Goal: Transaction & Acquisition: Purchase product/service

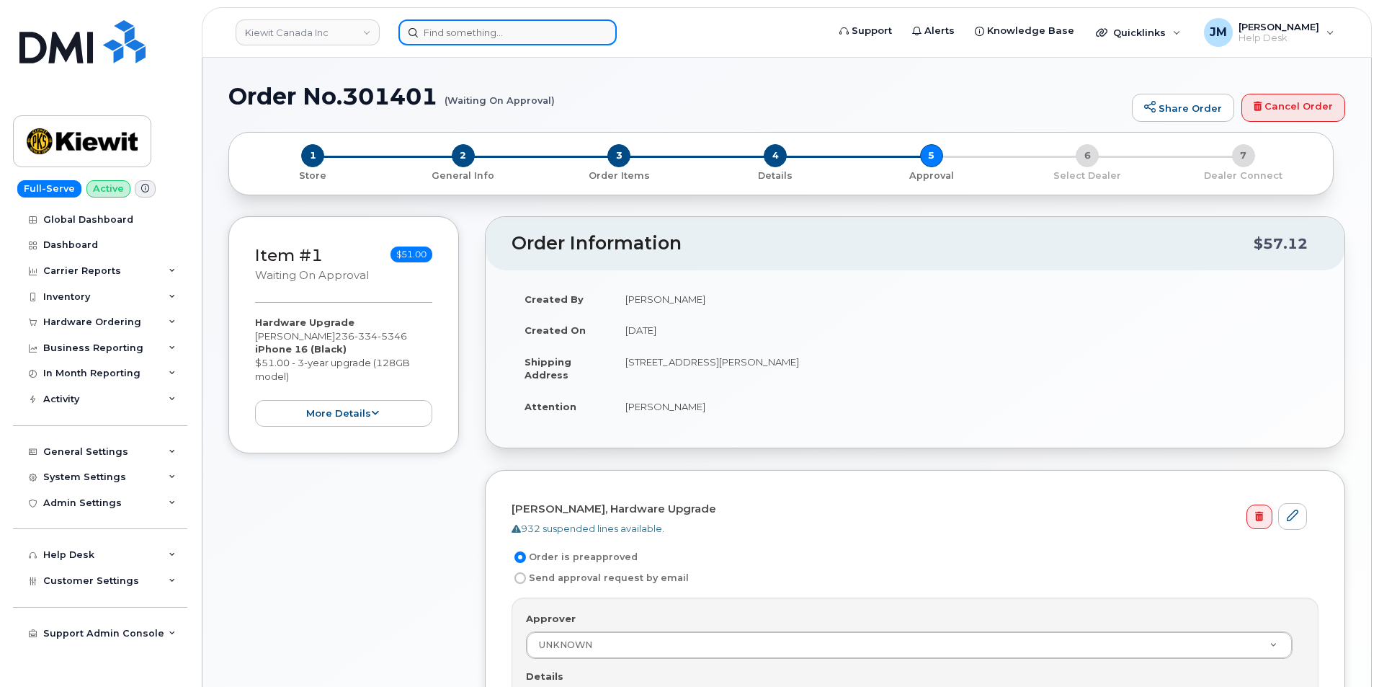
click at [458, 22] on input at bounding box center [508, 32] width 218 height 26
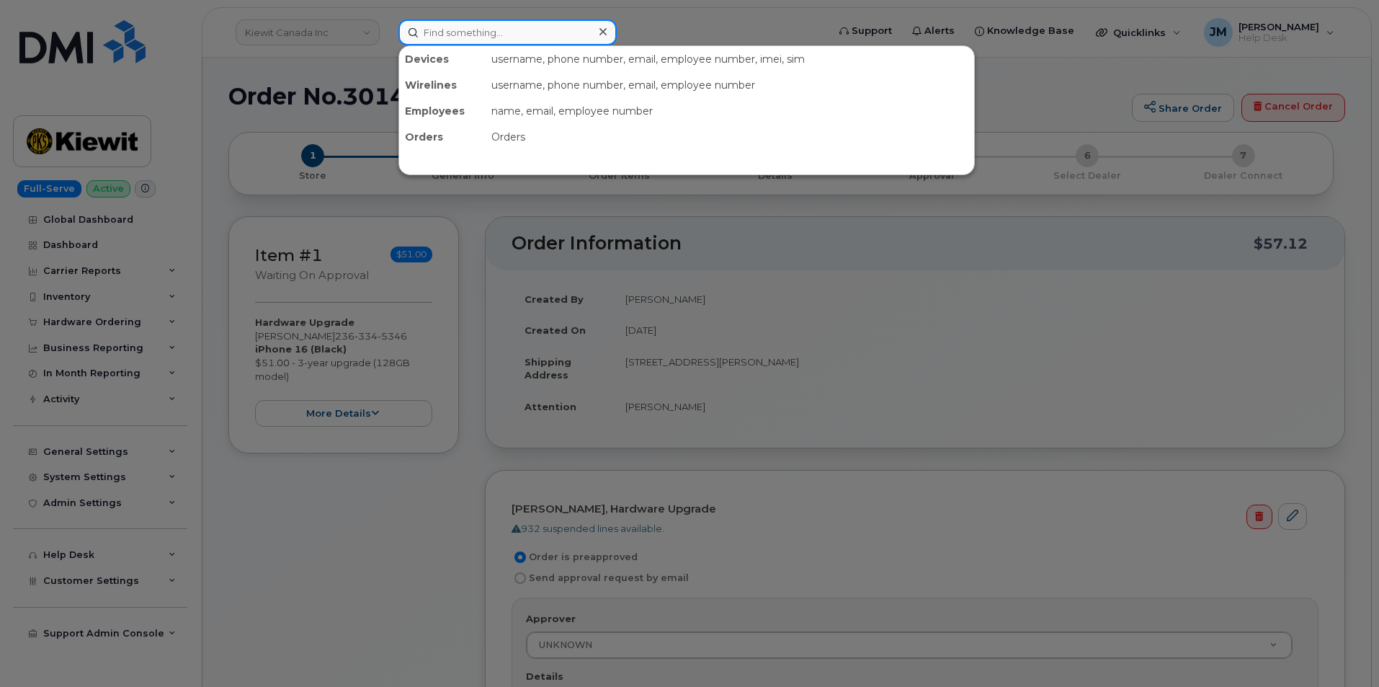
paste input "6048386011"
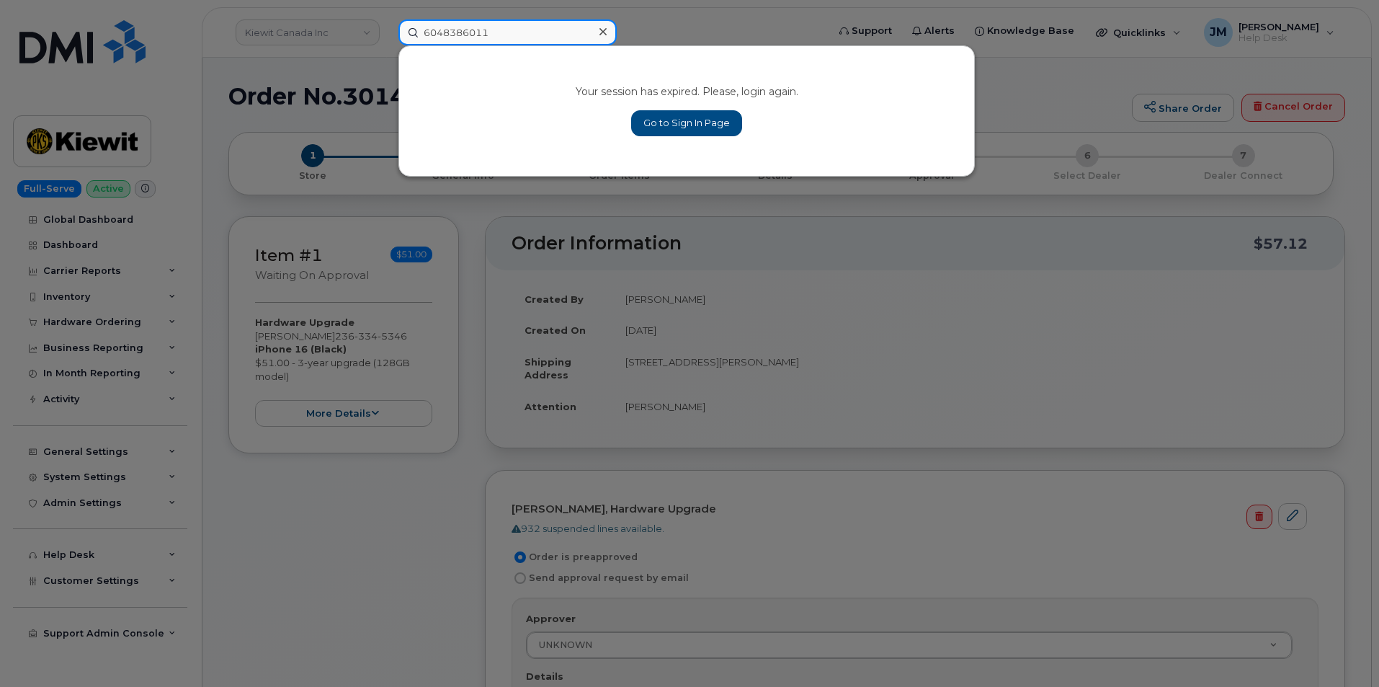
type input "6048386011"
click at [677, 121] on link "Go to Sign In Page" at bounding box center [686, 123] width 111 height 26
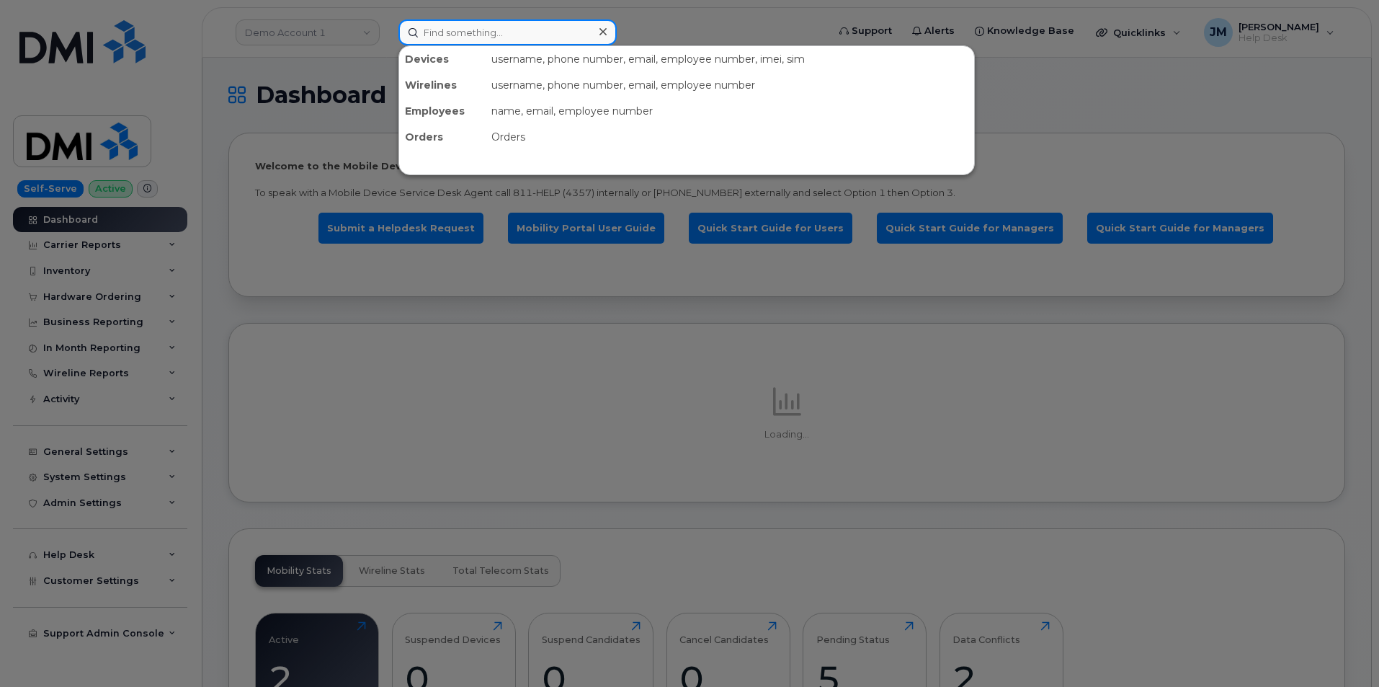
click at [481, 32] on input at bounding box center [508, 32] width 218 height 26
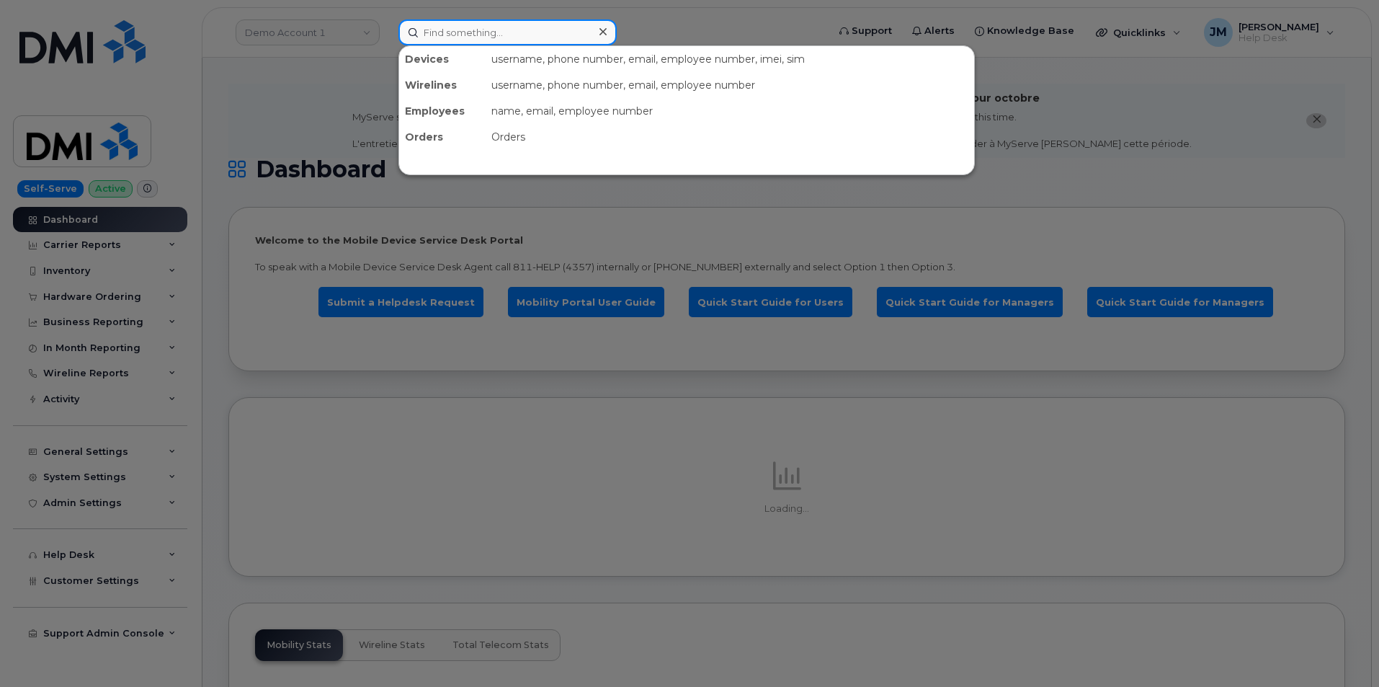
paste input "6048386011"
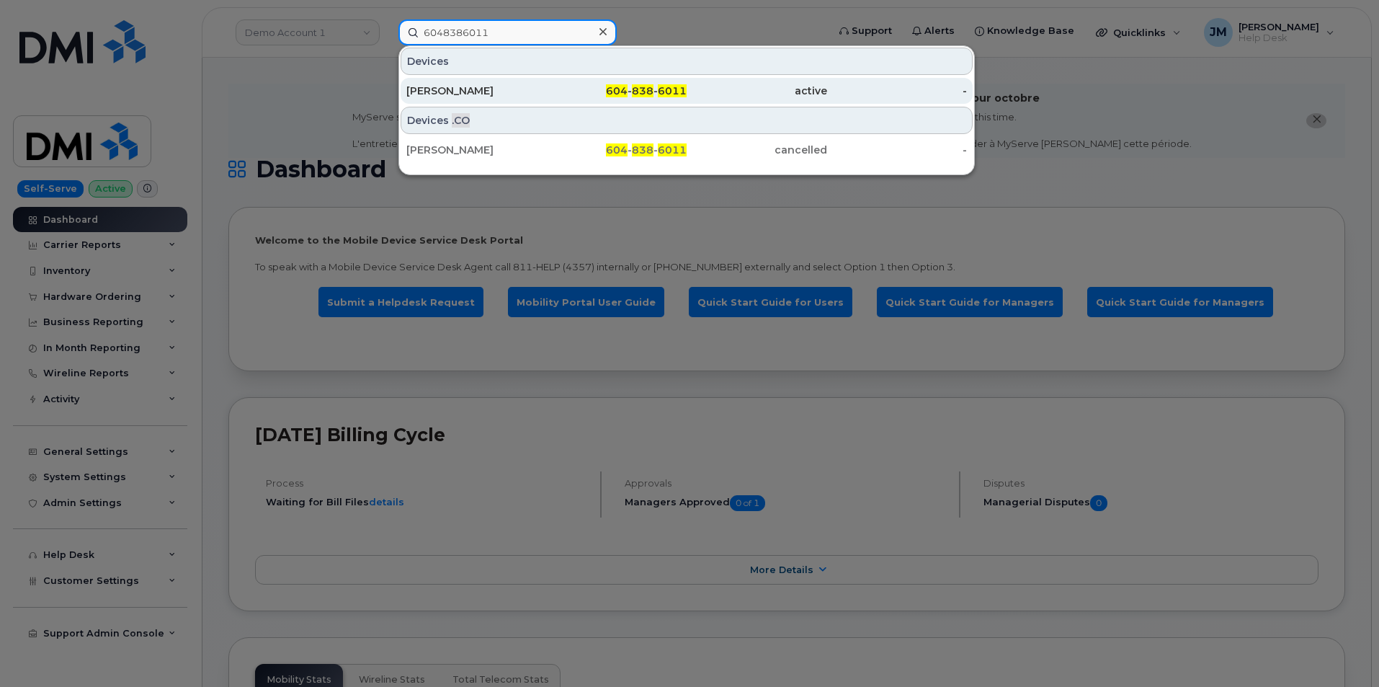
type input "6048386011"
click at [435, 84] on div "[PERSON_NAME]" at bounding box center [476, 91] width 141 height 14
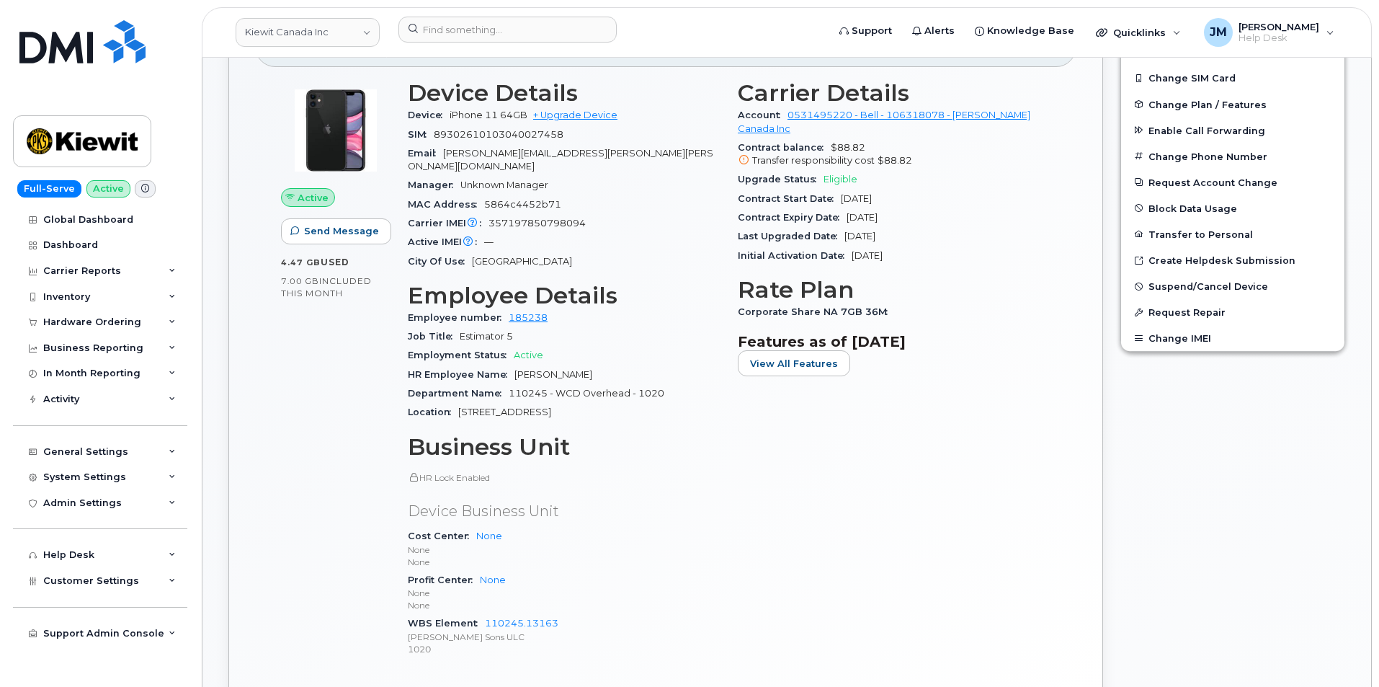
scroll to position [577, 0]
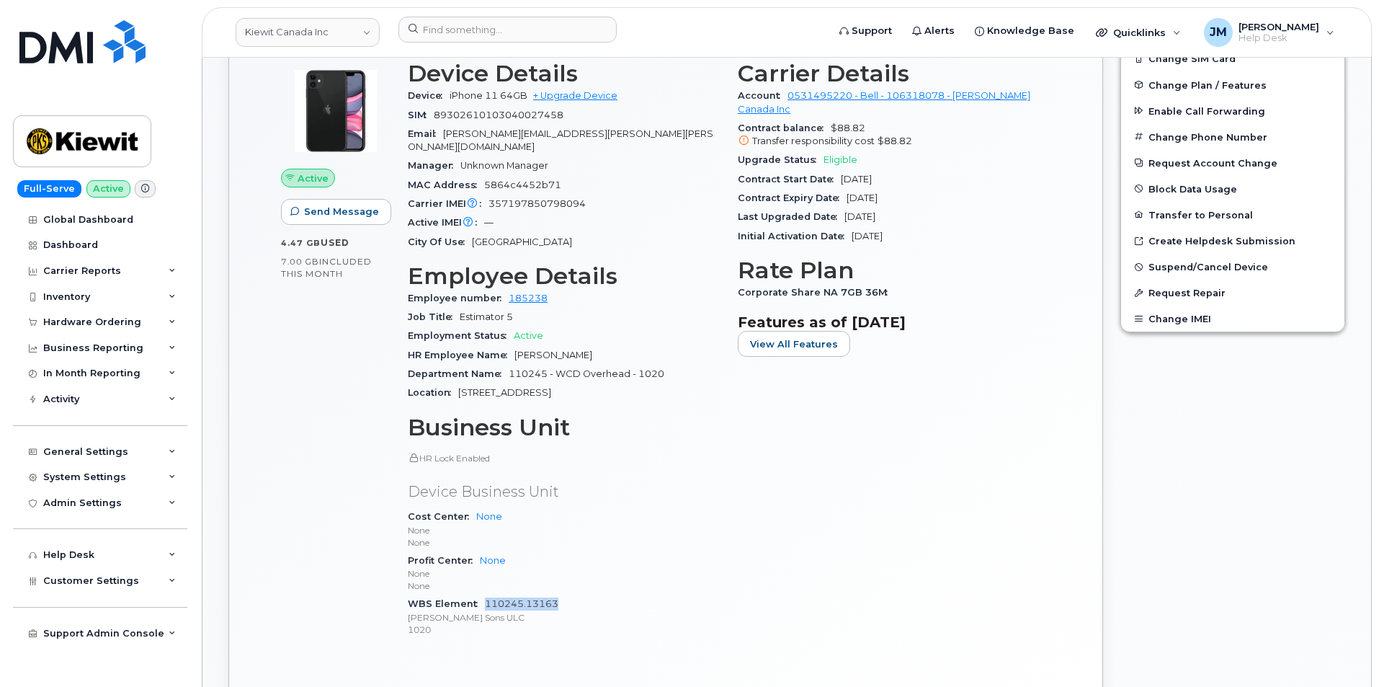
drag, startPoint x: 563, startPoint y: 592, endPoint x: 486, endPoint y: 592, distance: 76.4
click at [486, 595] on div "WBS Element 110245.13163 Peter Kiewit Sons ULC 1020" at bounding box center [564, 617] width 313 height 44
copy link "110245.13163"
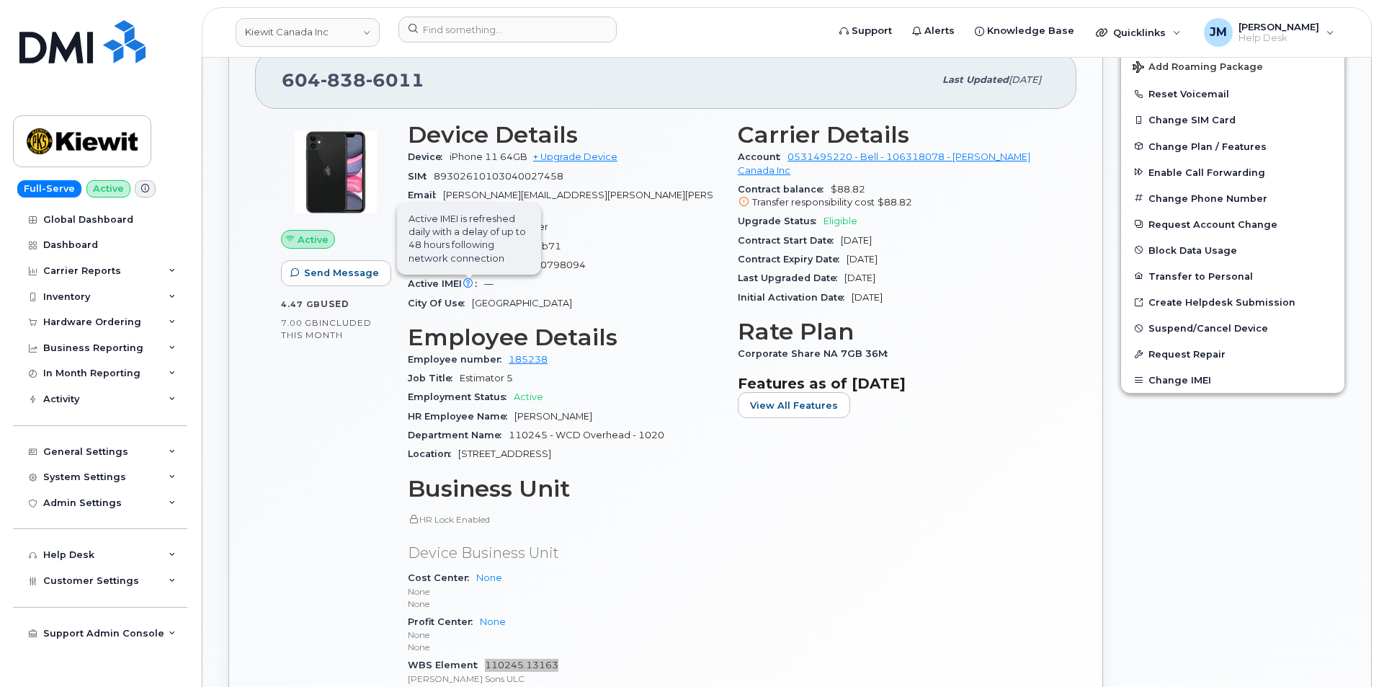
scroll to position [504, 0]
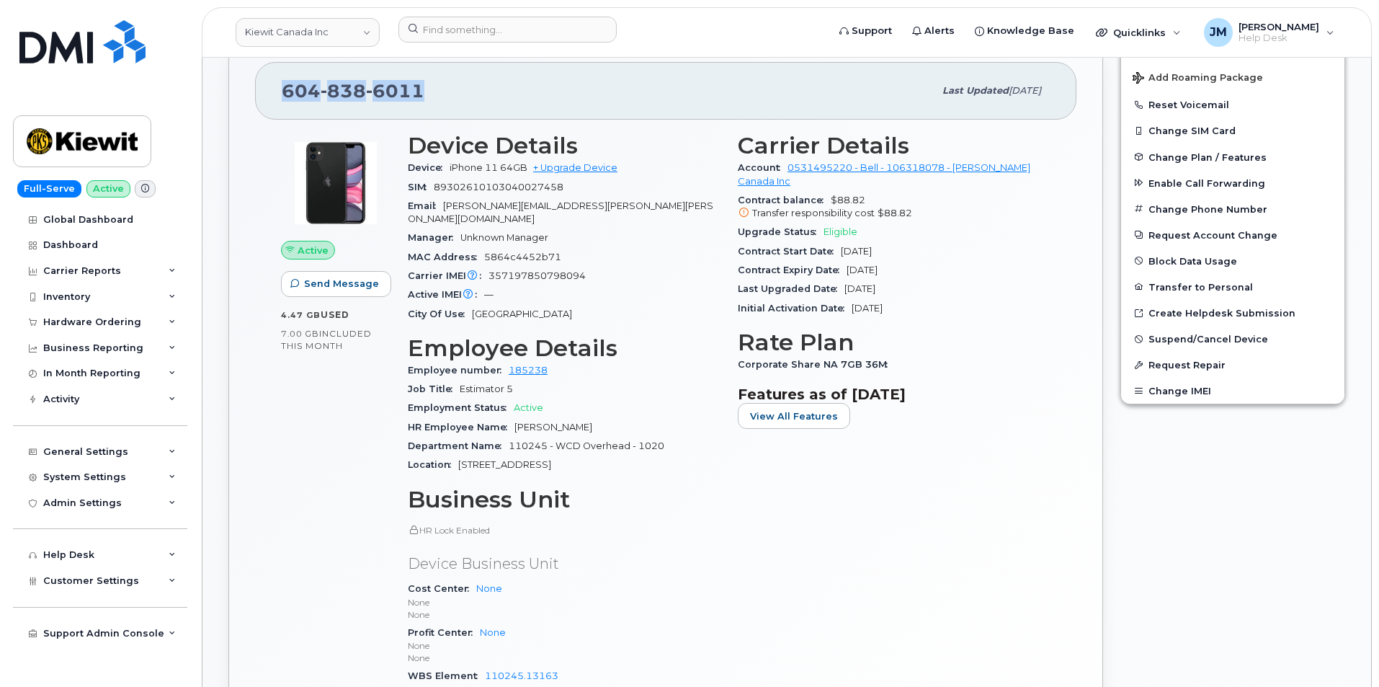
drag, startPoint x: 426, startPoint y: 86, endPoint x: 252, endPoint y: 81, distance: 173.8
click at [252, 81] on div "604 838 6011 Last updated Sep 03, 2025 Active Send Message 4.47 GB  used 7.00 G…" at bounding box center [665, 424] width 875 height 778
copy span "604 838 6011"
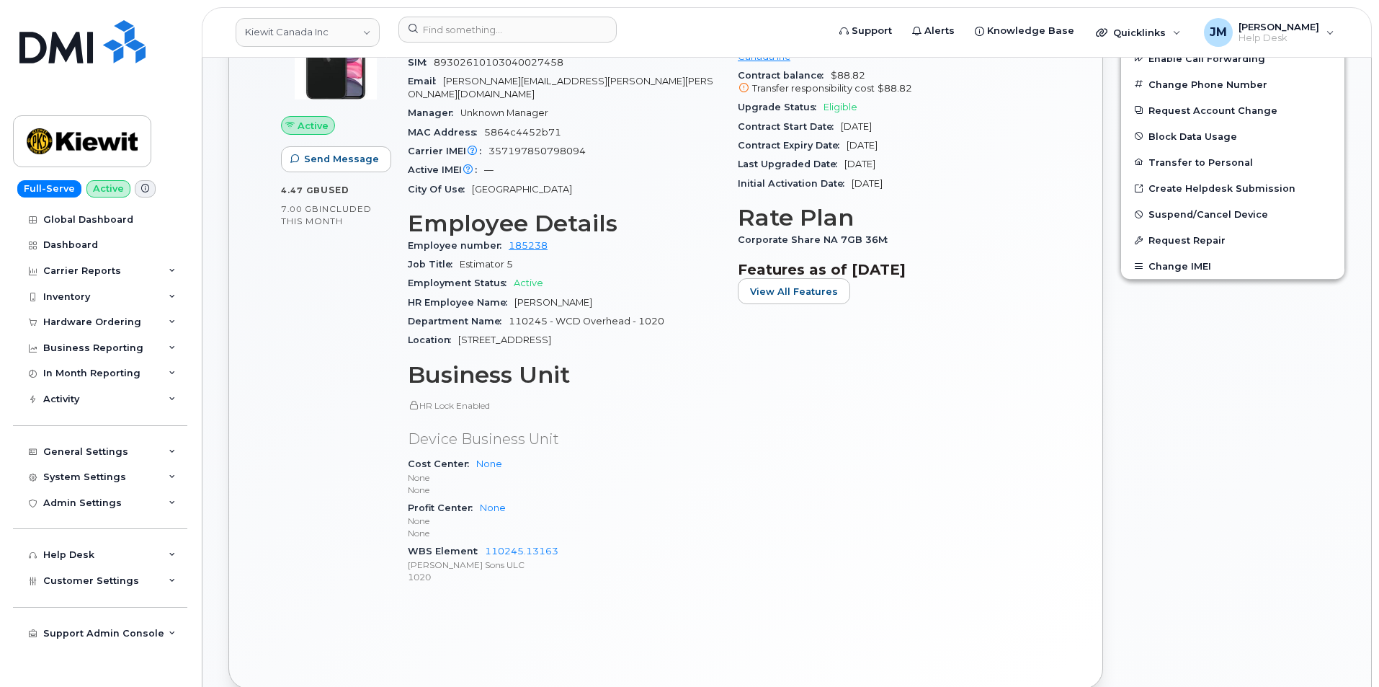
scroll to position [793, 0]
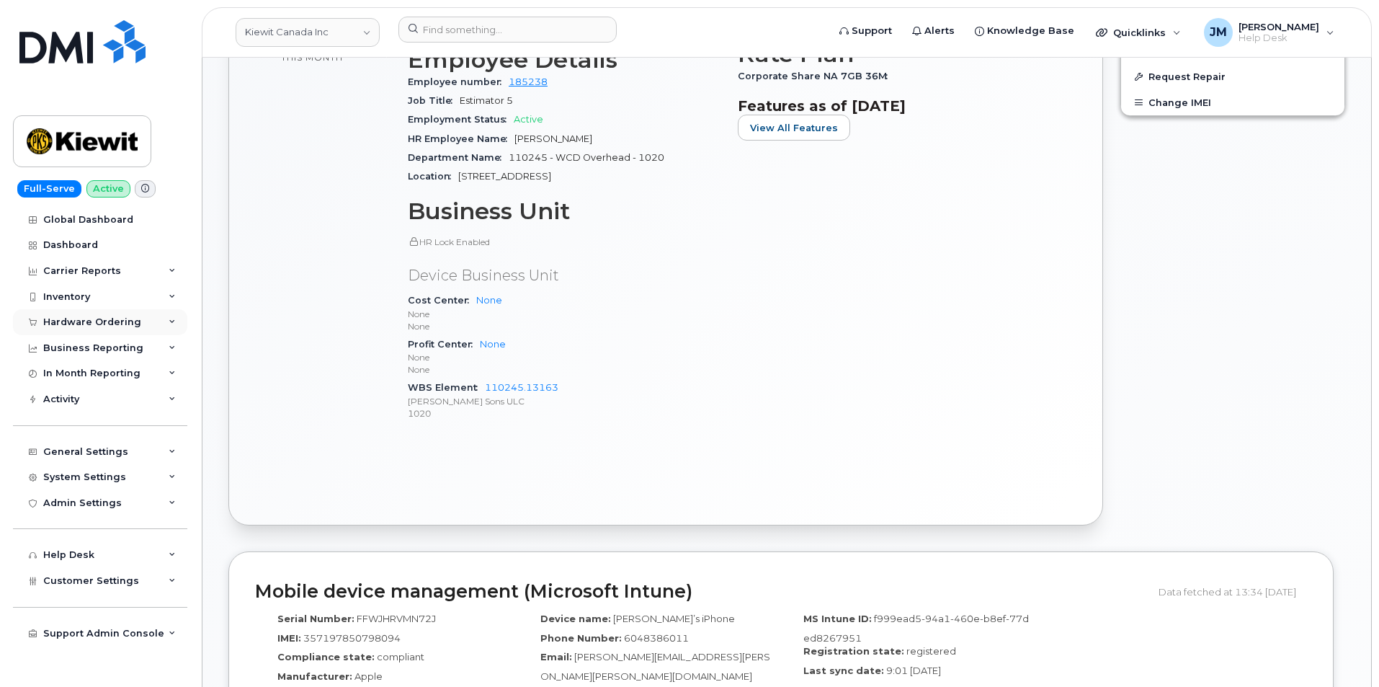
click at [173, 316] on div "Hardware Ordering" at bounding box center [100, 322] width 174 height 26
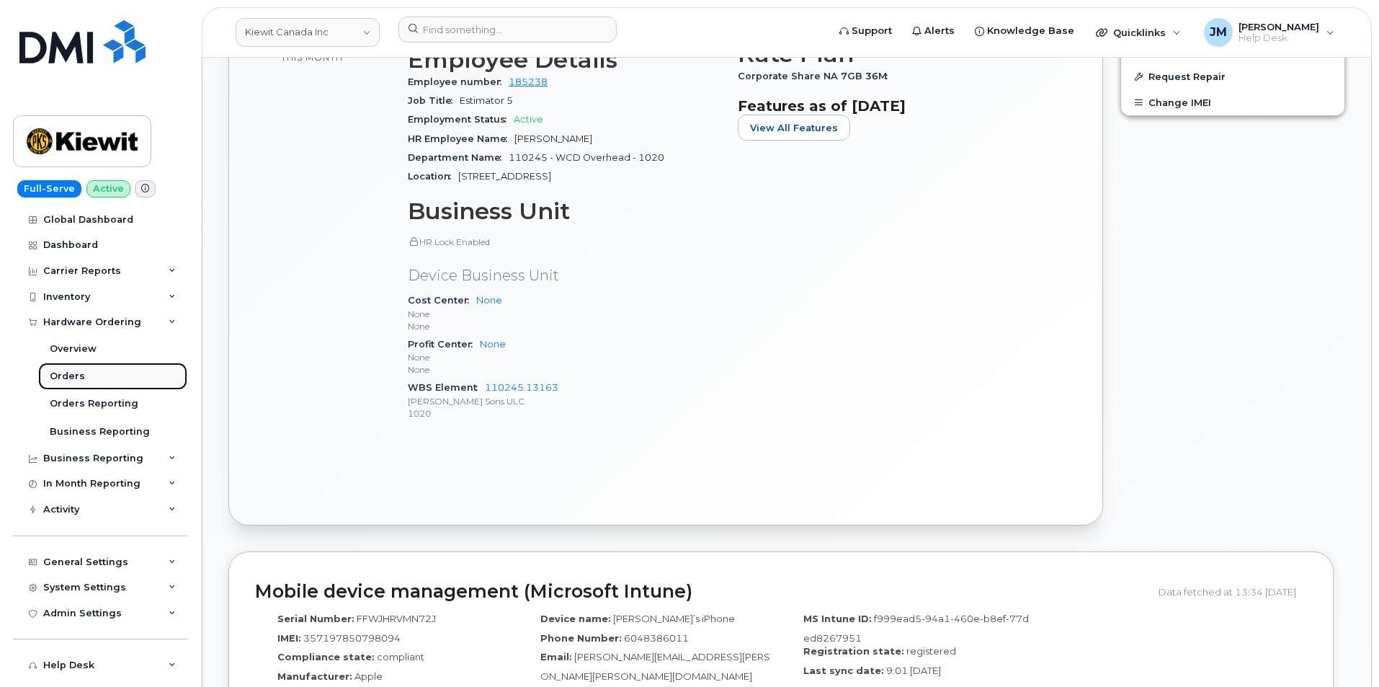
click at [71, 375] on div "Orders" at bounding box center [67, 376] width 35 height 13
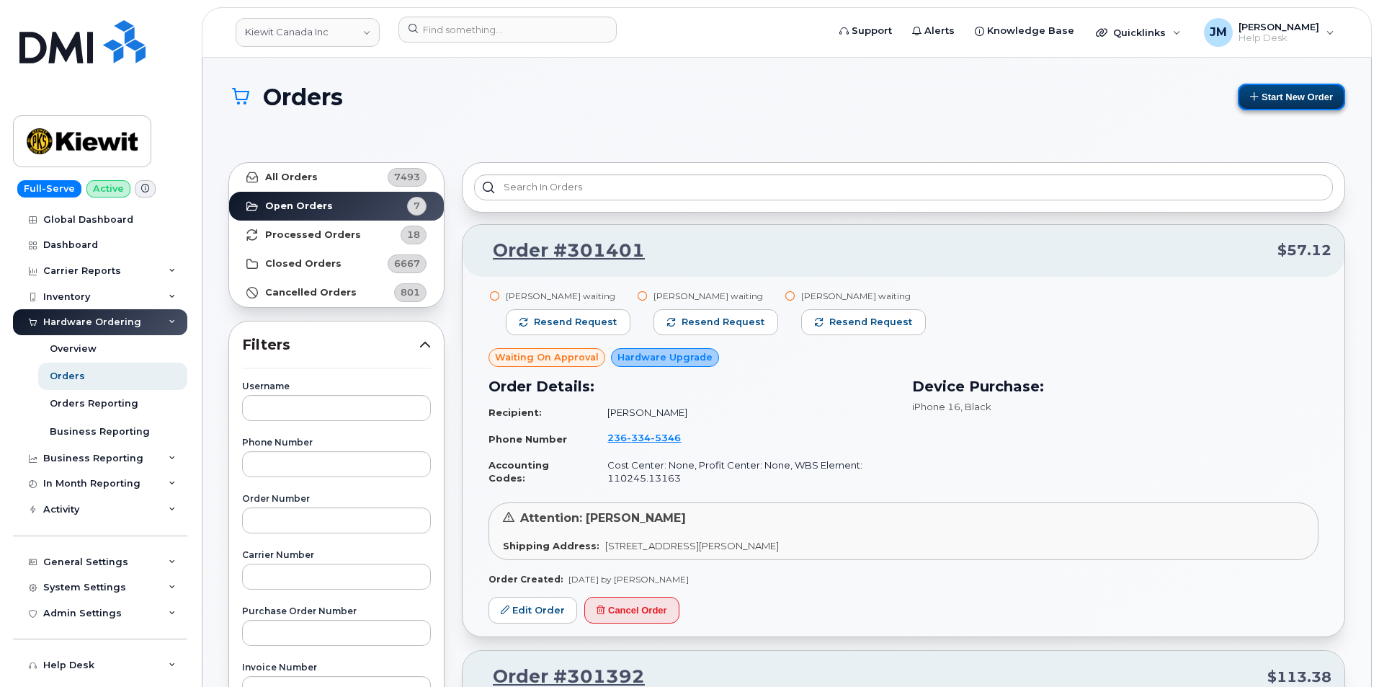
click at [1271, 99] on button "Start New Order" at bounding box center [1291, 97] width 107 height 27
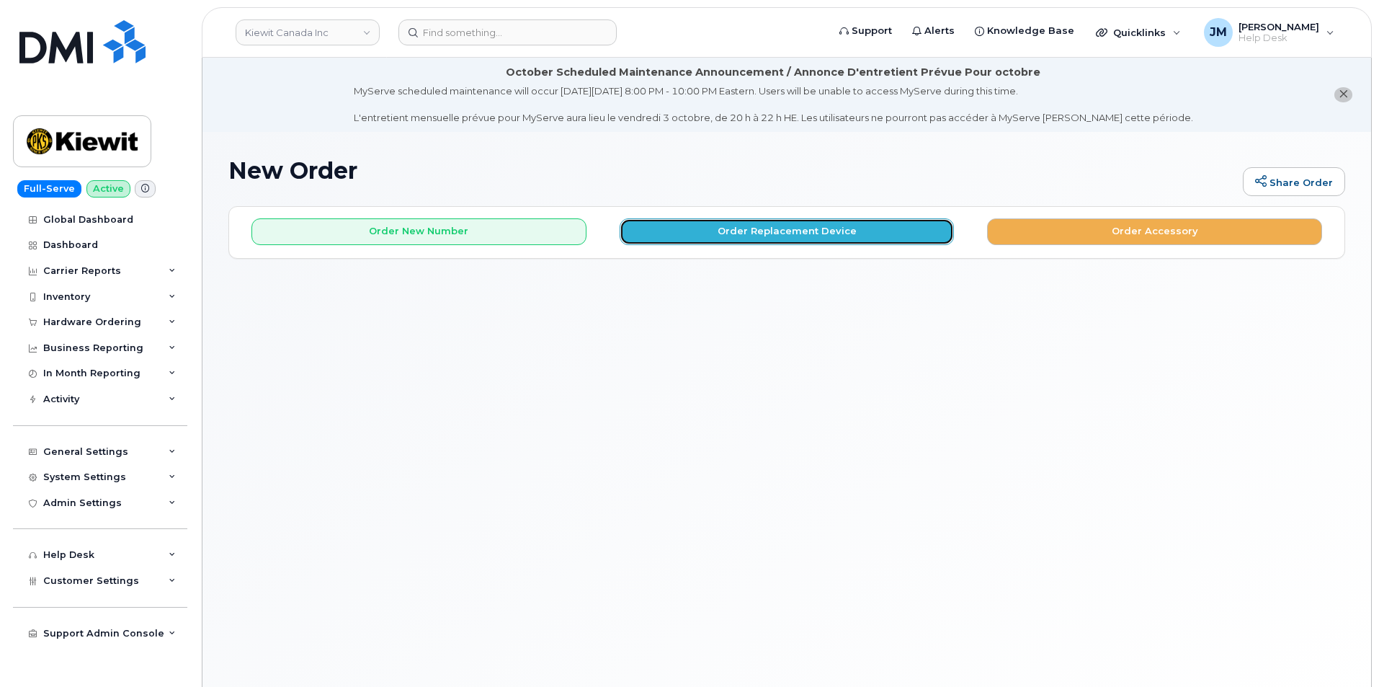
click at [764, 228] on button "Order Replacement Device" at bounding box center [787, 231] width 335 height 27
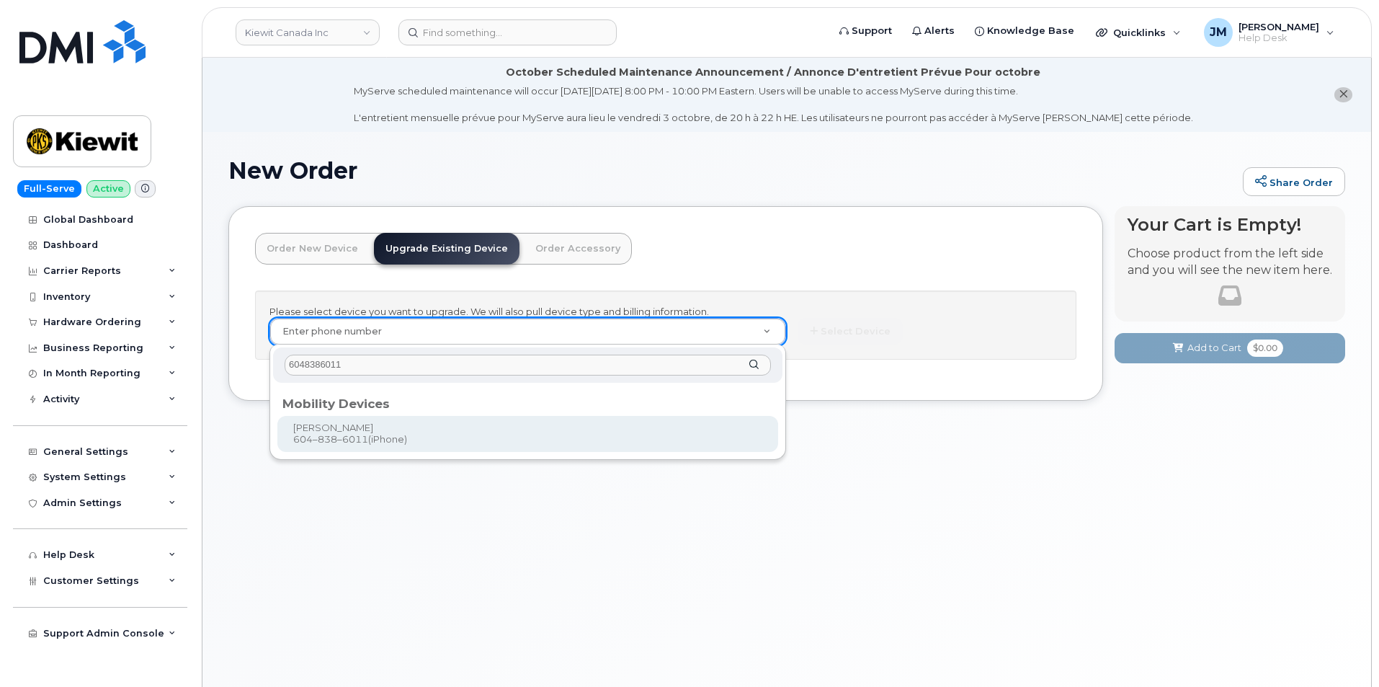
type input "6048386011"
type input "247616"
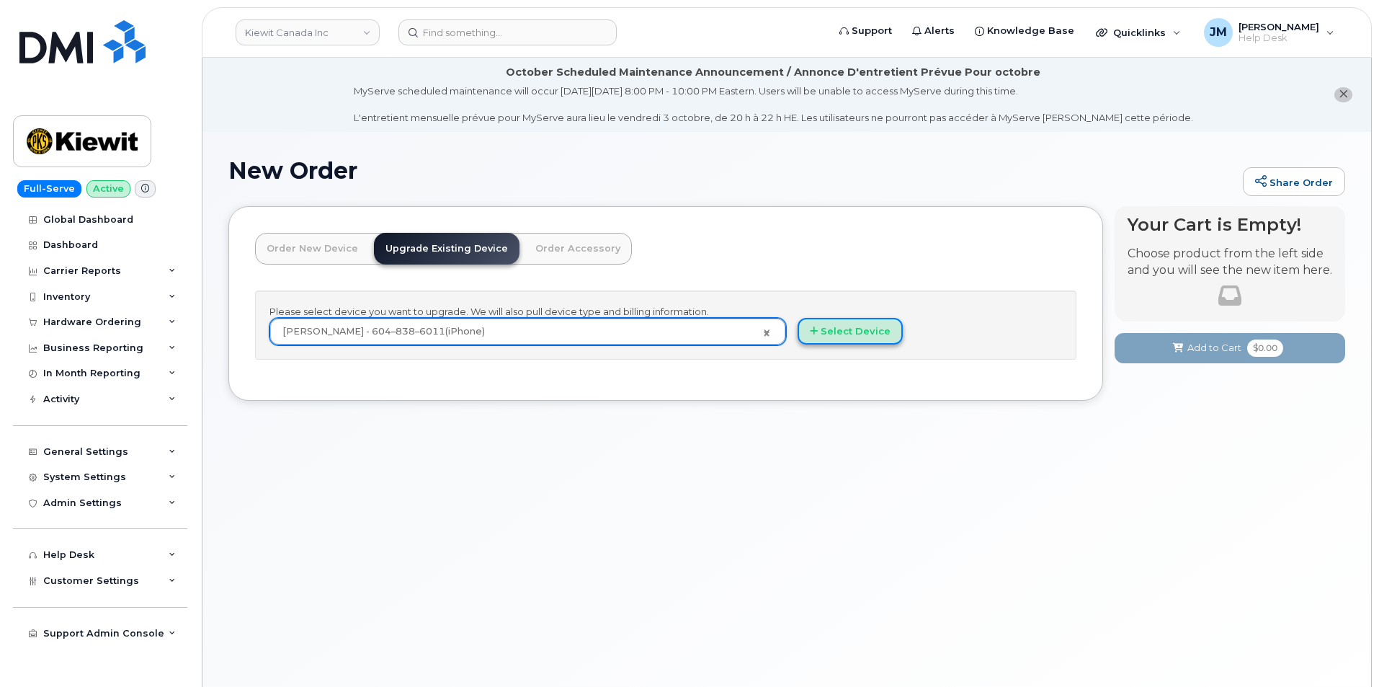
click at [863, 332] on button "Select Device" at bounding box center [850, 331] width 105 height 27
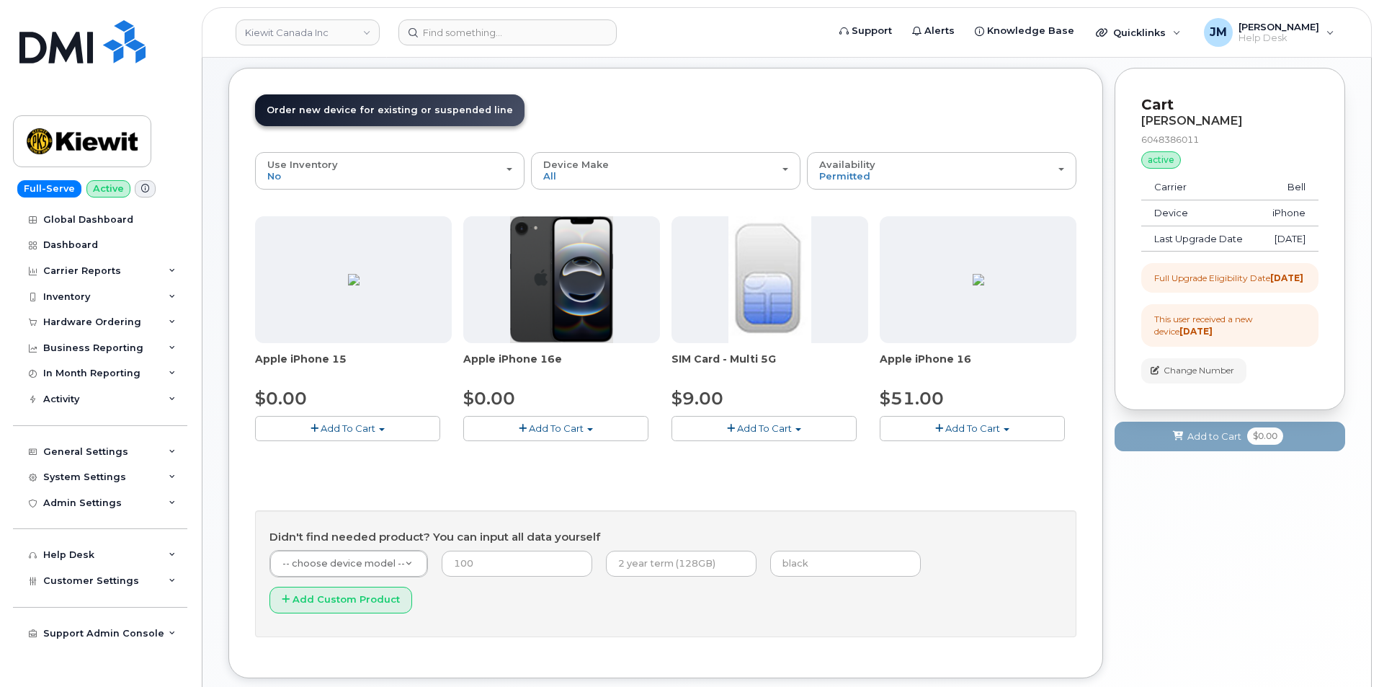
scroll to position [144, 0]
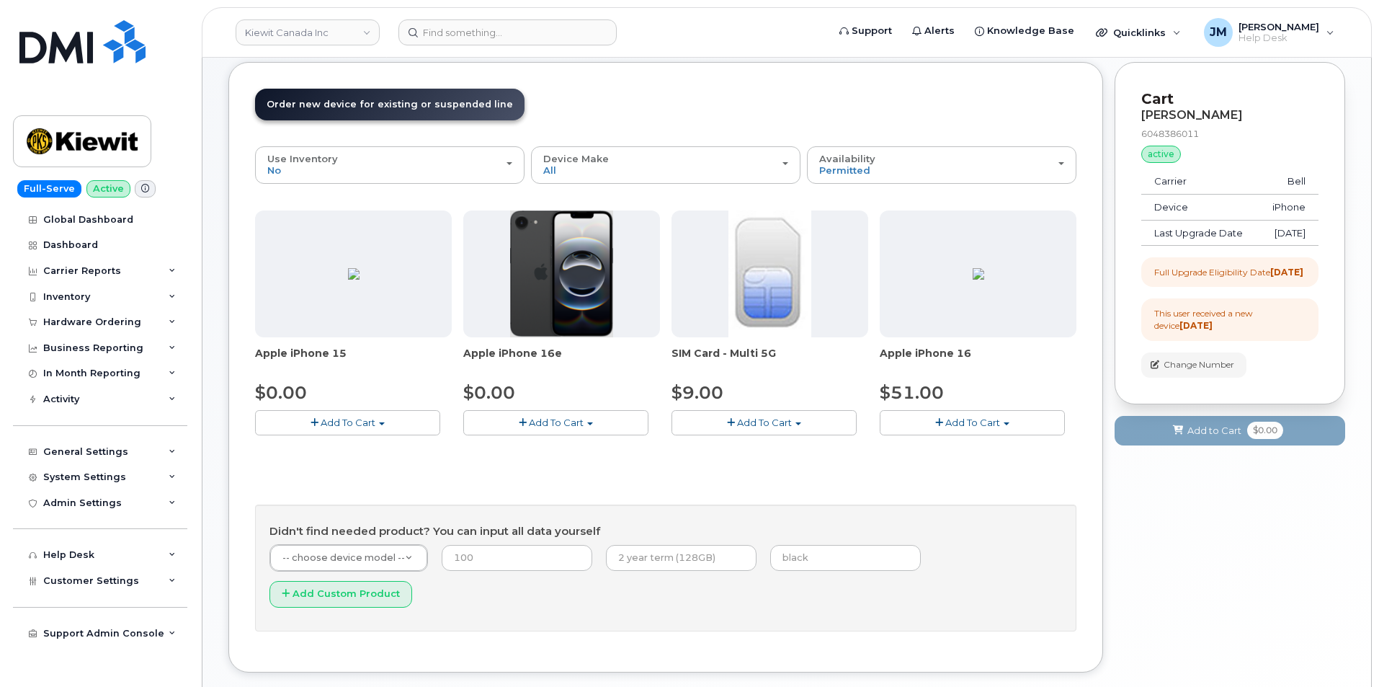
click at [591, 421] on button "Add To Cart" at bounding box center [555, 422] width 185 height 25
click at [375, 427] on button "Add To Cart" at bounding box center [347, 422] width 185 height 25
click at [995, 424] on span "Add To Cart" at bounding box center [973, 423] width 55 height 12
click at [554, 419] on span "Add To Cart" at bounding box center [556, 423] width 55 height 12
click at [527, 450] on link "$0.00 - 3 year upgrade (128GB)" at bounding box center [556, 449] width 179 height 18
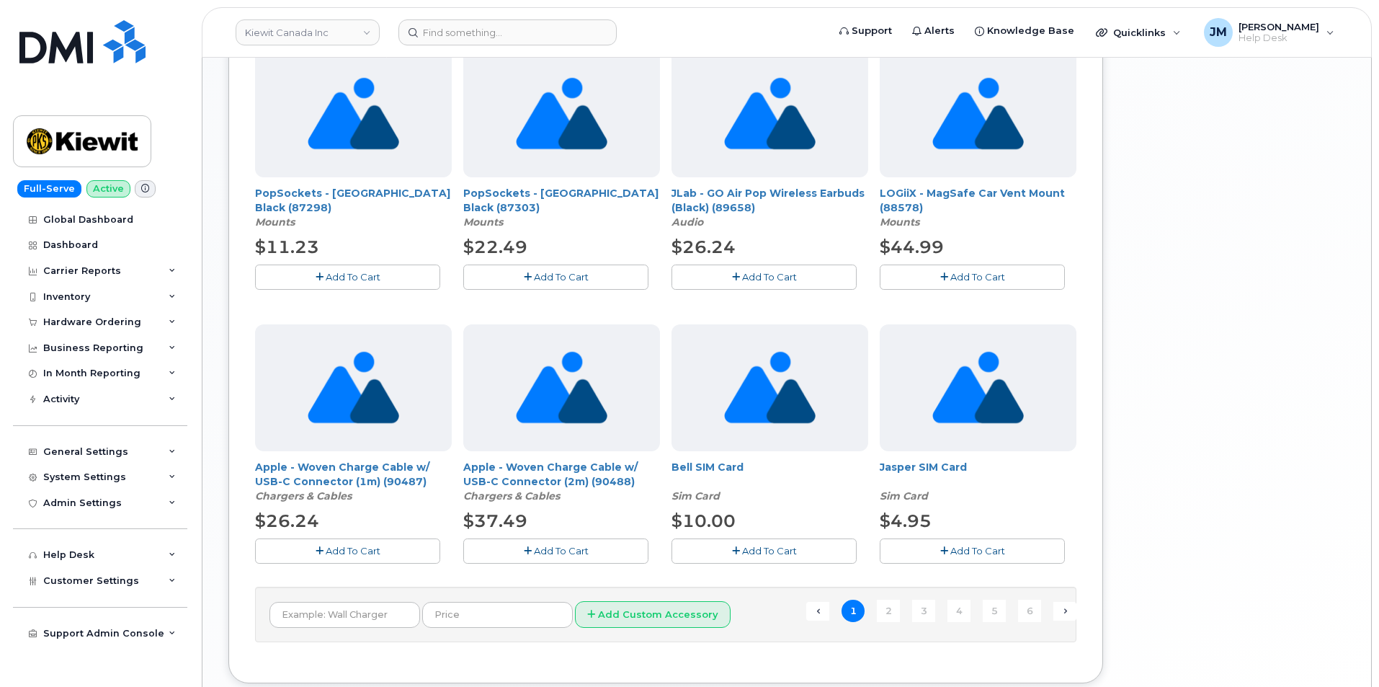
scroll to position [914, 0]
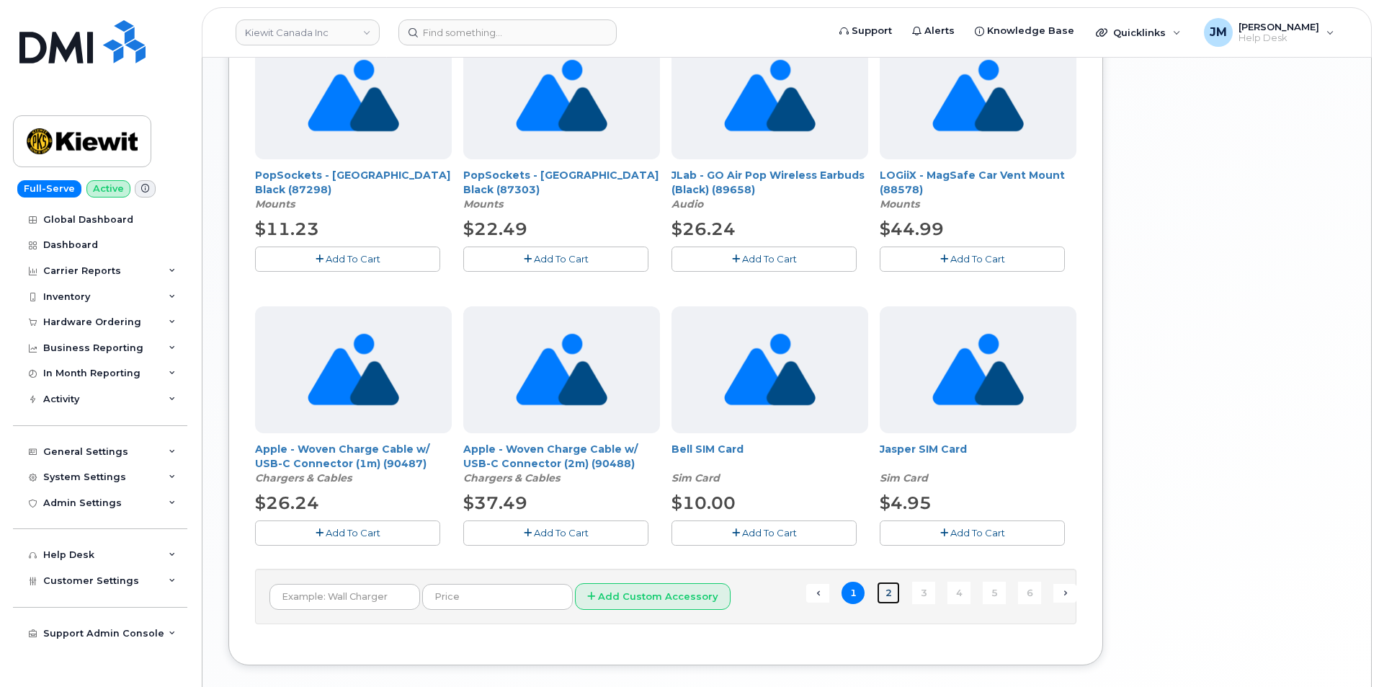
click at [891, 595] on link "2" at bounding box center [888, 593] width 23 height 22
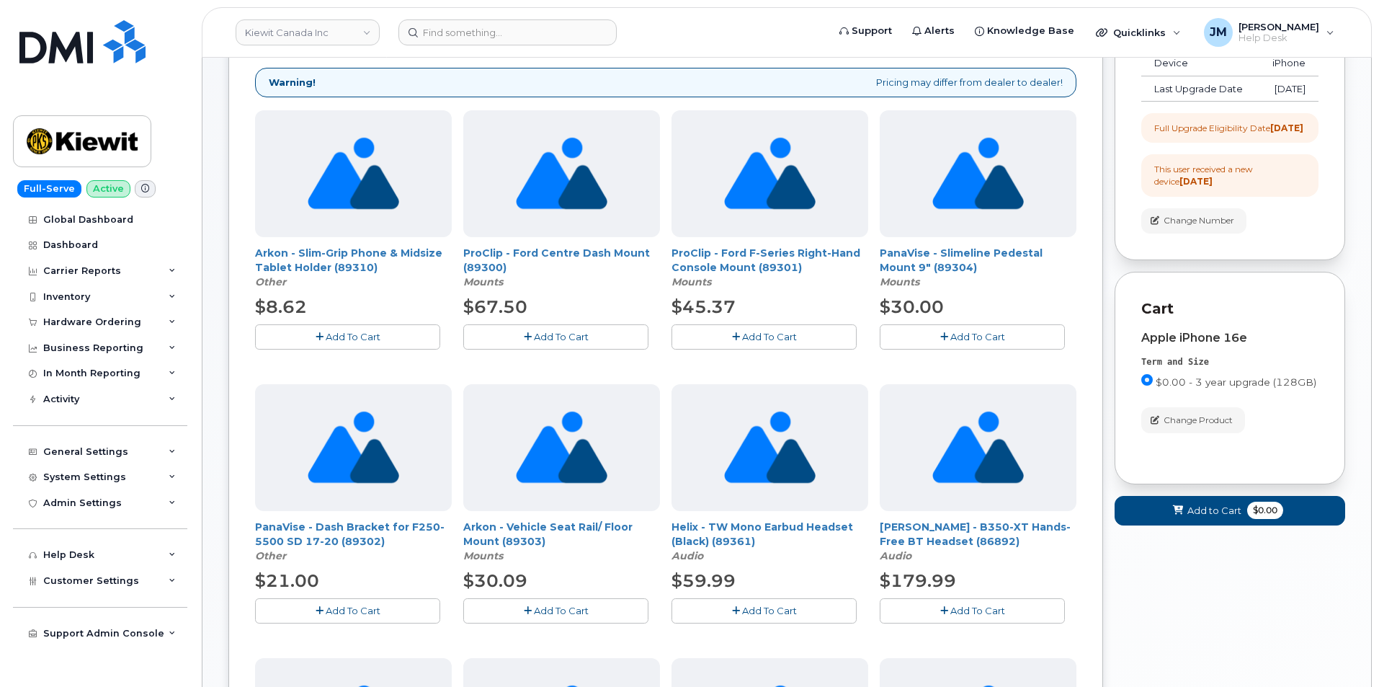
scroll to position [504, 0]
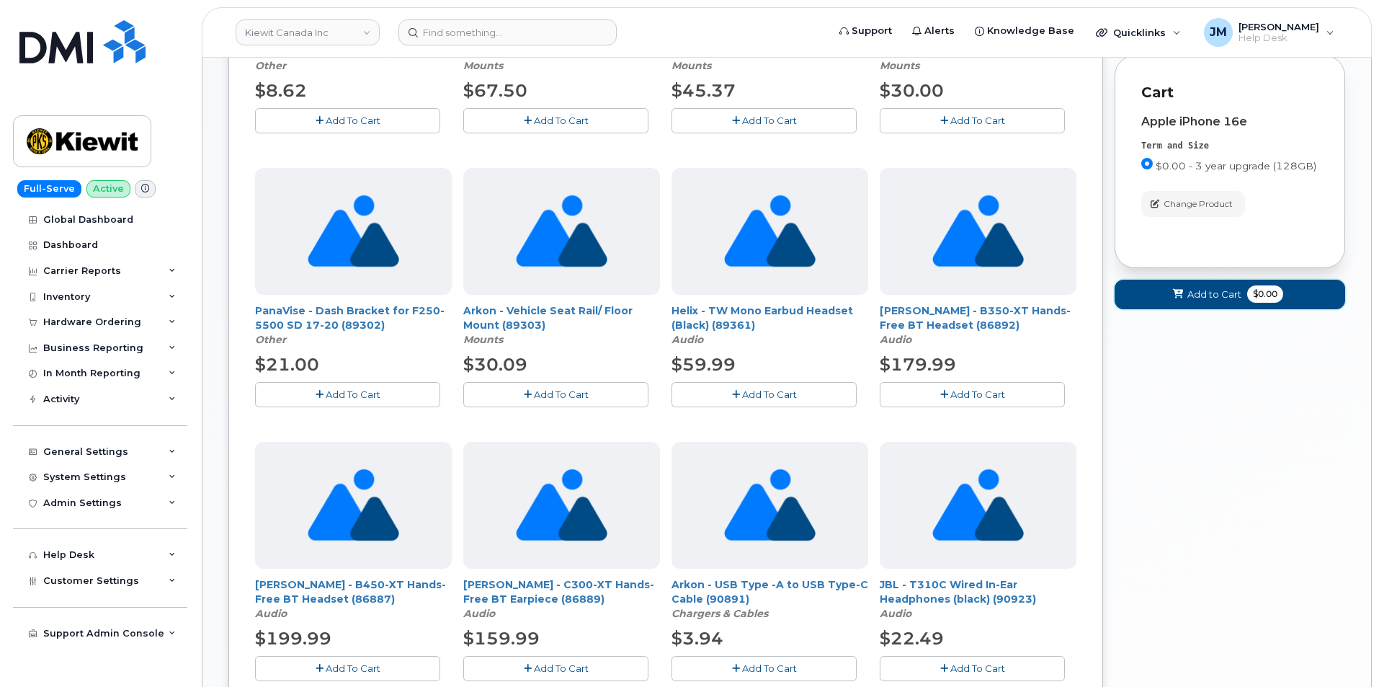
click at [1232, 301] on span "Add to Cart" at bounding box center [1215, 295] width 54 height 14
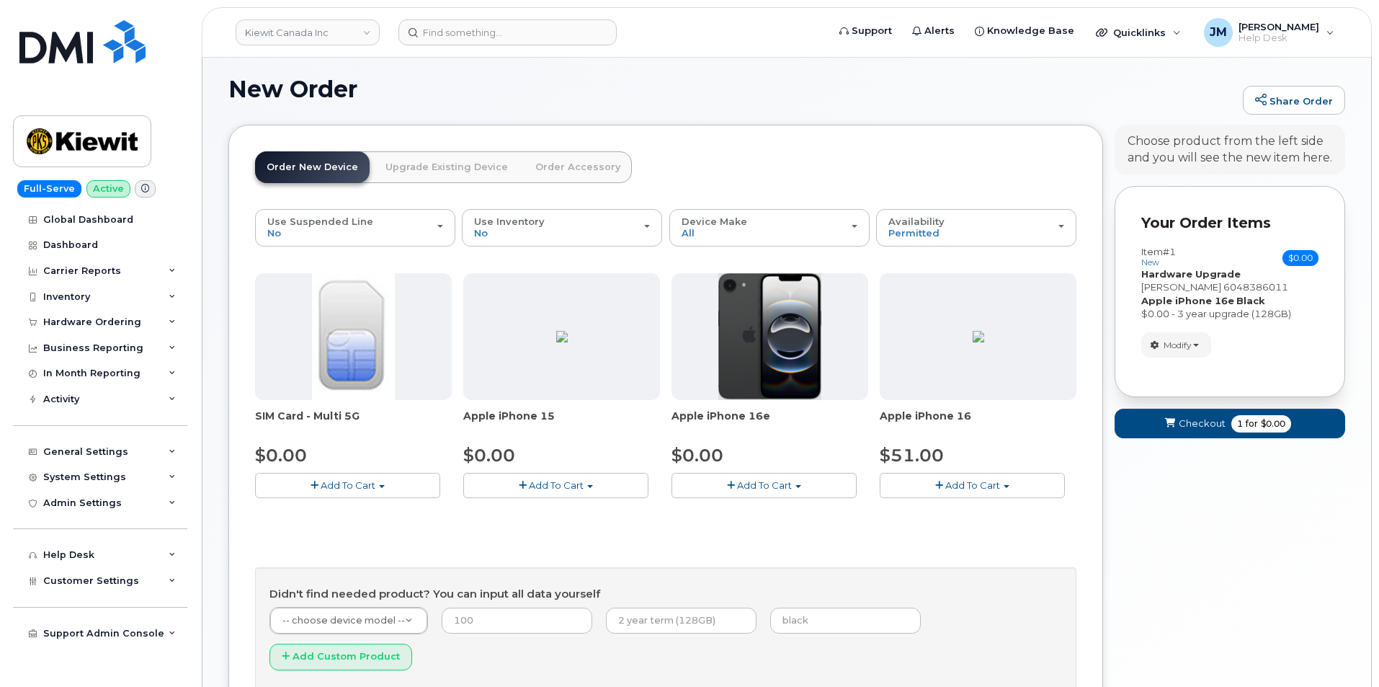
scroll to position [187, 0]
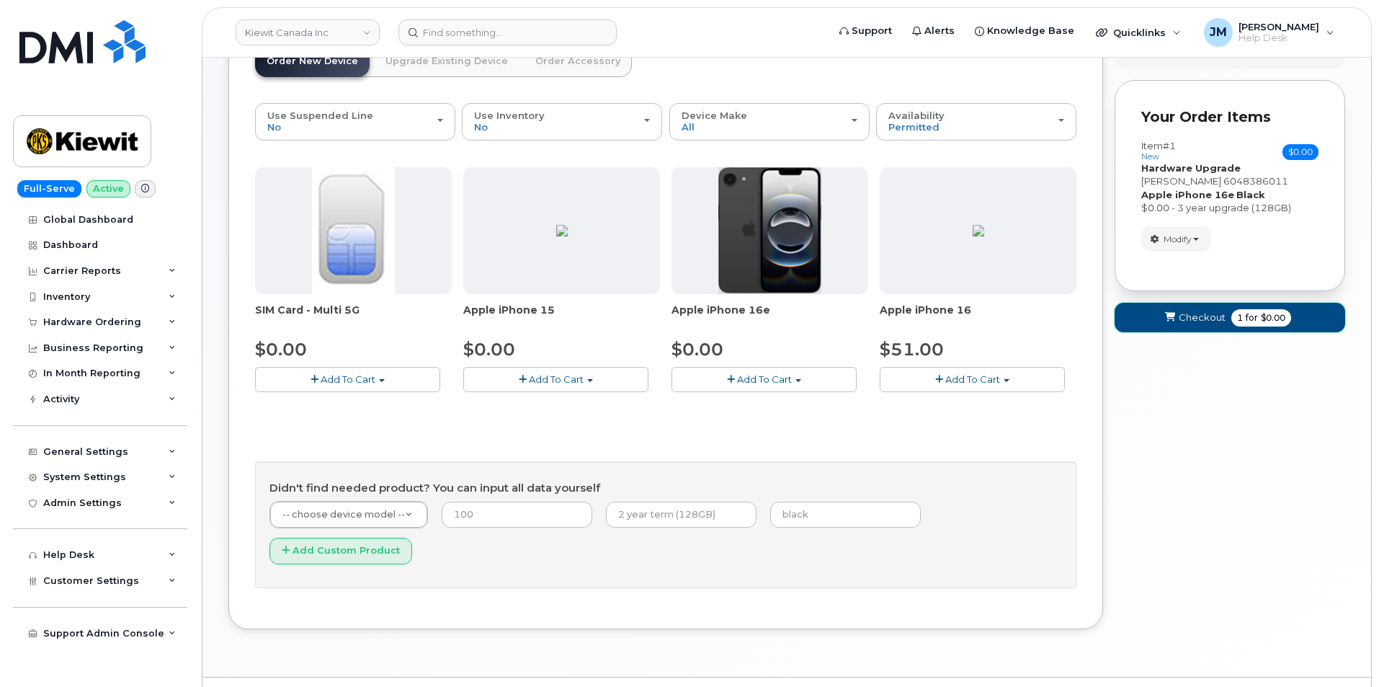
click at [1199, 314] on span "Checkout" at bounding box center [1202, 318] width 47 height 14
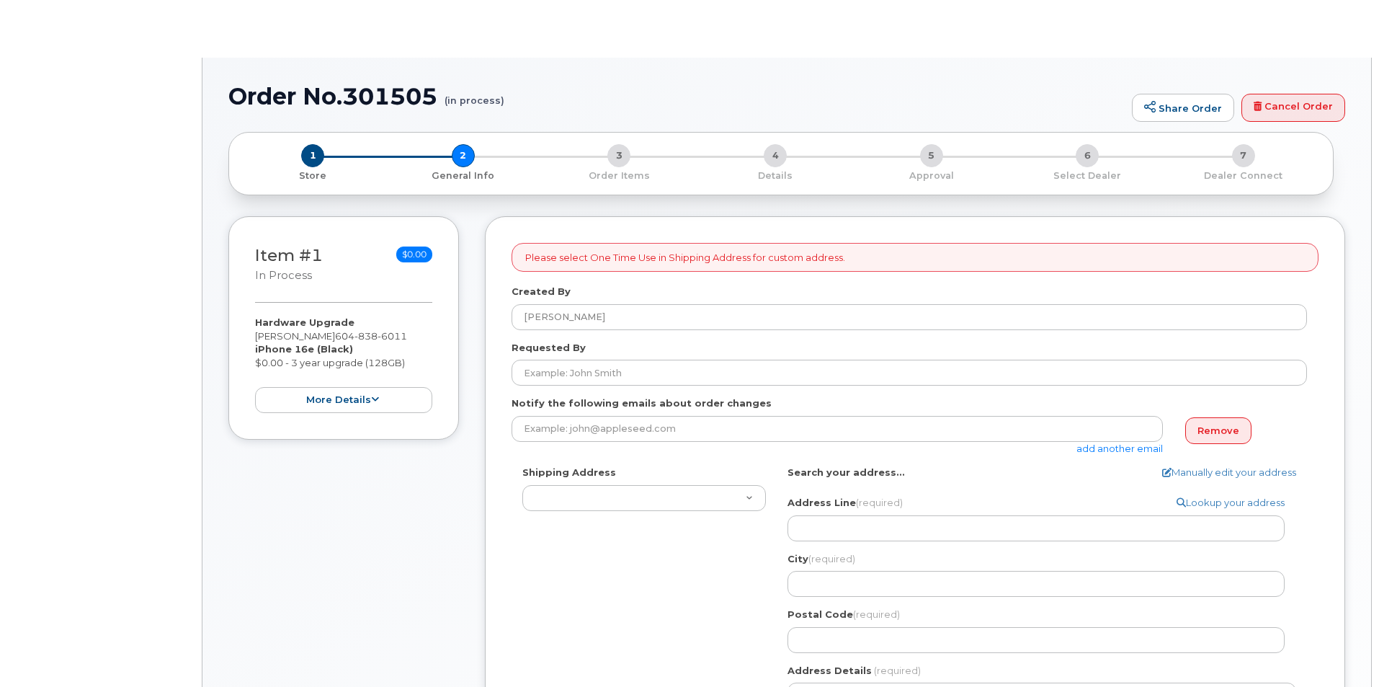
select select
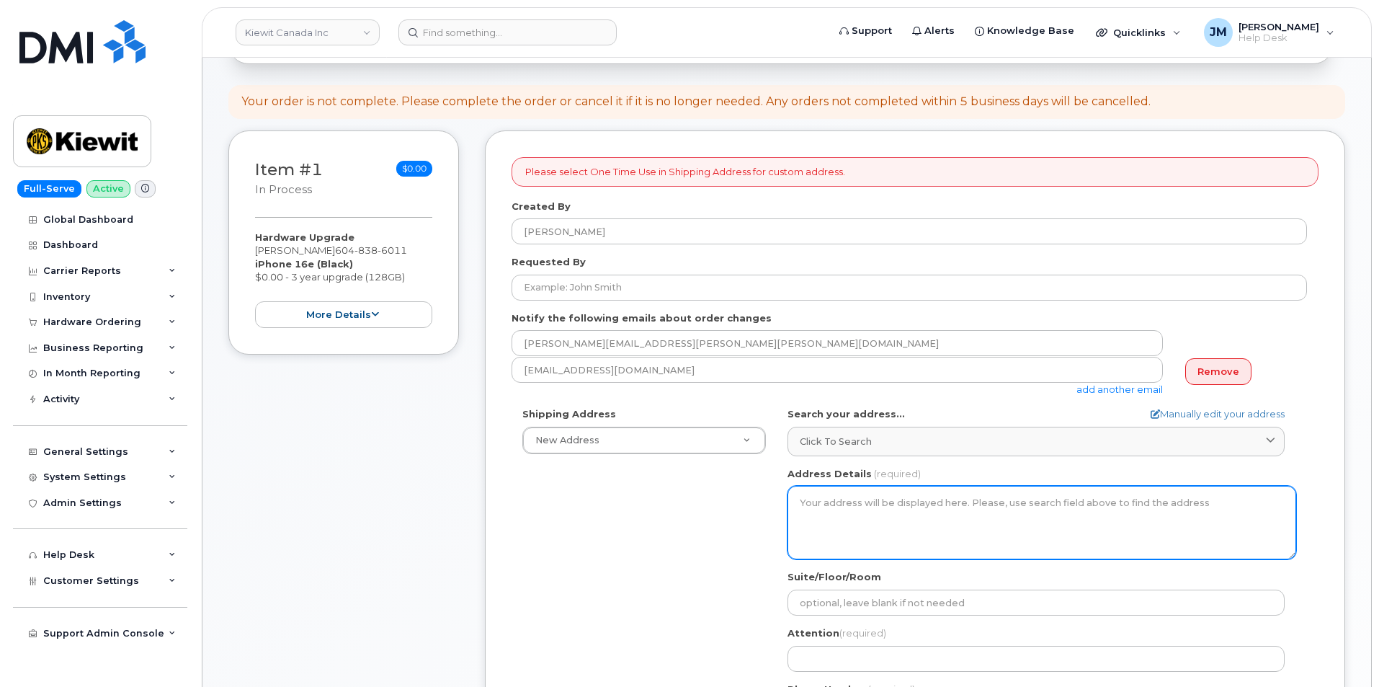
scroll to position [288, 0]
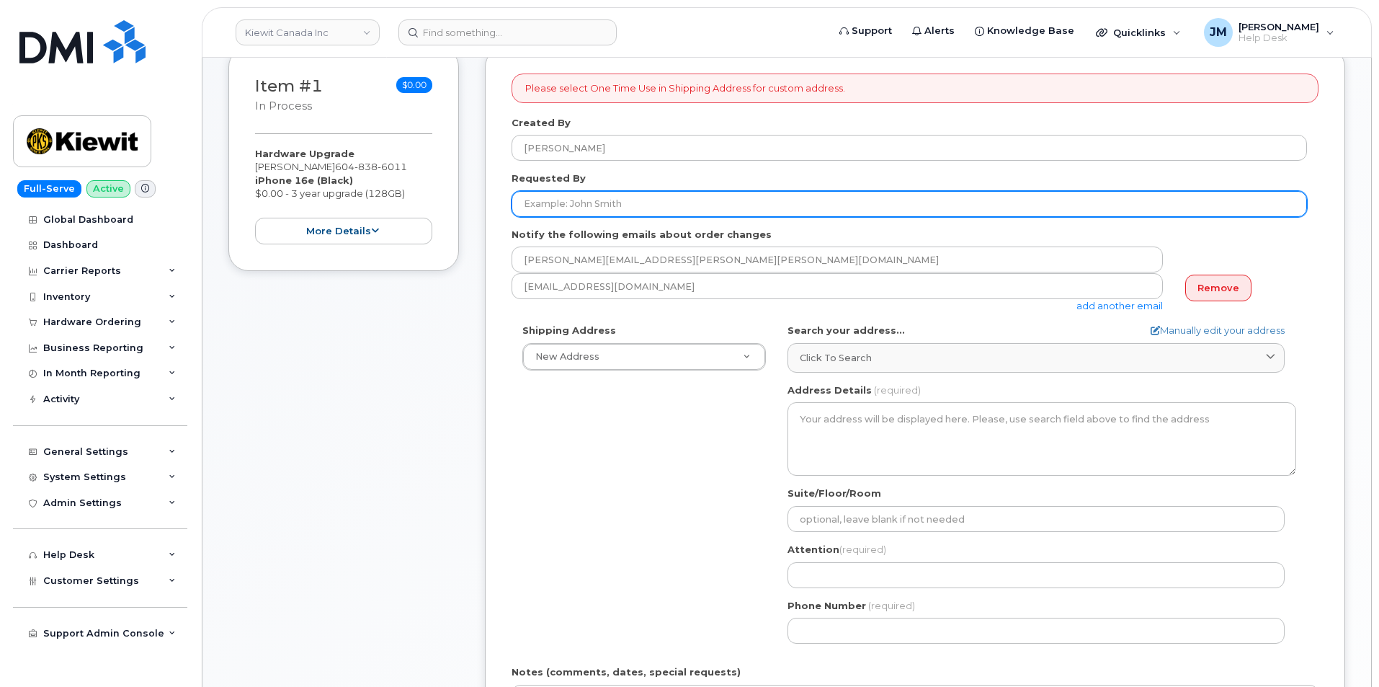
paste input "6048386011"
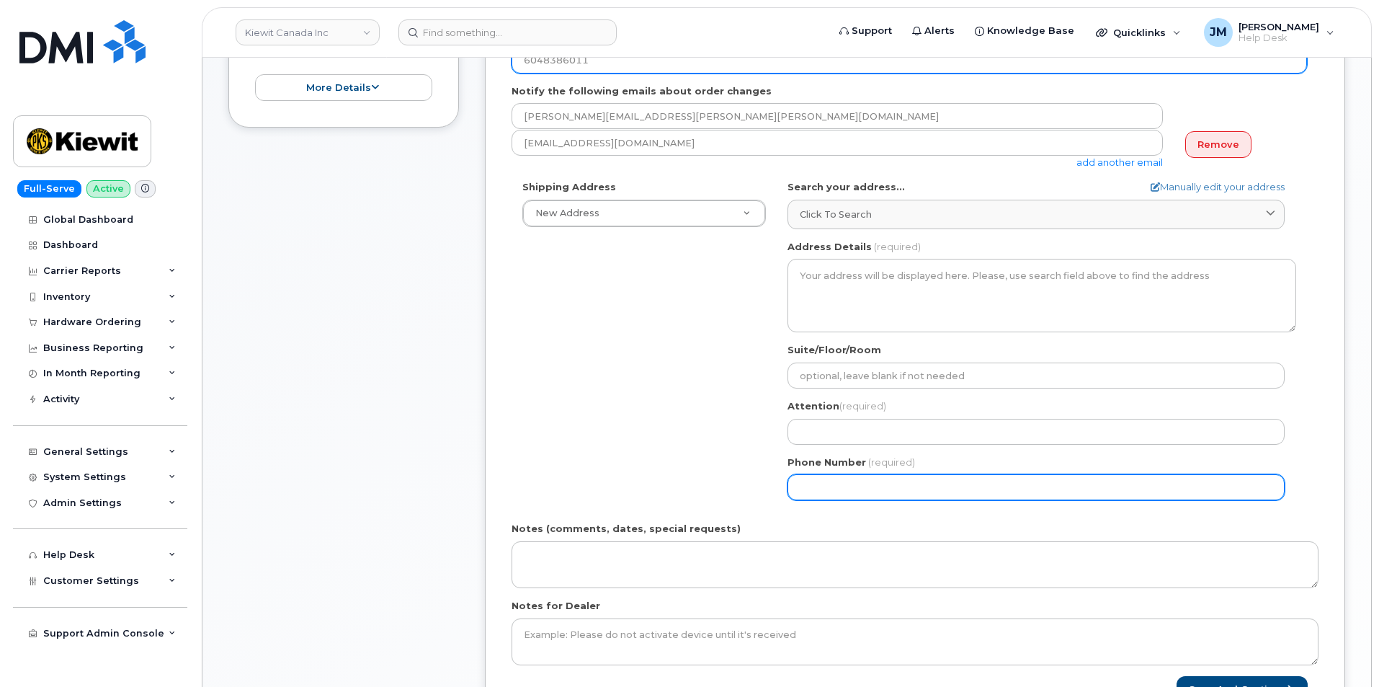
scroll to position [432, 0]
type input "6048386011"
paste input "6048386011"
select select
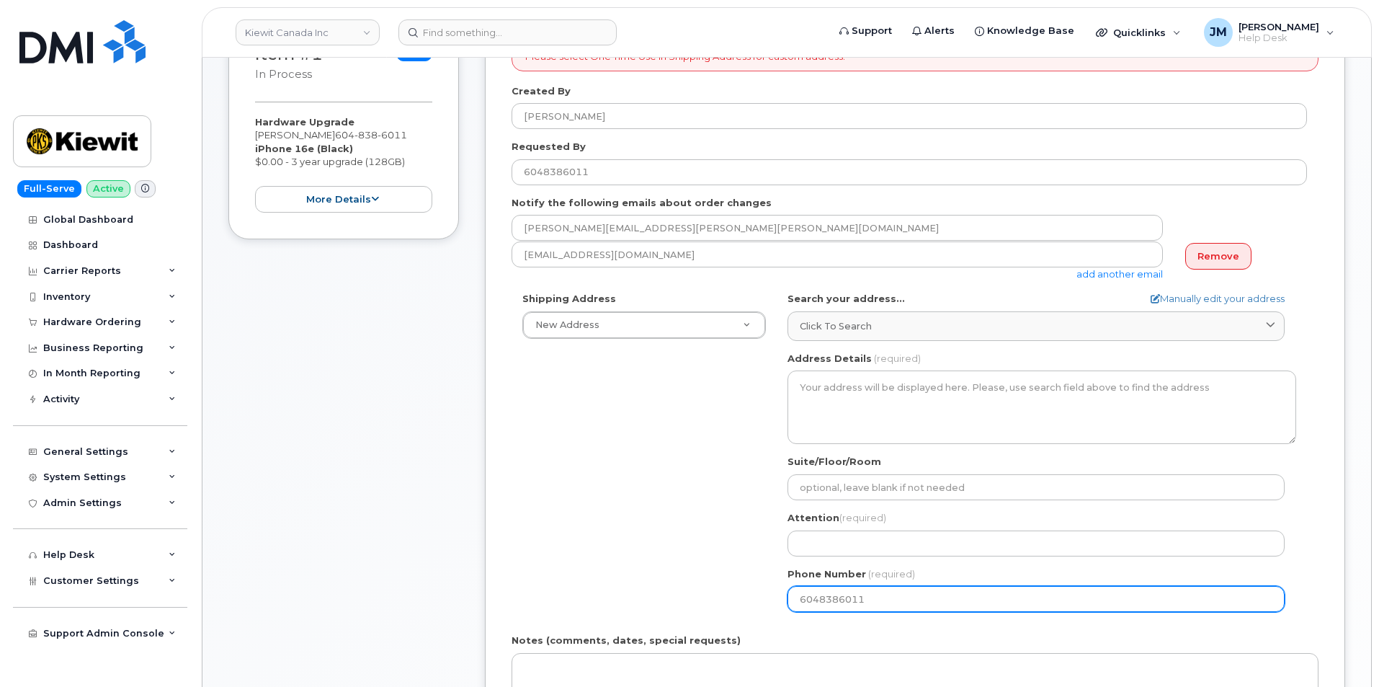
scroll to position [144, 0]
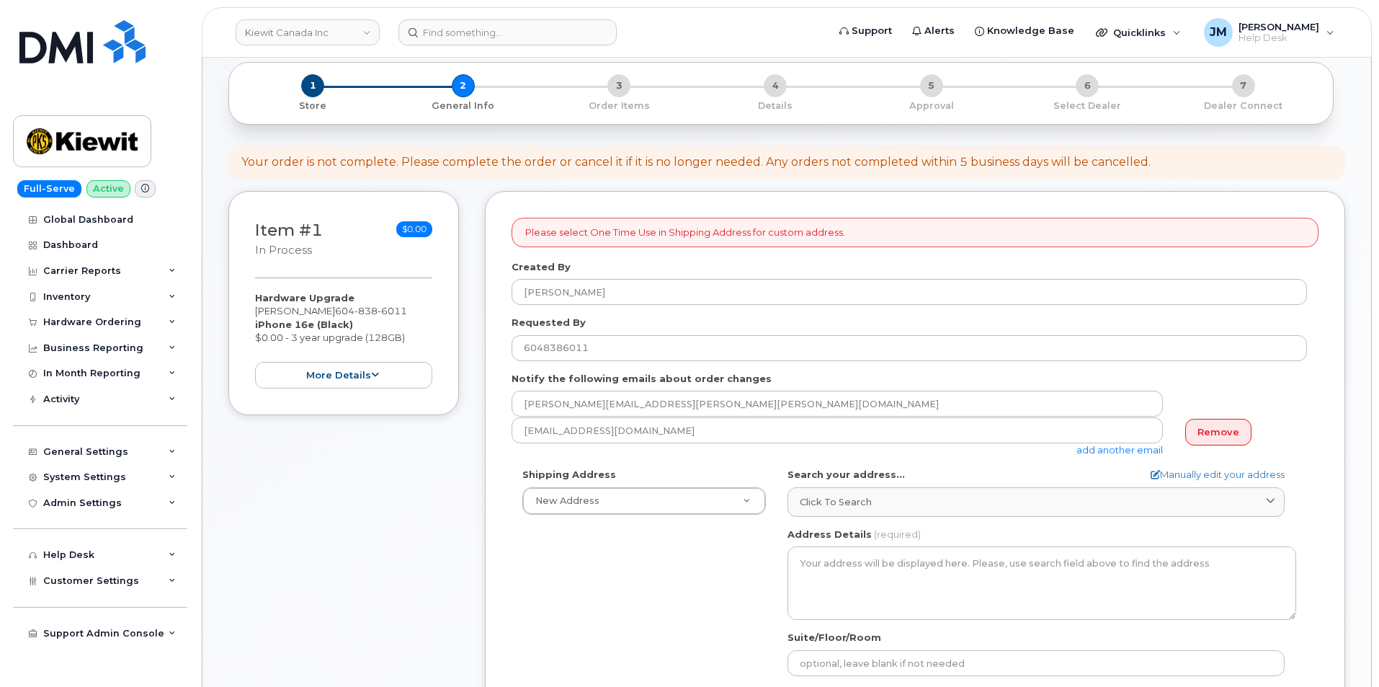
type input "6048386011"
drag, startPoint x: 323, startPoint y: 308, endPoint x: 184, endPoint y: 301, distance: 139.3
click at [202, 301] on div "[PERSON_NAME] Canada Inc Support Alerts Knowledge Base Quicklinks Suspend / Can…" at bounding box center [787, 655] width 1170 height 1482
click at [283, 315] on div "Hardware Upgrade [PERSON_NAME] [PHONE_NUMBER] iPhone 16e (Black) $0.00 - 3 year…" at bounding box center [343, 339] width 177 height 97
click at [280, 311] on div "Hardware Upgrade [PERSON_NAME] [PHONE_NUMBER] iPhone 16e (Black) $0.00 - 3 year…" at bounding box center [343, 339] width 177 height 97
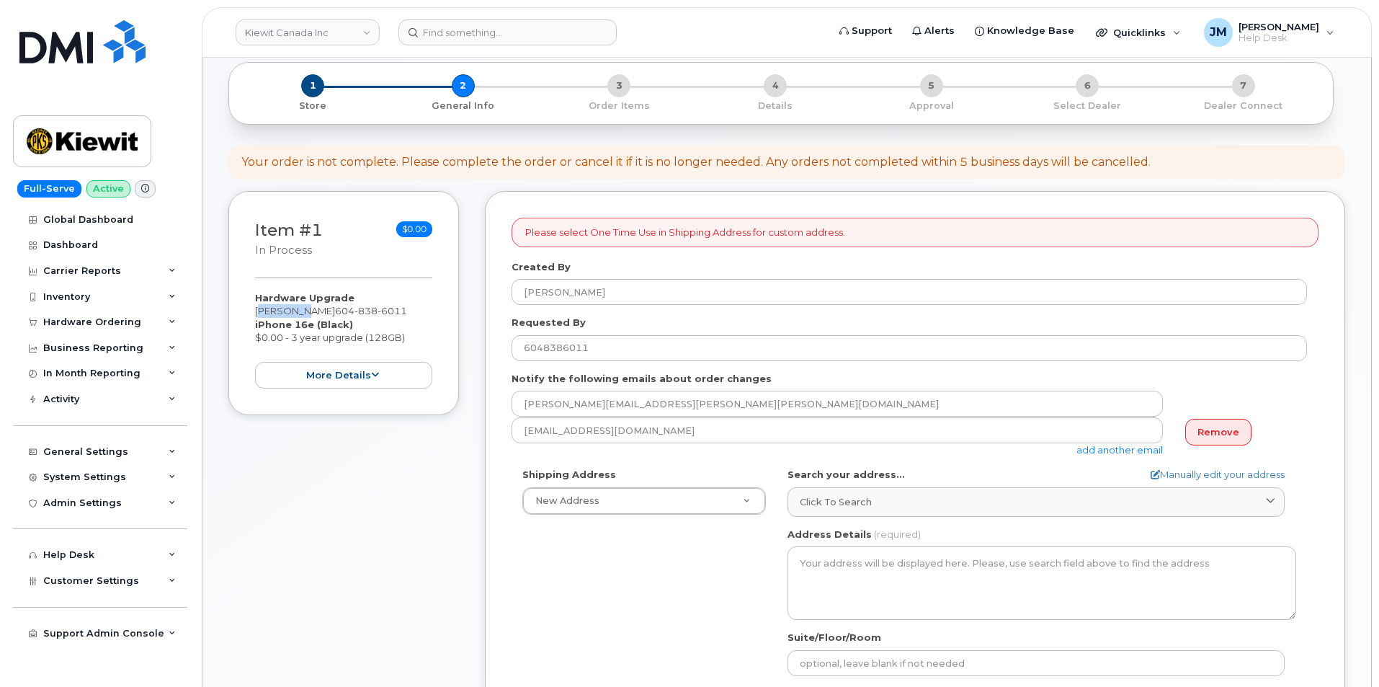
click at [280, 311] on div "Hardware Upgrade [PERSON_NAME] [PHONE_NUMBER] iPhone 16e (Black) $0.00 - 3 year…" at bounding box center [343, 339] width 177 height 97
drag, startPoint x: 328, startPoint y: 312, endPoint x: 254, endPoint y: 312, distance: 73.5
click at [254, 312] on div "Item #1 in process $0.00 Hardware Upgrade [PERSON_NAME] [PHONE_NUMBER] iPhone 1…" at bounding box center [343, 303] width 231 height 224
copy div "[PERSON_NAME]"
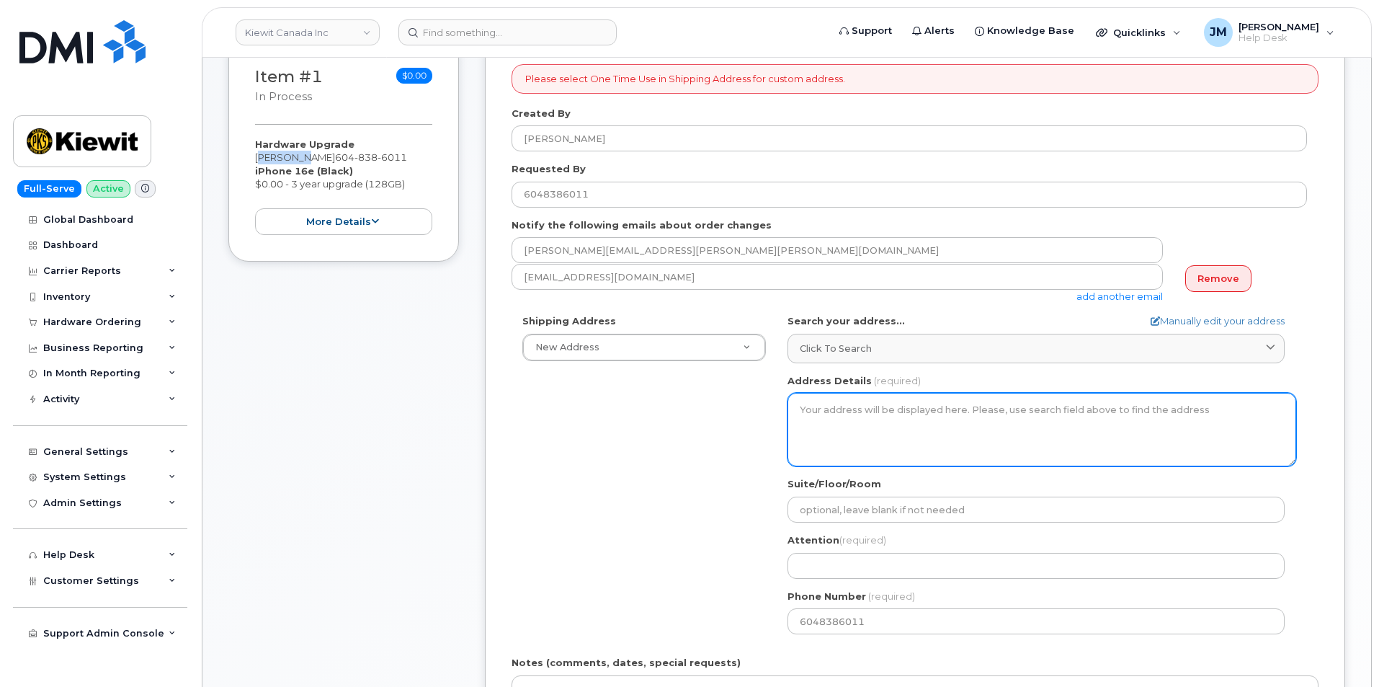
scroll to position [432, 0]
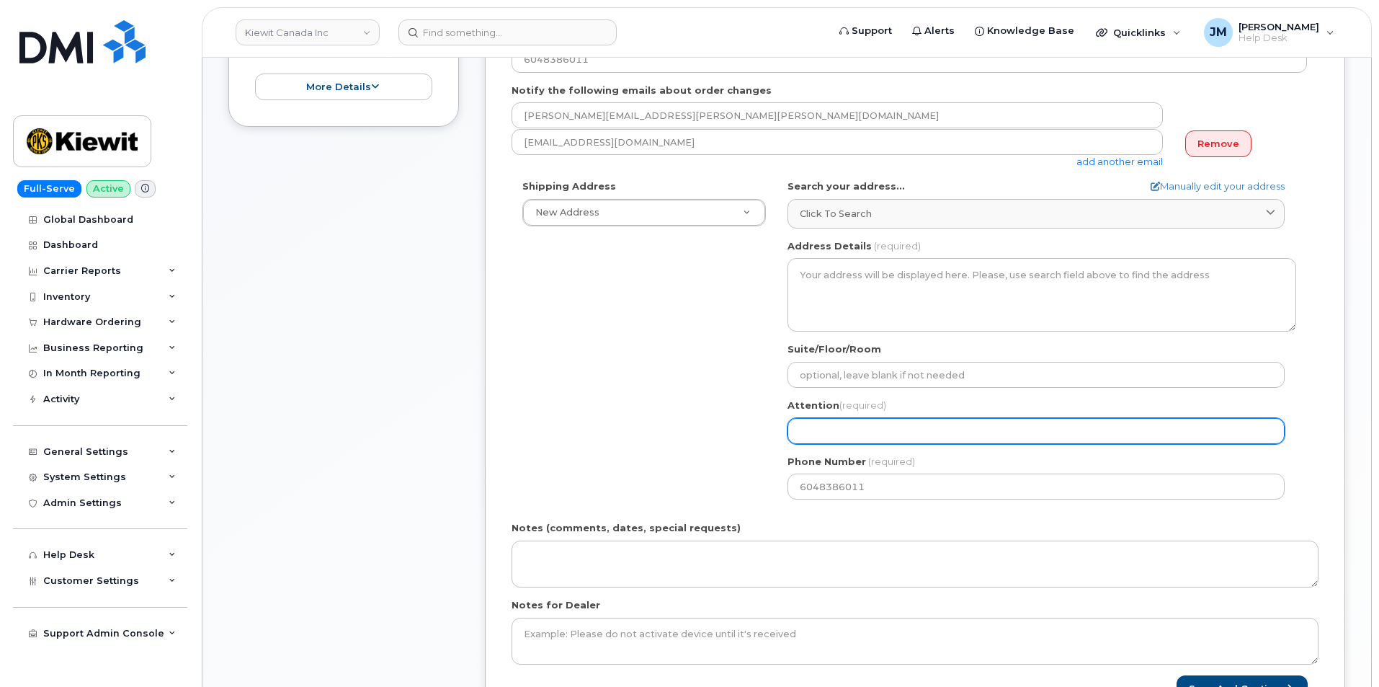
click at [827, 424] on input "Attention (required)" at bounding box center [1036, 431] width 497 height 26
paste input "[PERSON_NAME]"
select select
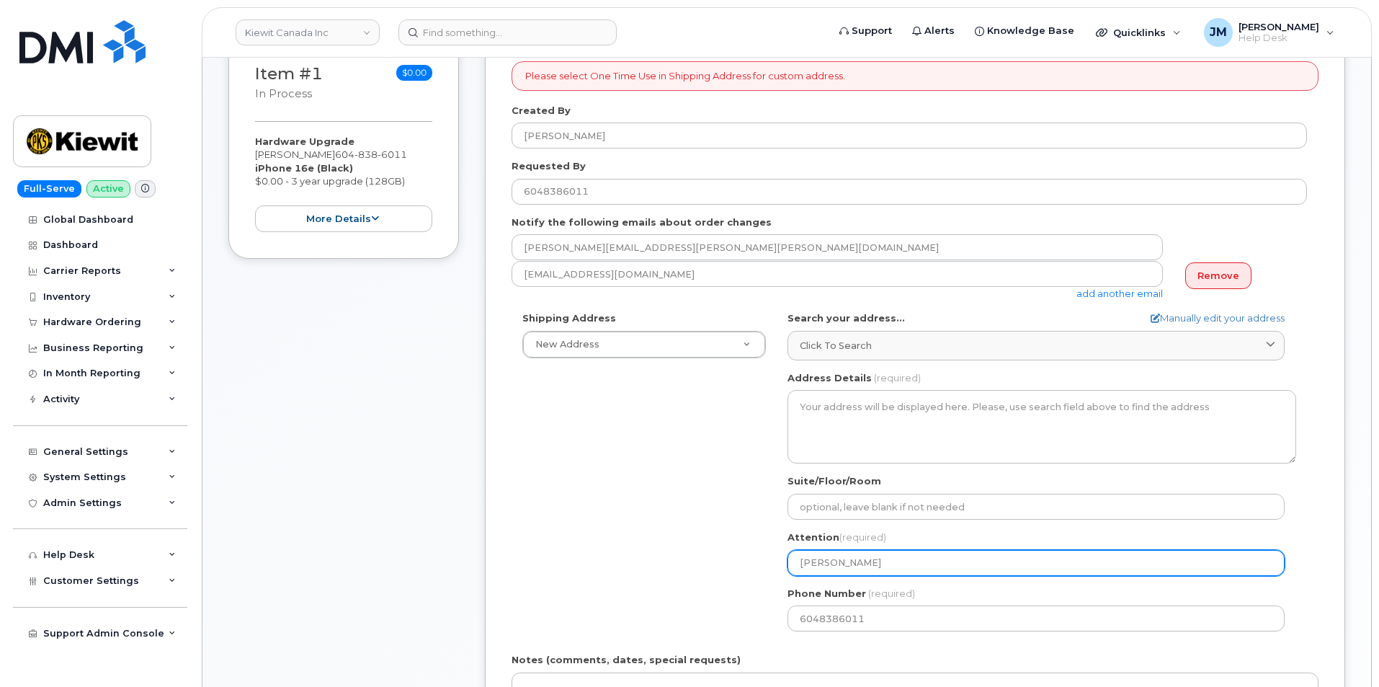
scroll to position [288, 0]
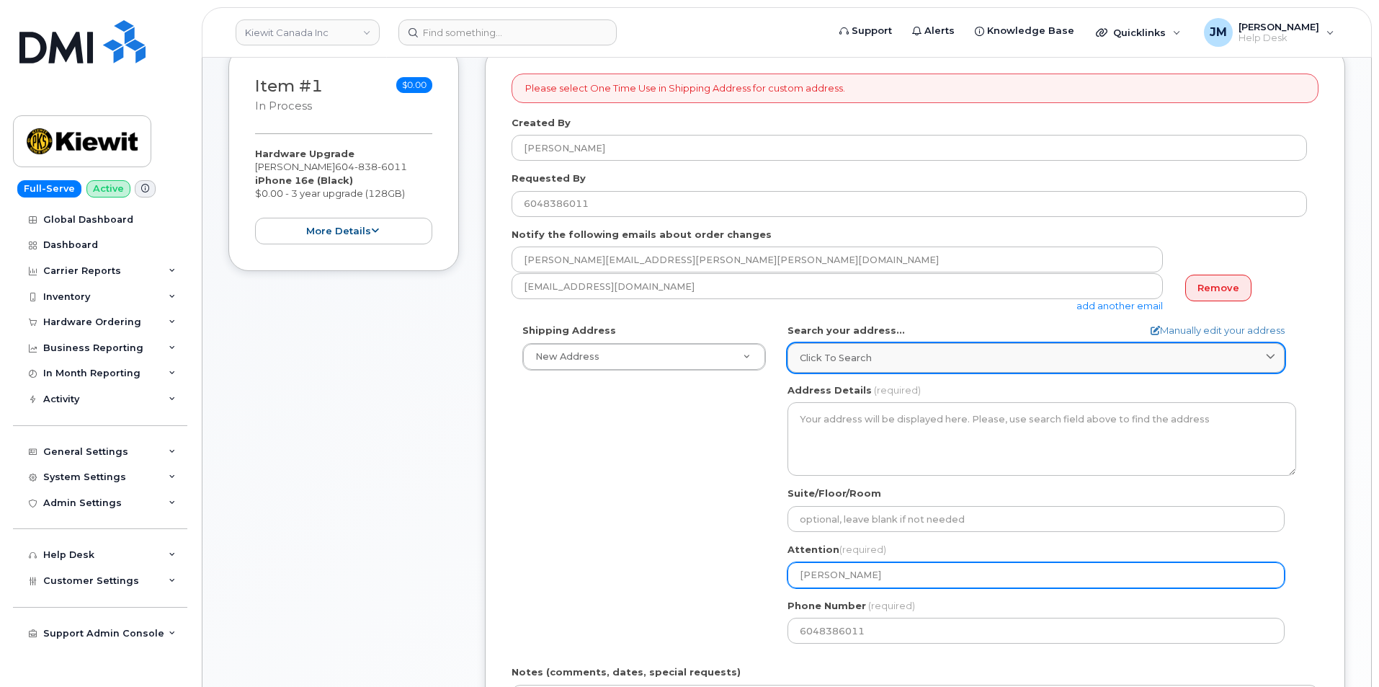
type input "[PERSON_NAME]"
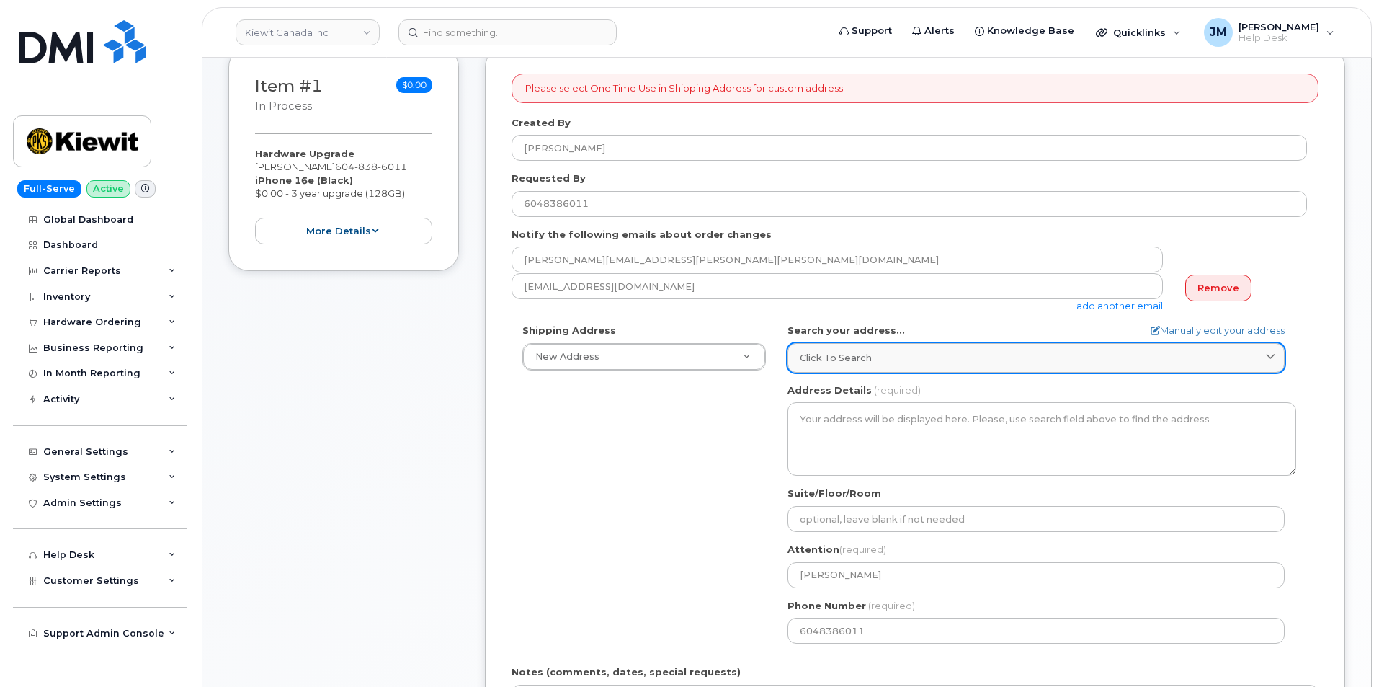
click at [890, 353] on div "Click to search" at bounding box center [1036, 358] width 473 height 14
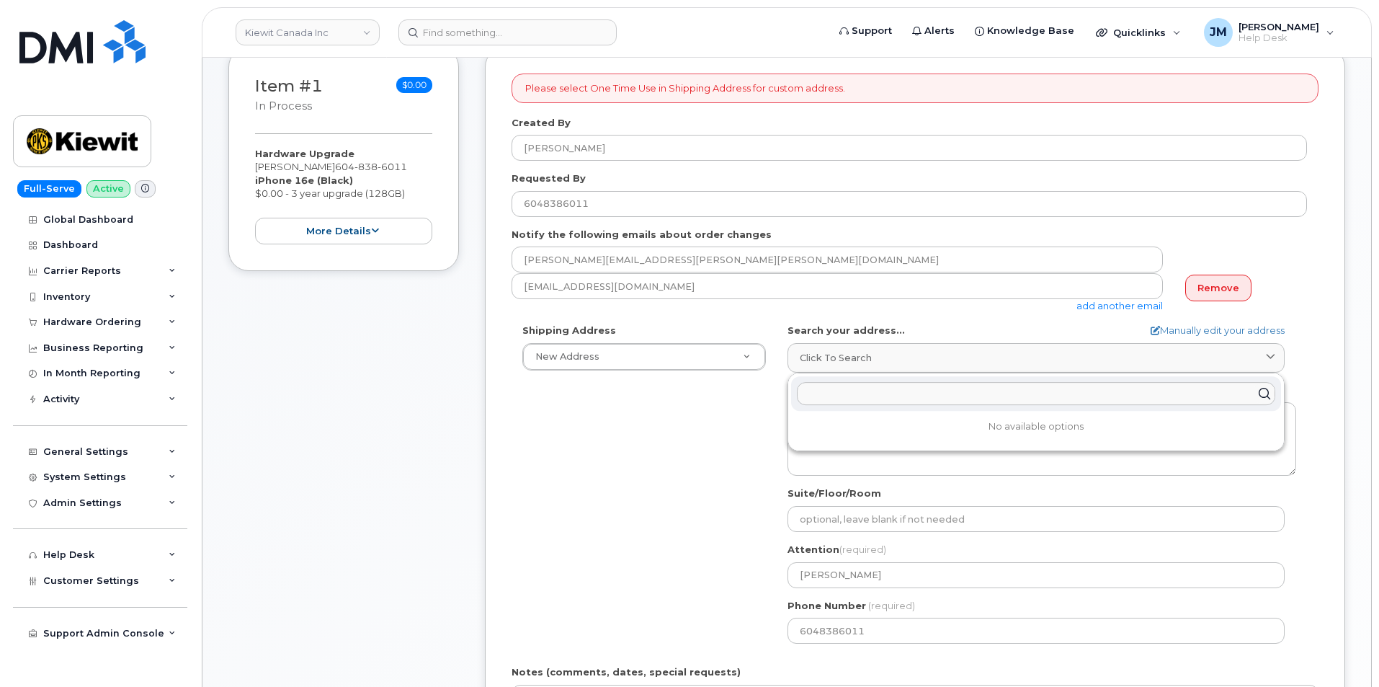
click at [847, 394] on input "text" at bounding box center [1036, 393] width 479 height 23
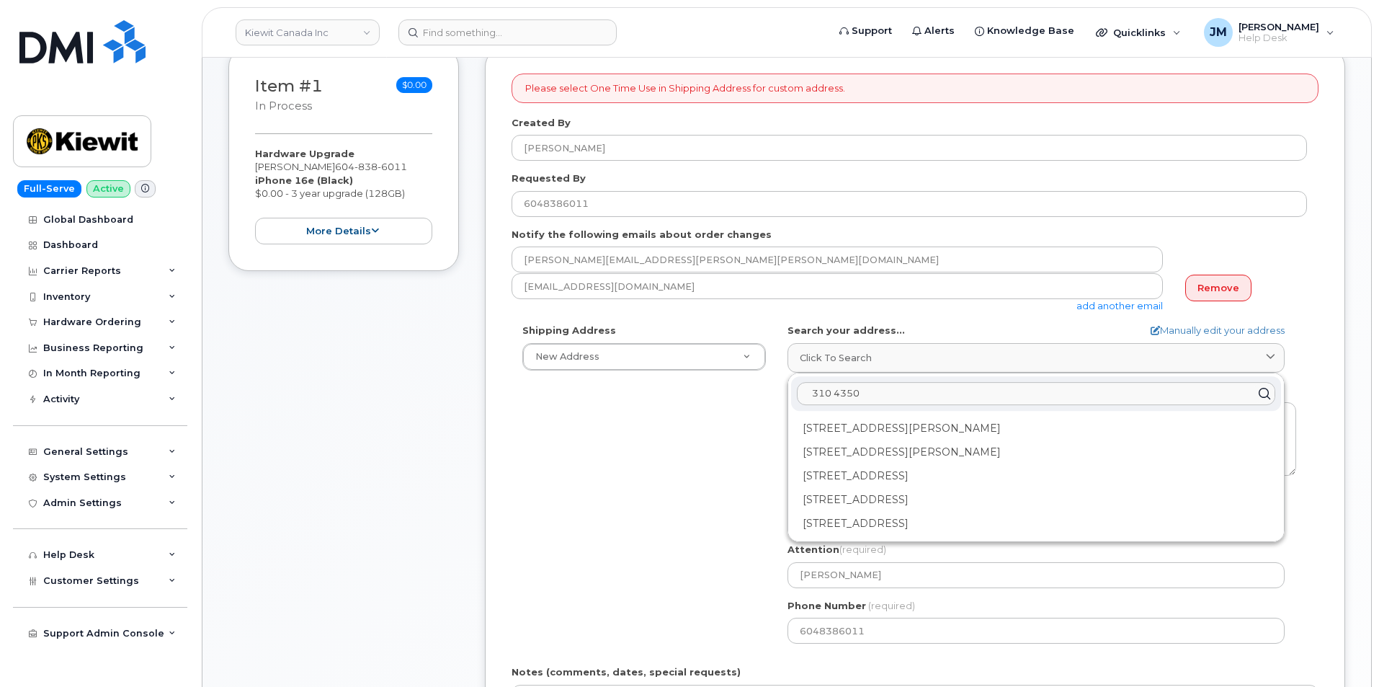
click at [904, 393] on input "310 4350" at bounding box center [1036, 393] width 479 height 23
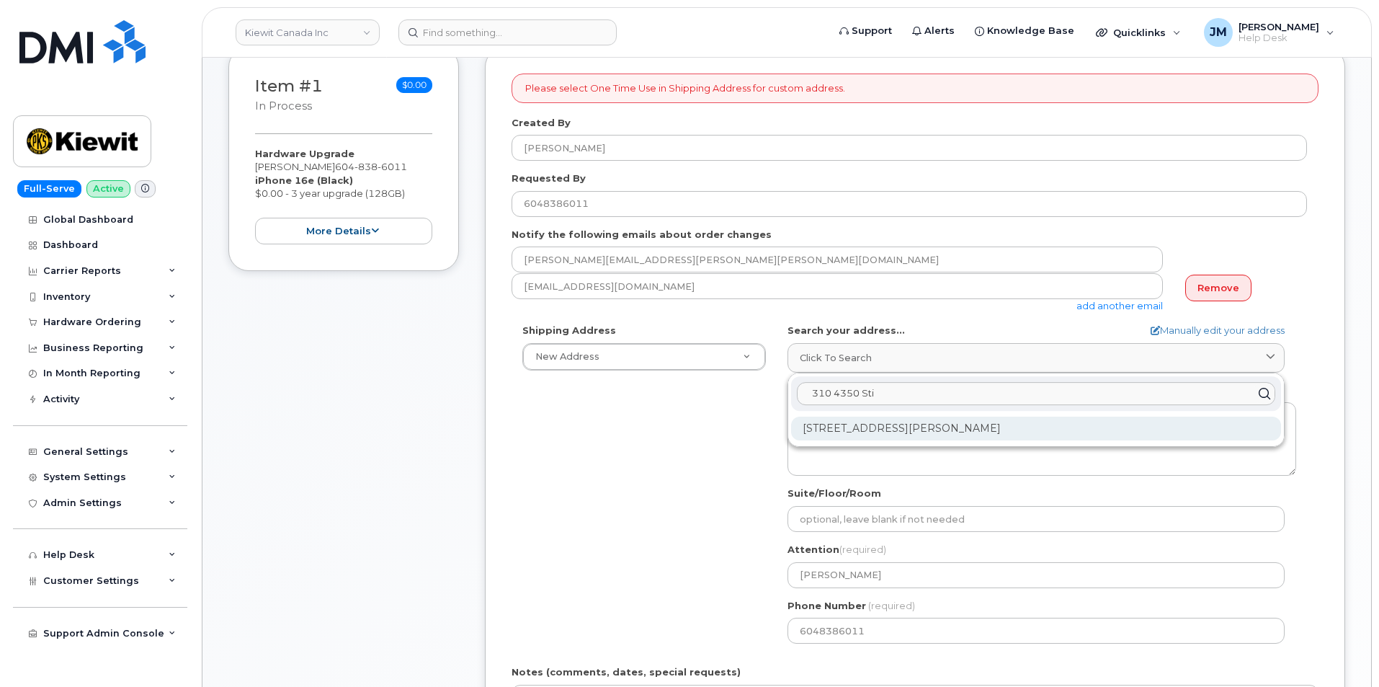
type input "310 4350 Sti"
click at [924, 425] on div "310-4350 Still Creek Dr Burnaby BC V5C 0G5" at bounding box center [1036, 429] width 490 height 24
select select
type textarea "310-4350 Still Creek Dr BURNABY BC V5C 0G5 CANADA"
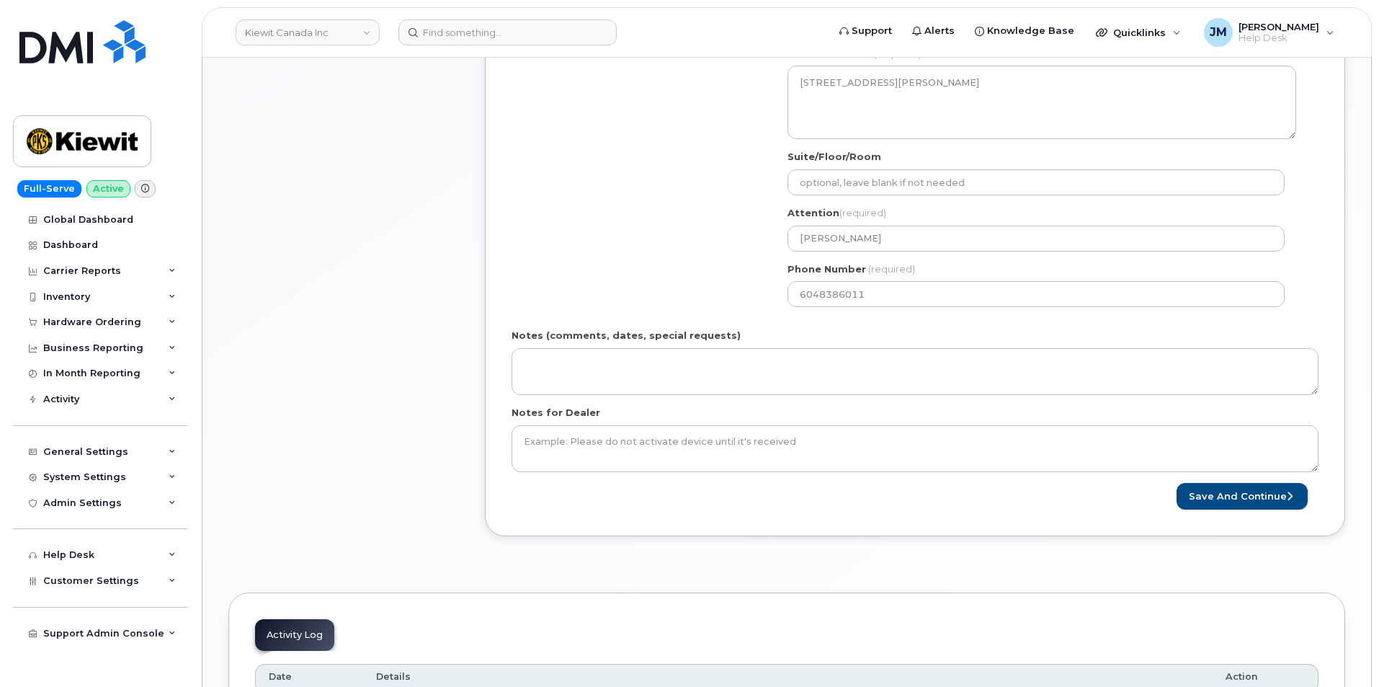
scroll to position [649, 0]
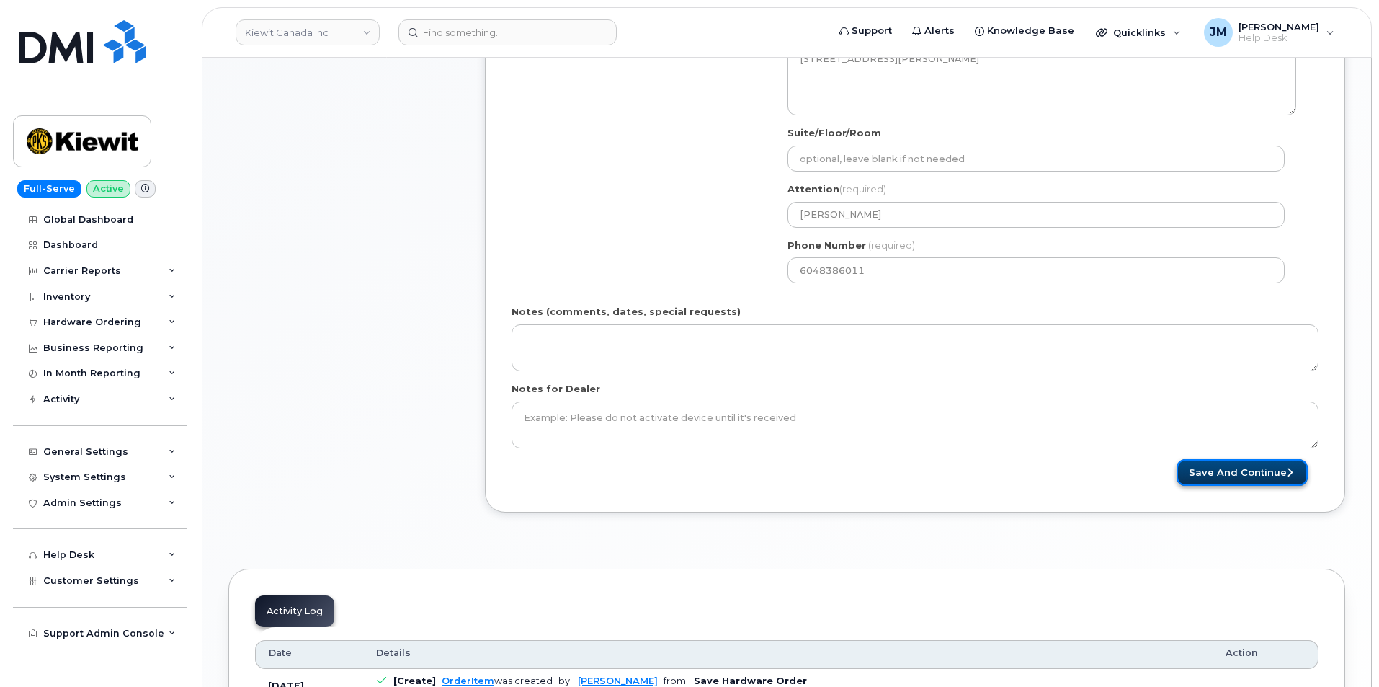
click at [1234, 472] on button "Save and Continue" at bounding box center [1242, 472] width 131 height 27
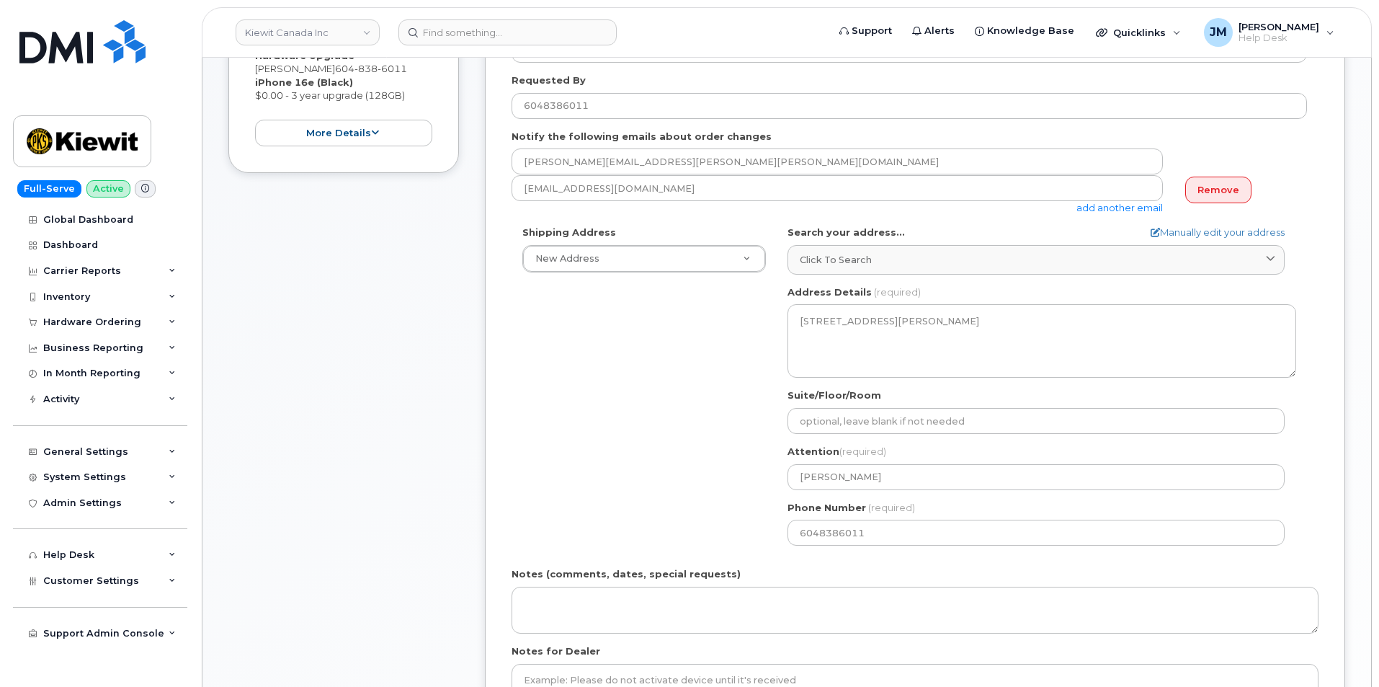
scroll to position [360, 0]
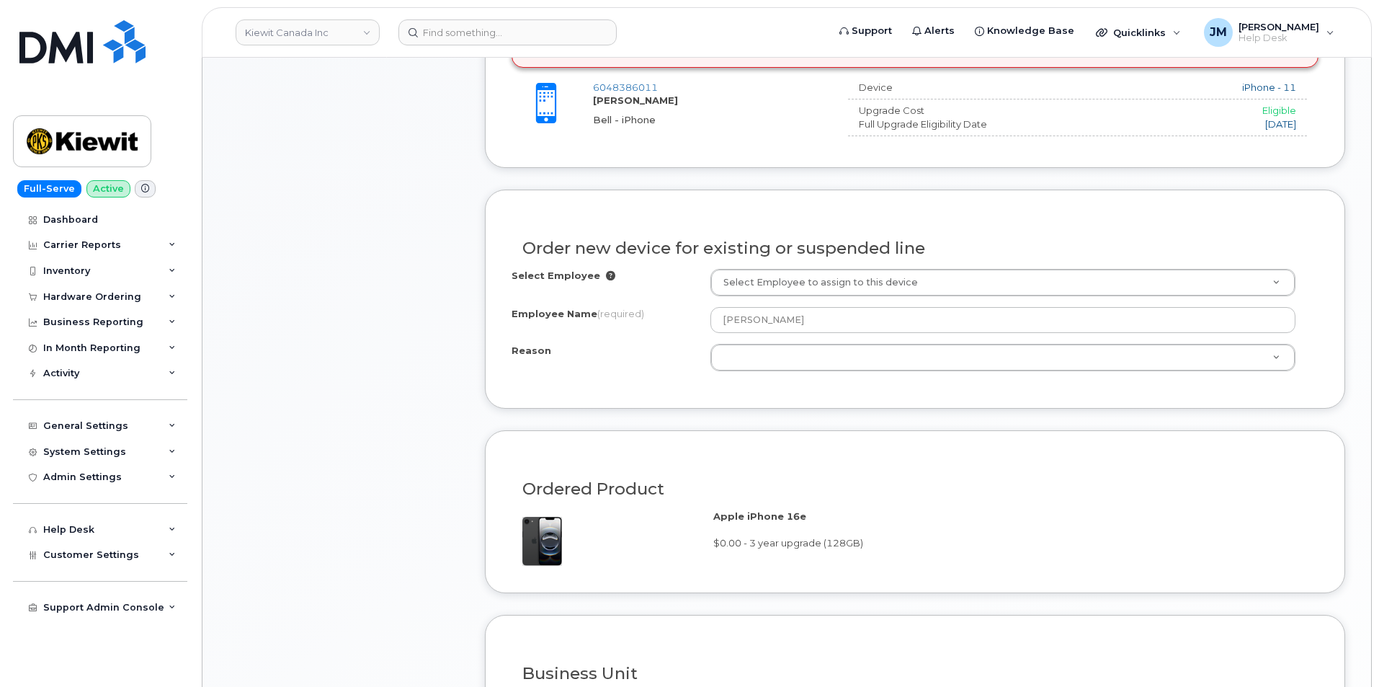
scroll to position [722, 0]
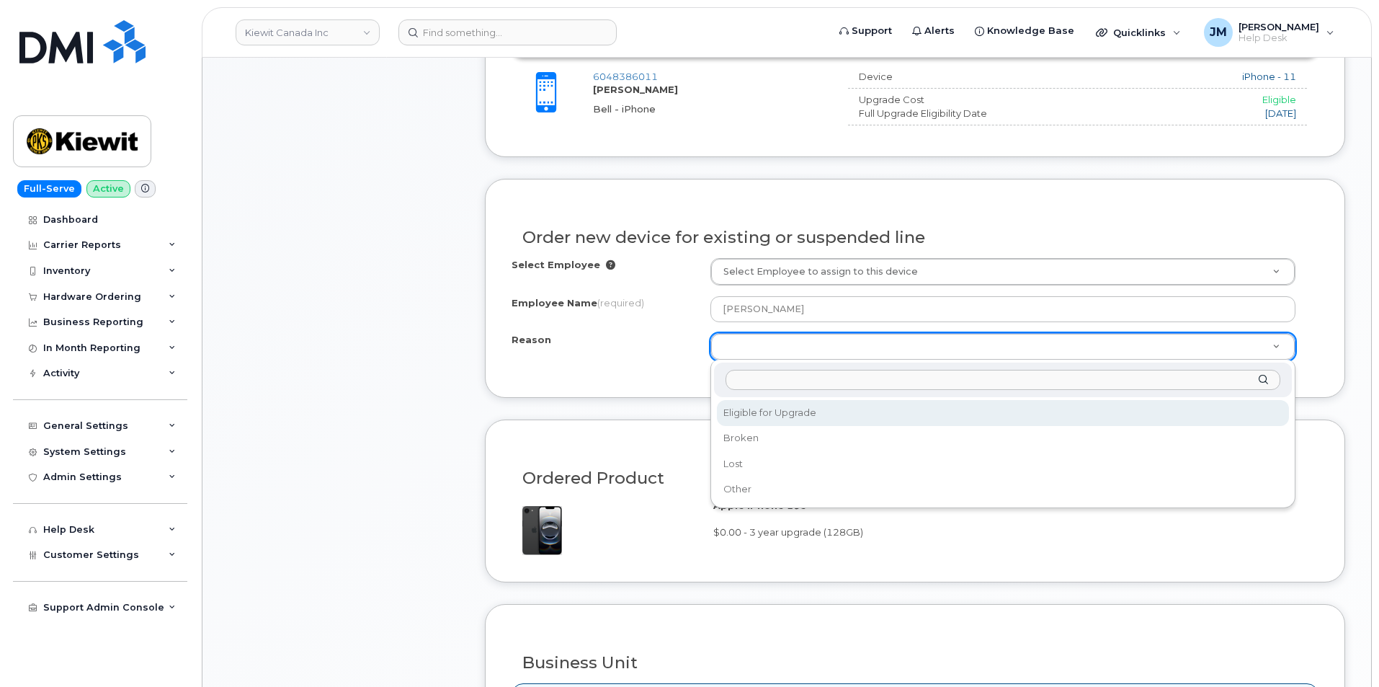
select select "eligible_for_upgrade"
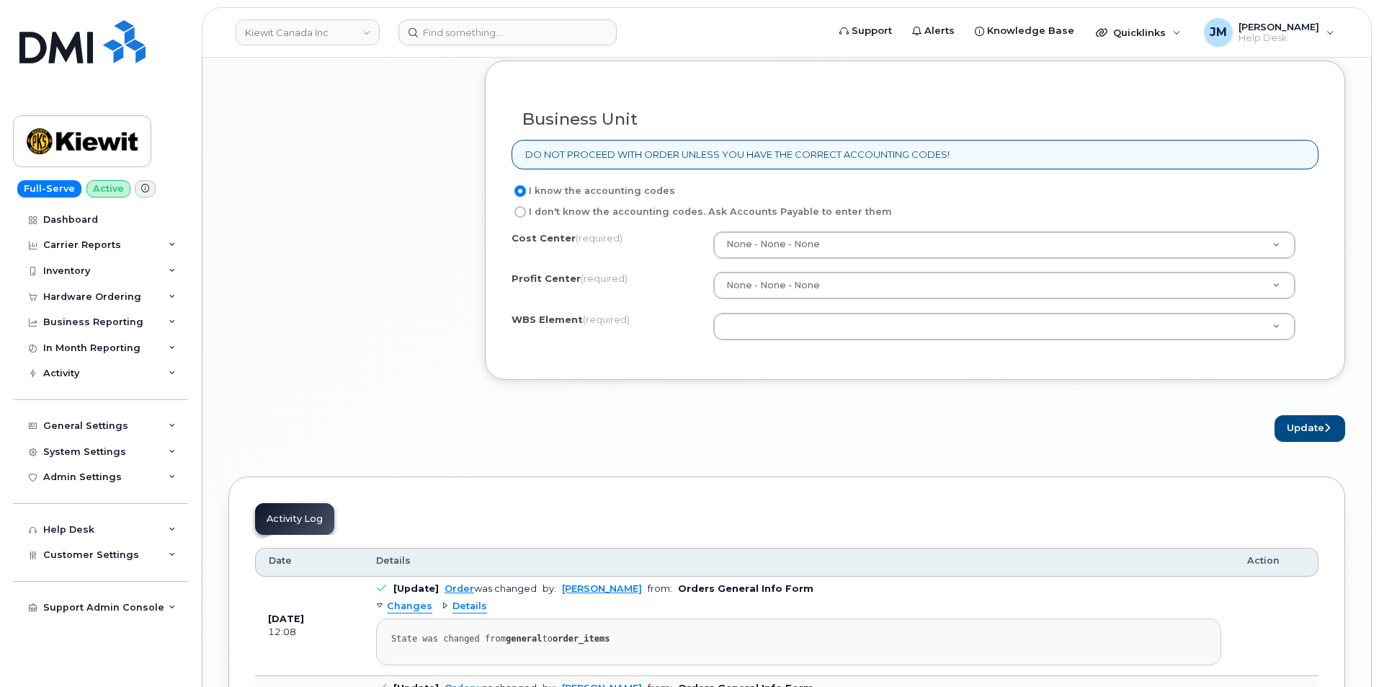
scroll to position [1299, 0]
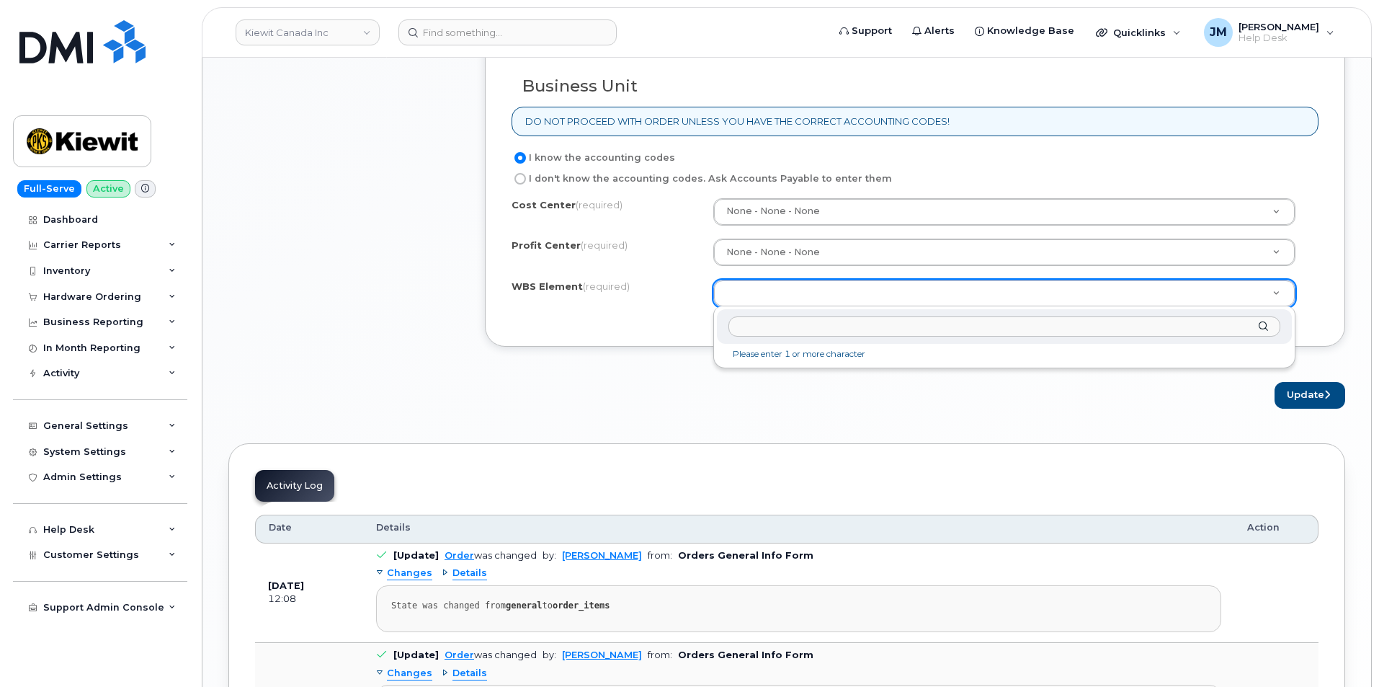
paste input "110245.13163"
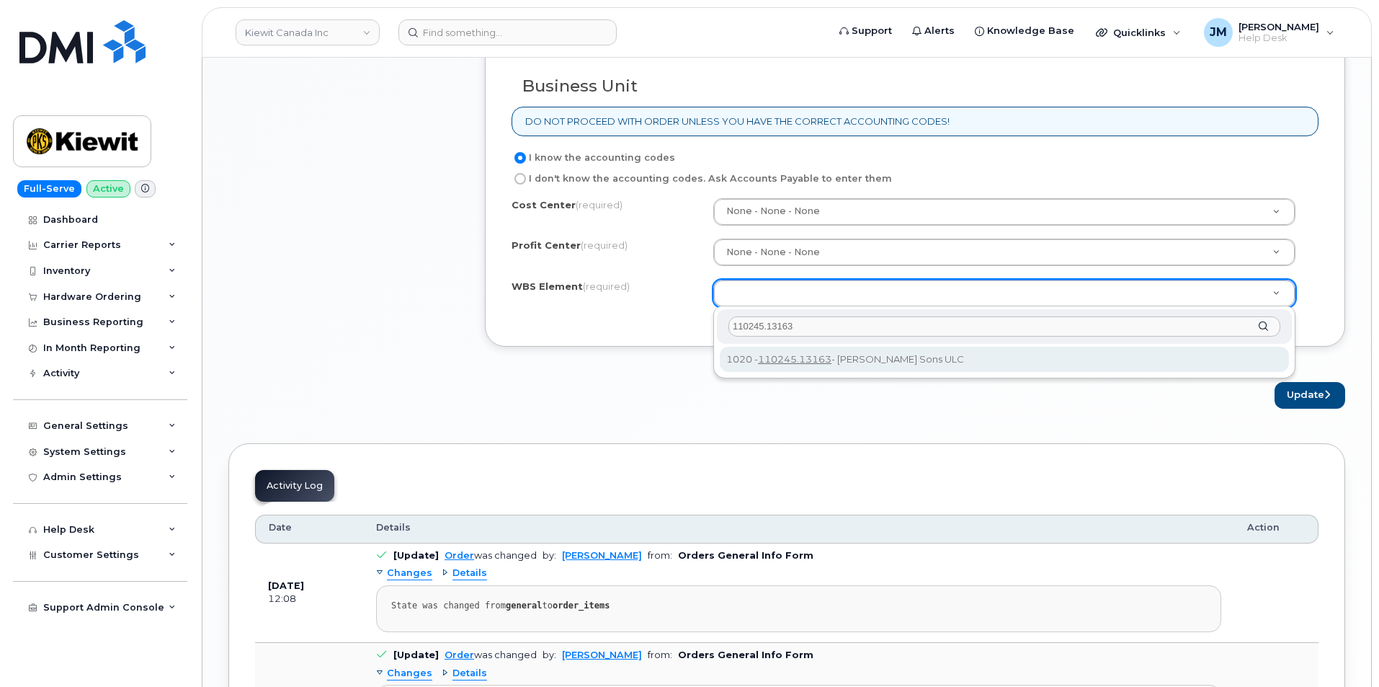
type input "110245.13163"
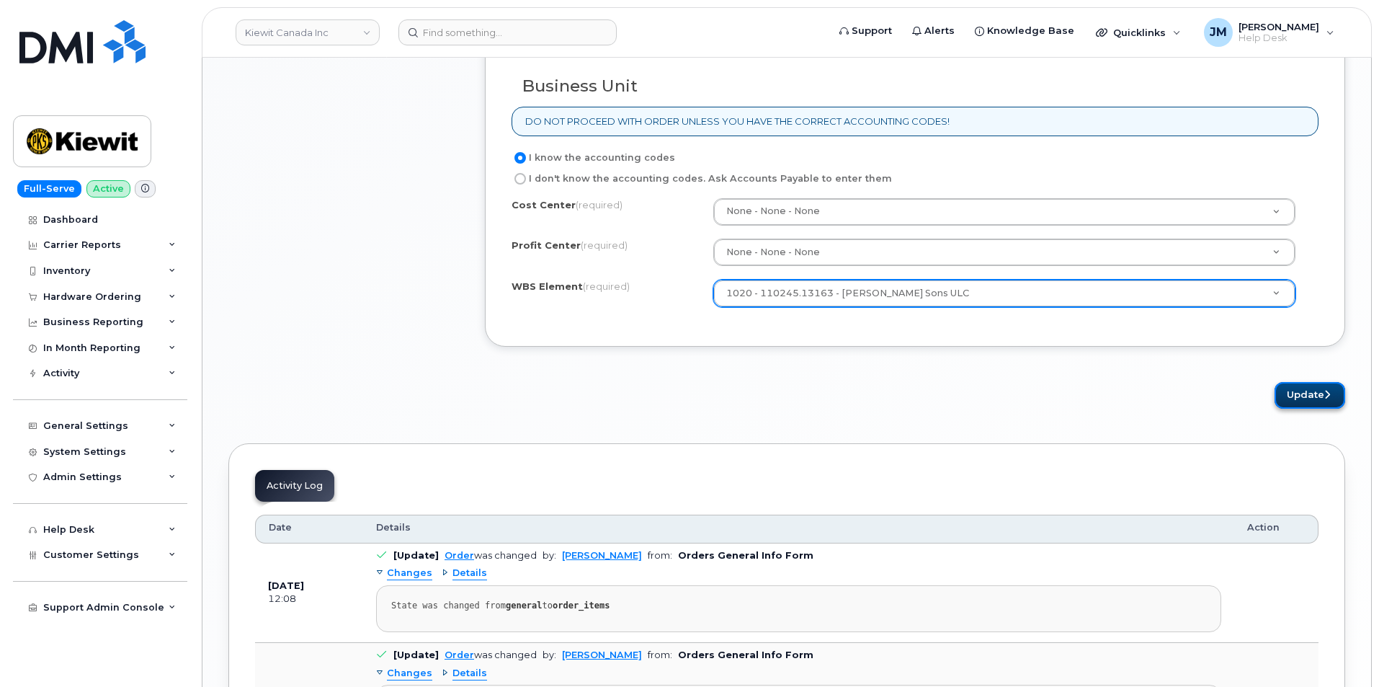
click at [1314, 399] on button "Update" at bounding box center [1310, 395] width 71 height 27
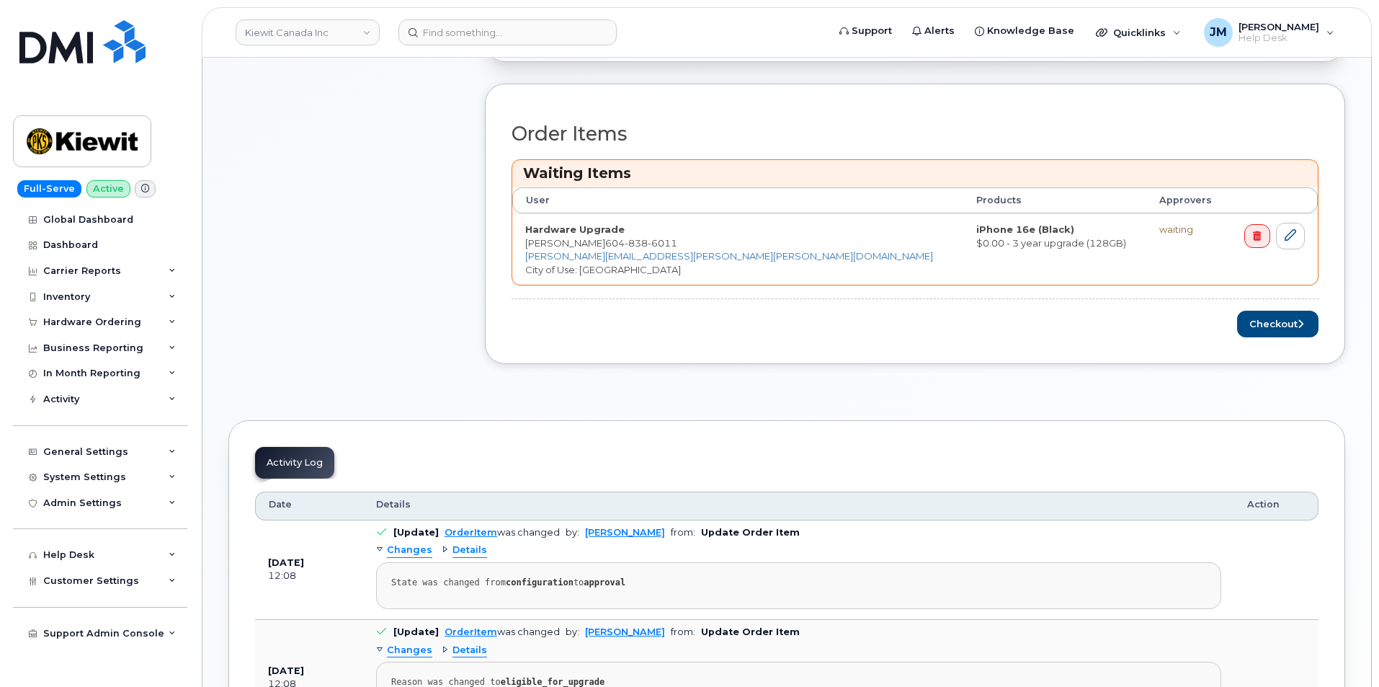
scroll to position [649, 0]
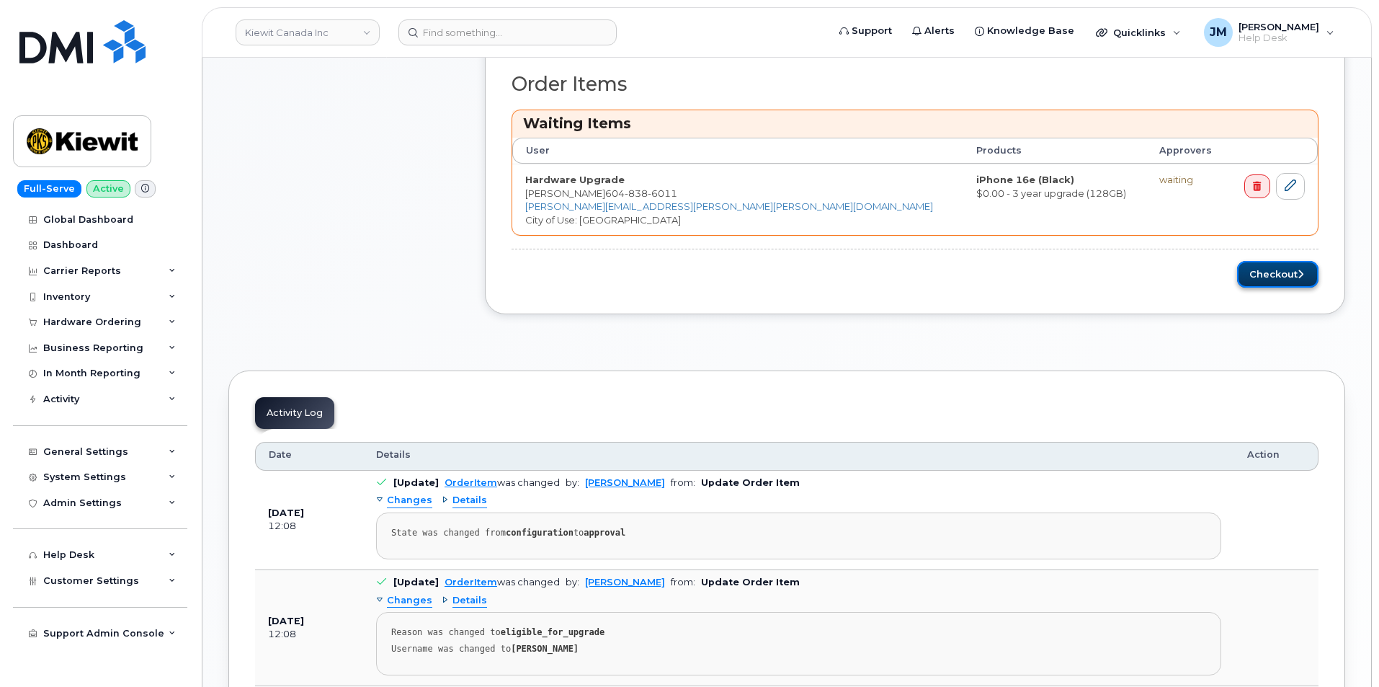
click at [1277, 275] on button "Checkout" at bounding box center [1277, 274] width 81 height 27
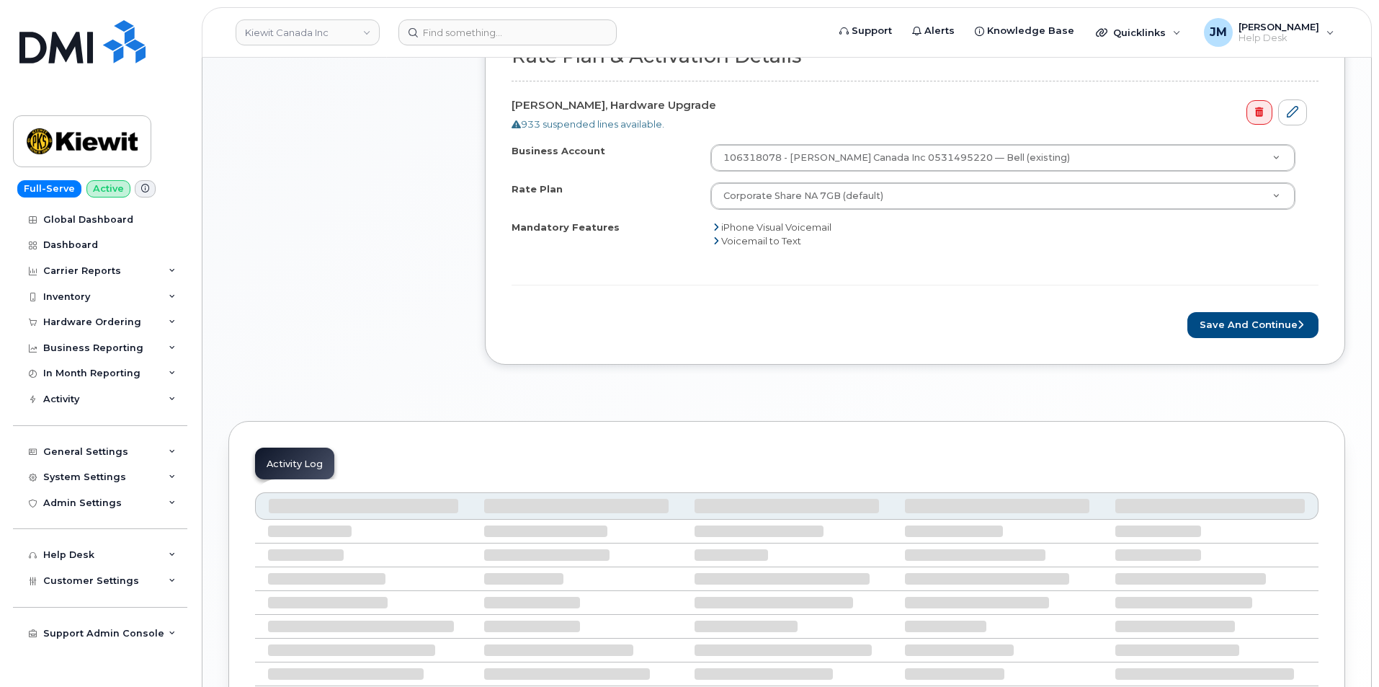
scroll to position [722, 0]
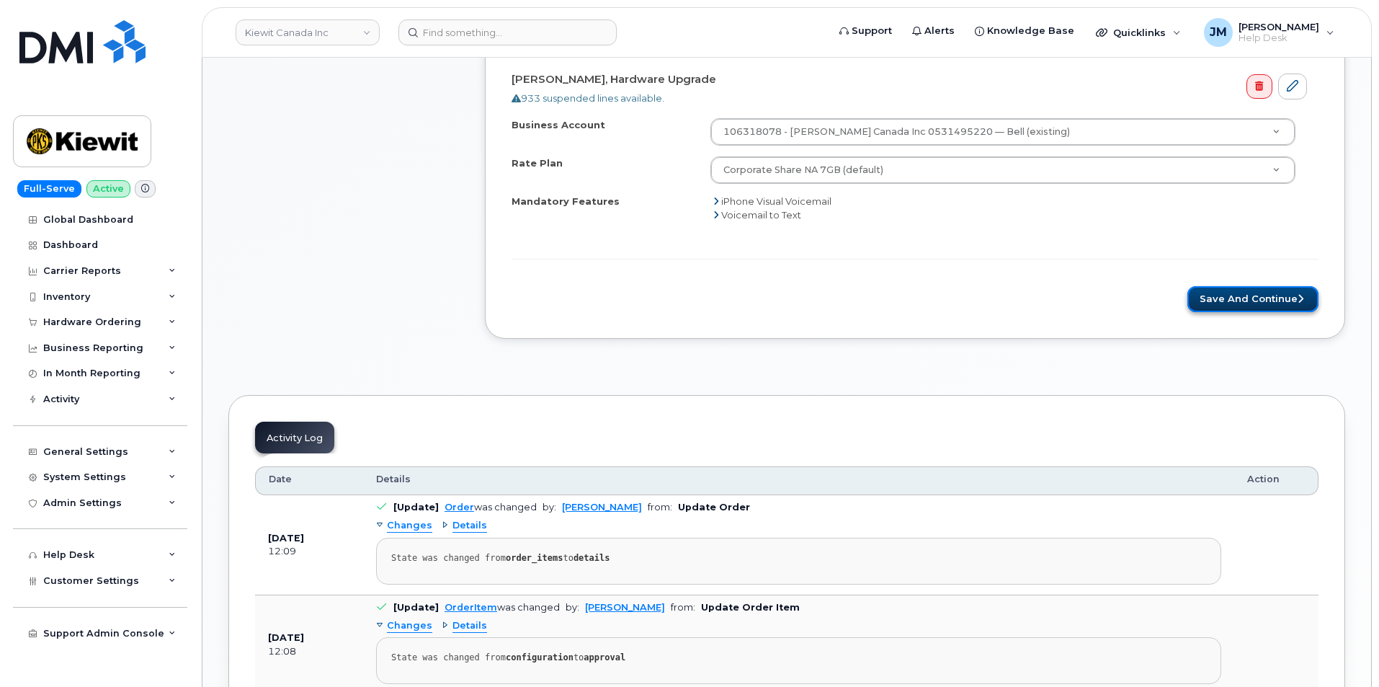
click at [1237, 300] on button "Save and Continue" at bounding box center [1253, 299] width 131 height 27
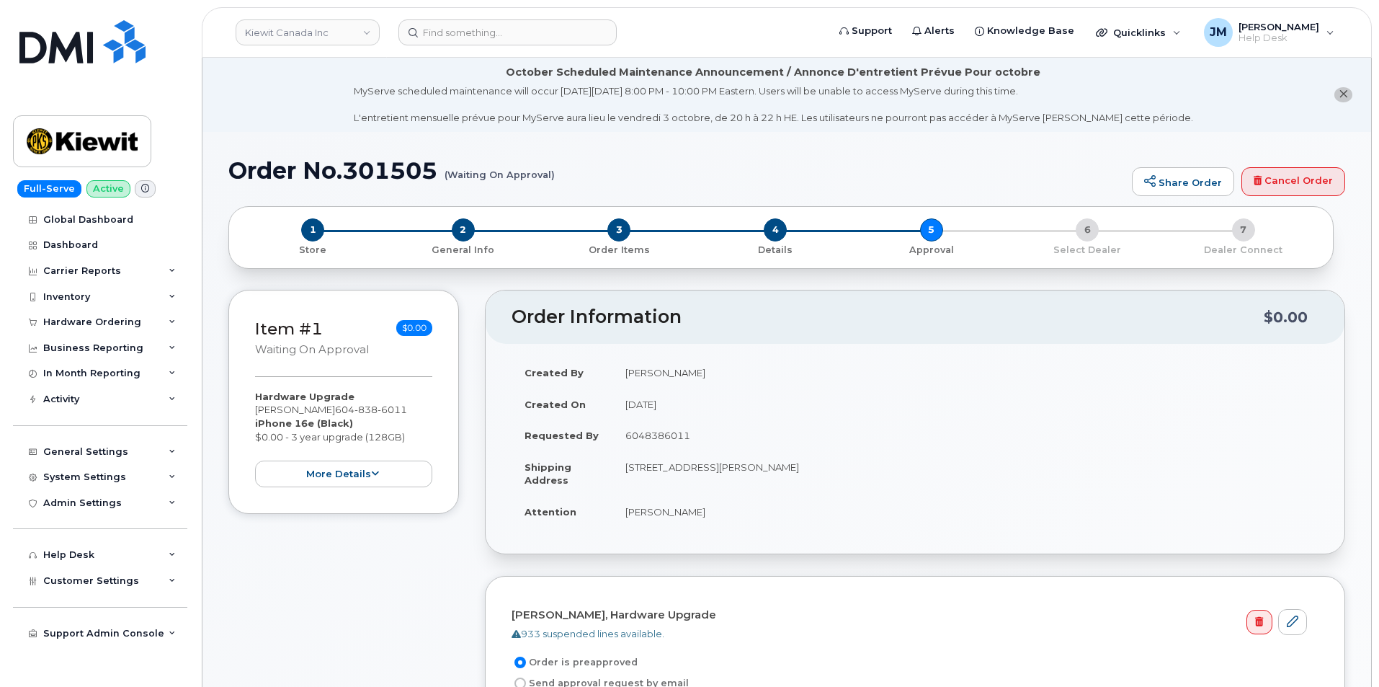
drag, startPoint x: 575, startPoint y: 172, endPoint x: 562, endPoint y: 179, distance: 15.2
click at [562, 179] on h1 "Order No.301505 (Waiting On Approval)" at bounding box center [676, 170] width 897 height 25
drag, startPoint x: 560, startPoint y: 177, endPoint x: 494, endPoint y: 192, distance: 67.3
click at [498, 192] on div "Order No.301505 (Waiting On Approval) Share Order Cancel Order" at bounding box center [786, 182] width 1117 height 48
drag, startPoint x: 239, startPoint y: 164, endPoint x: 592, endPoint y: 190, distance: 354.0
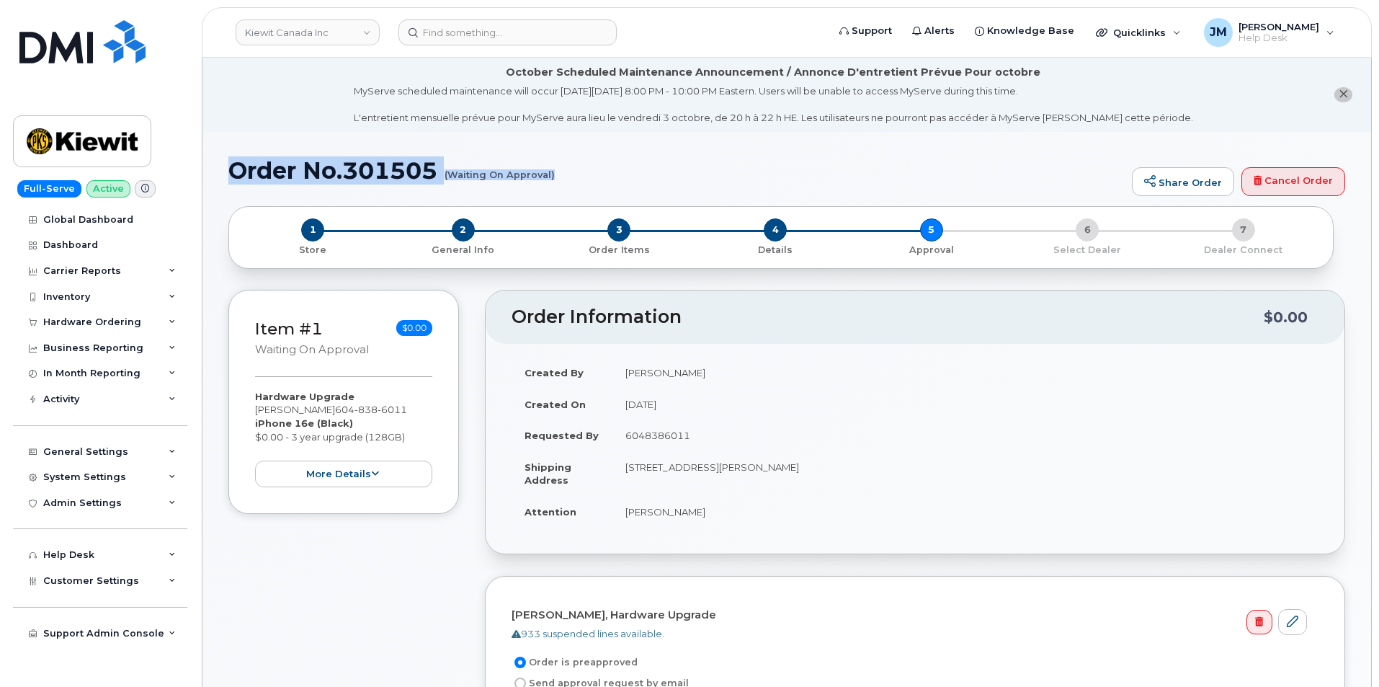
copy h1 "Order No.301505 (Waiting On Approval)"
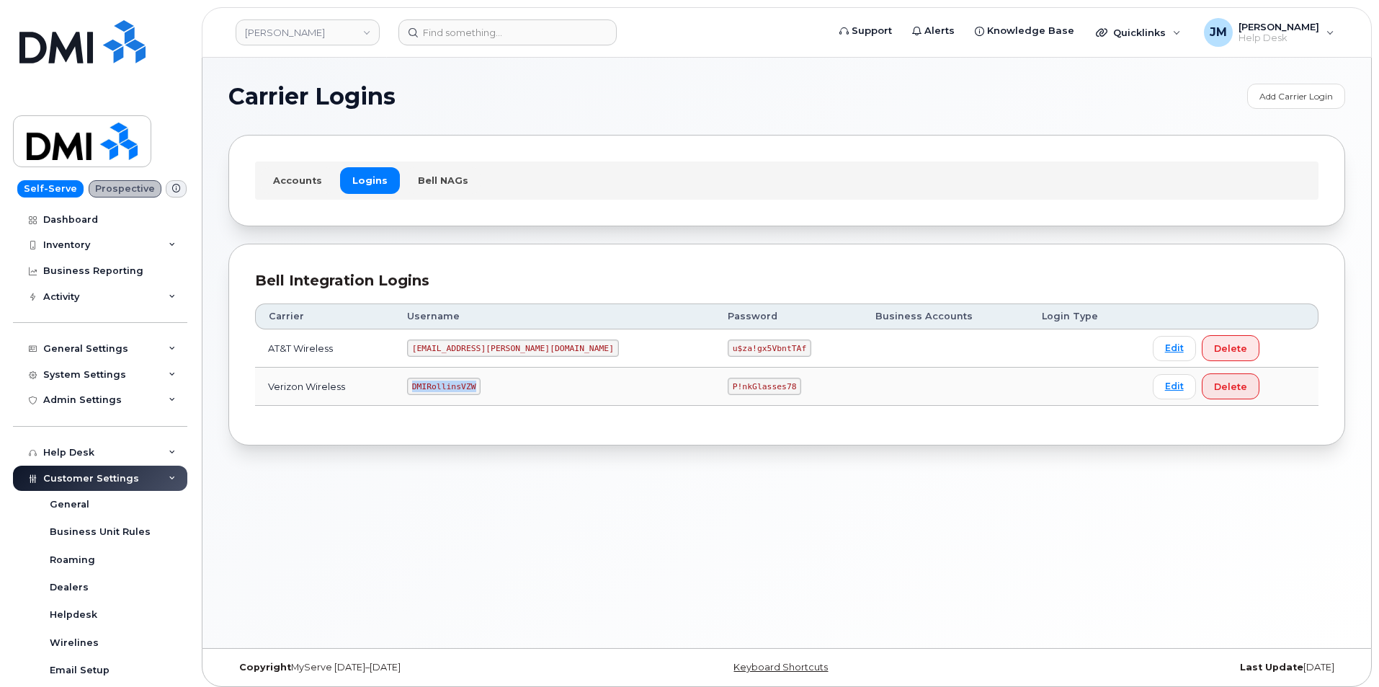
drag, startPoint x: 500, startPoint y: 384, endPoint x: 388, endPoint y: 388, distance: 111.8
click at [388, 388] on tr "Verizon Wireless DMIRollinsVZW P!nkGlasses78 Edit Delete" at bounding box center [787, 387] width 1064 height 38
copy tr "DMIRollinsVZW"
drag, startPoint x: 644, startPoint y: 386, endPoint x: 757, endPoint y: 400, distance: 114.8
click at [757, 400] on td "P!nkGlasses78" at bounding box center [789, 387] width 148 height 38
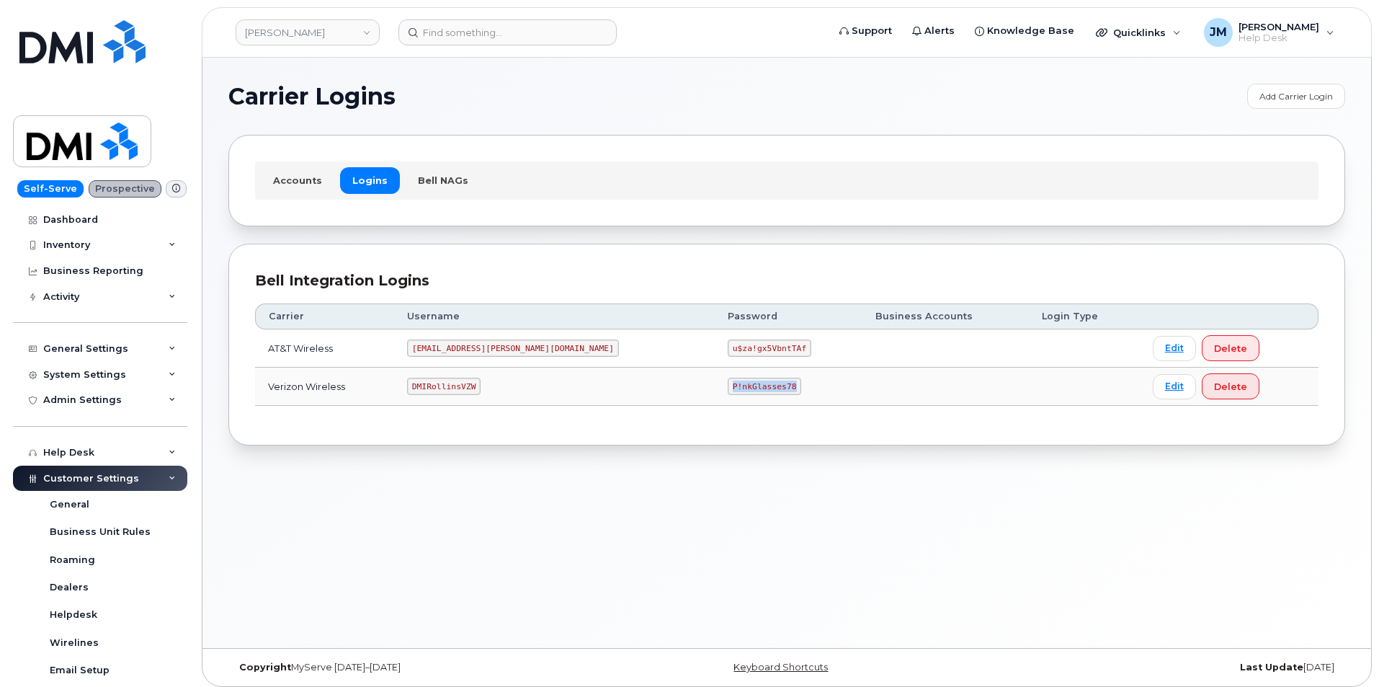
copy code "P!nkGlasses78"
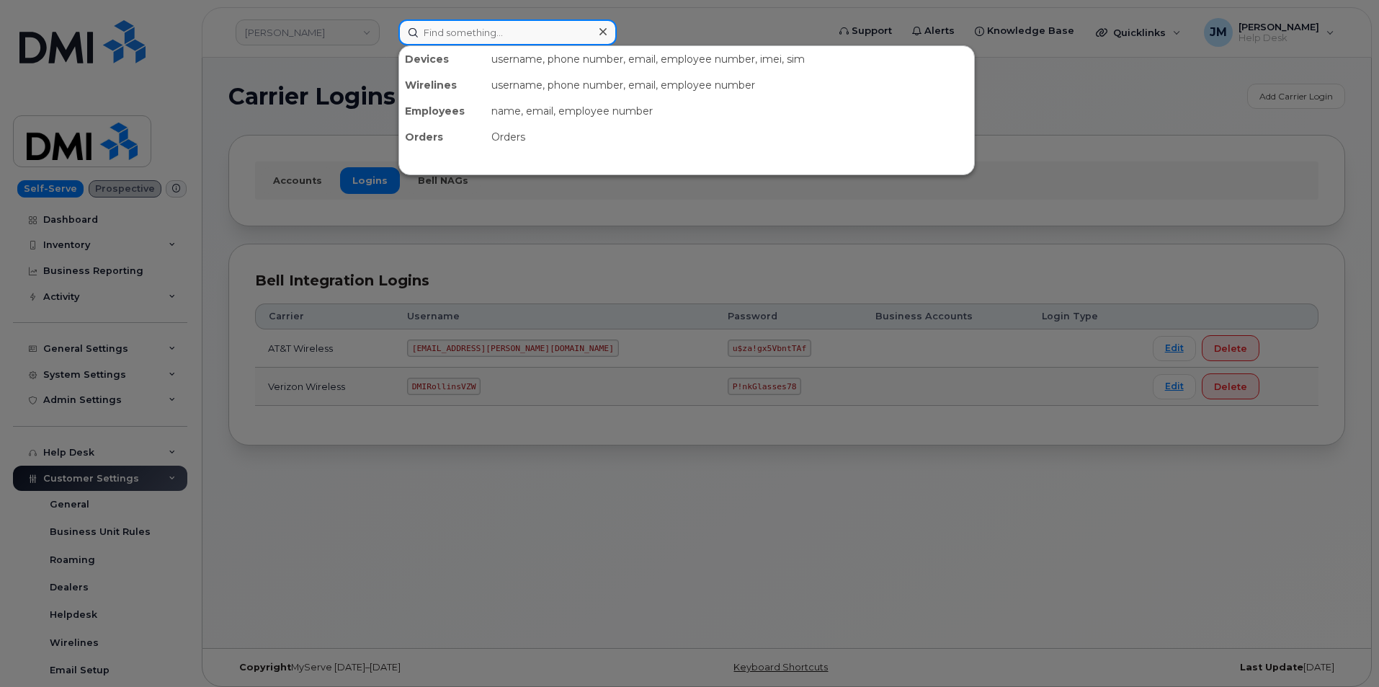
click at [452, 30] on input at bounding box center [508, 32] width 218 height 26
paste input "8082845725"
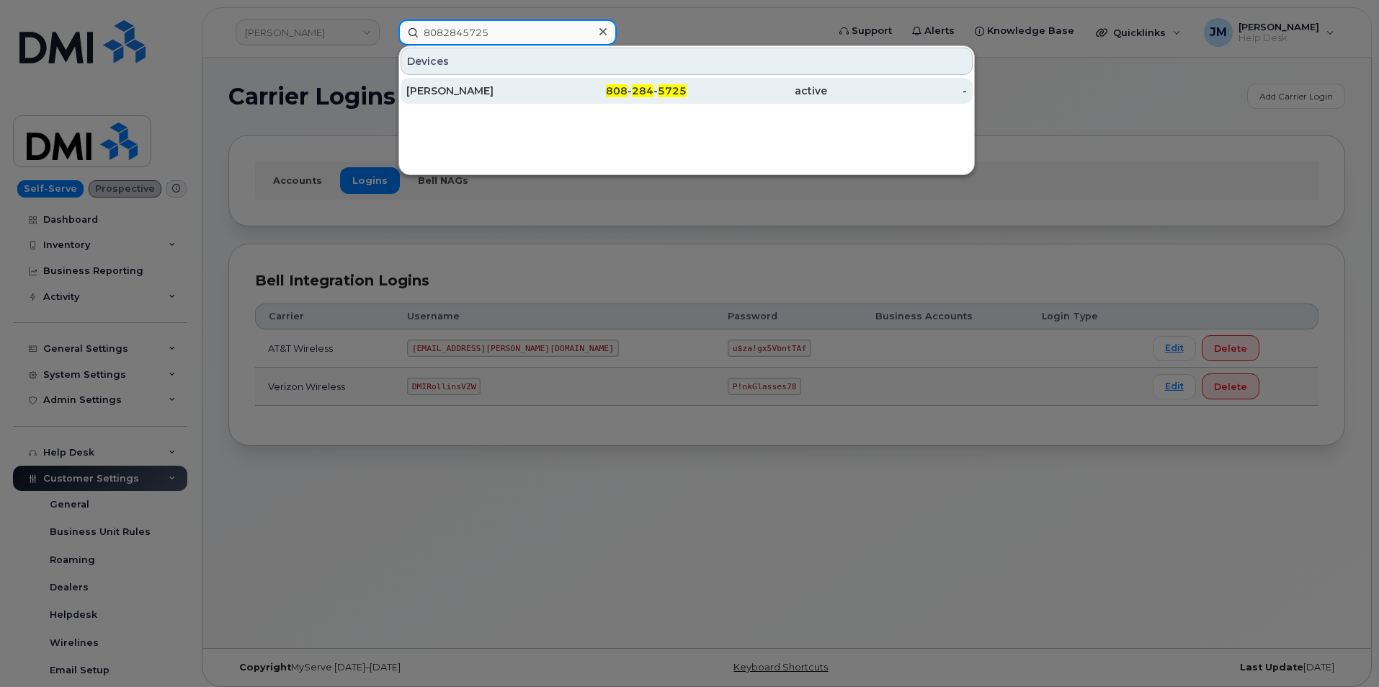
type input "8082845725"
click at [460, 90] on div "MATT FREDRICK" at bounding box center [476, 91] width 141 height 14
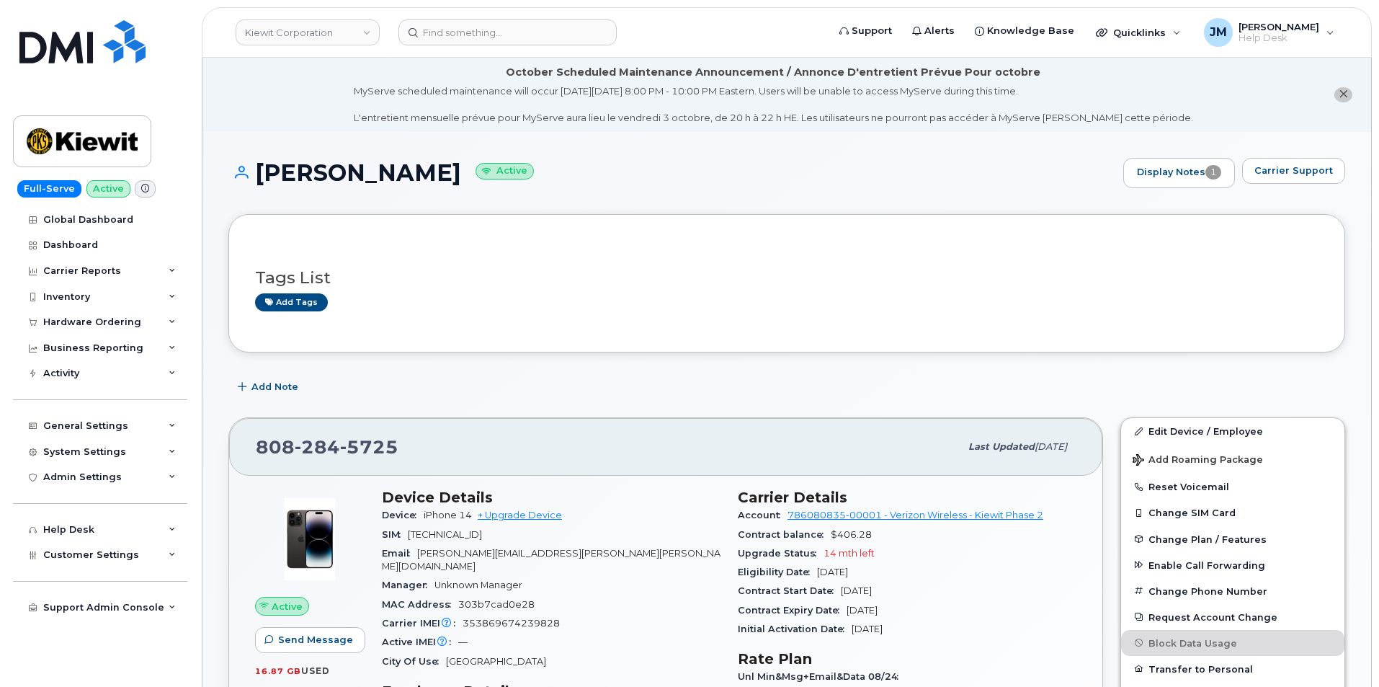
drag, startPoint x: 259, startPoint y: 172, endPoint x: 451, endPoint y: 165, distance: 192.6
click at [451, 165] on h1 "[PERSON_NAME] Active" at bounding box center [672, 172] width 888 height 25
copy h1 "[PERSON_NAME]"
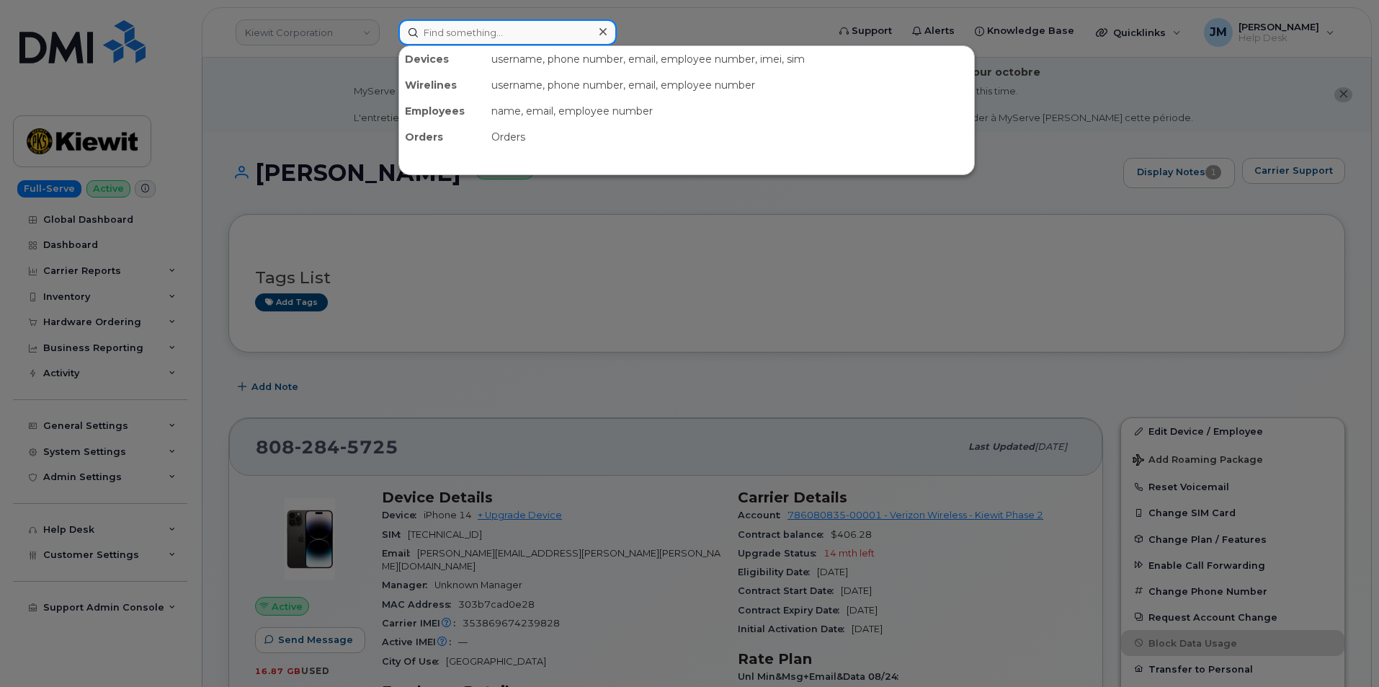
paste input "300027"
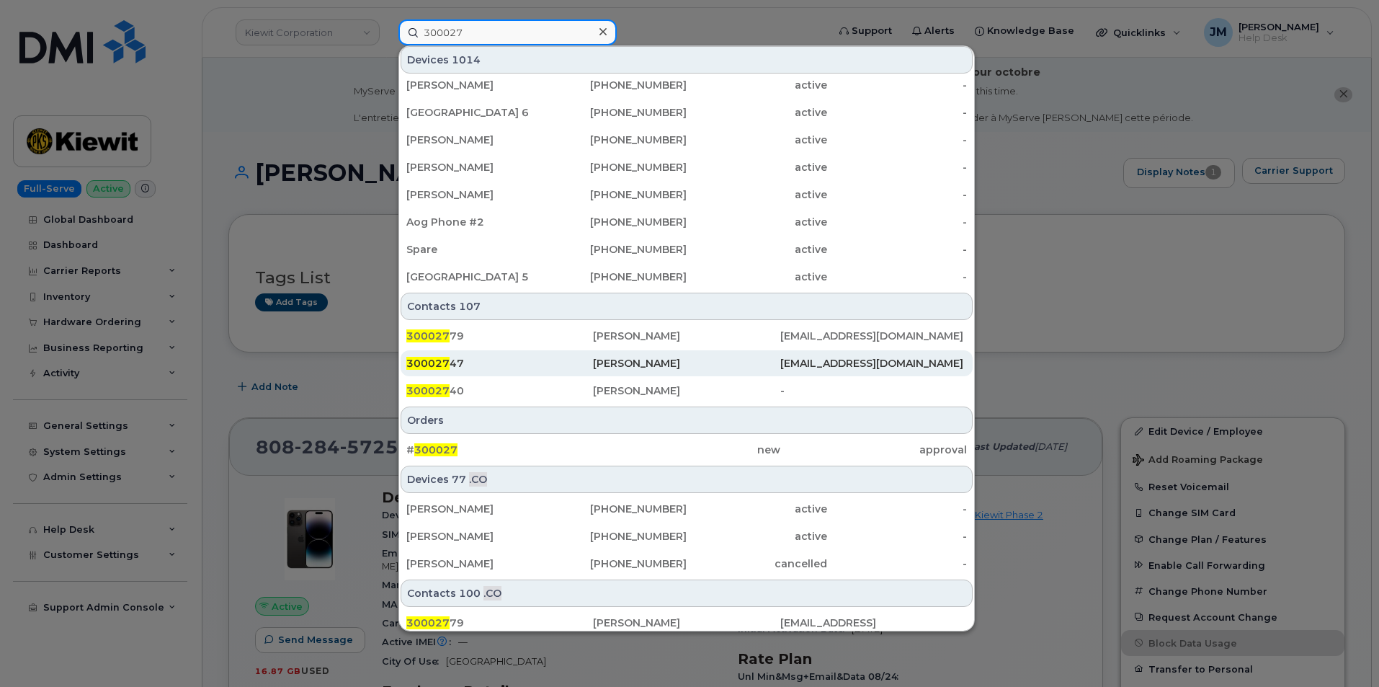
scroll to position [360, 0]
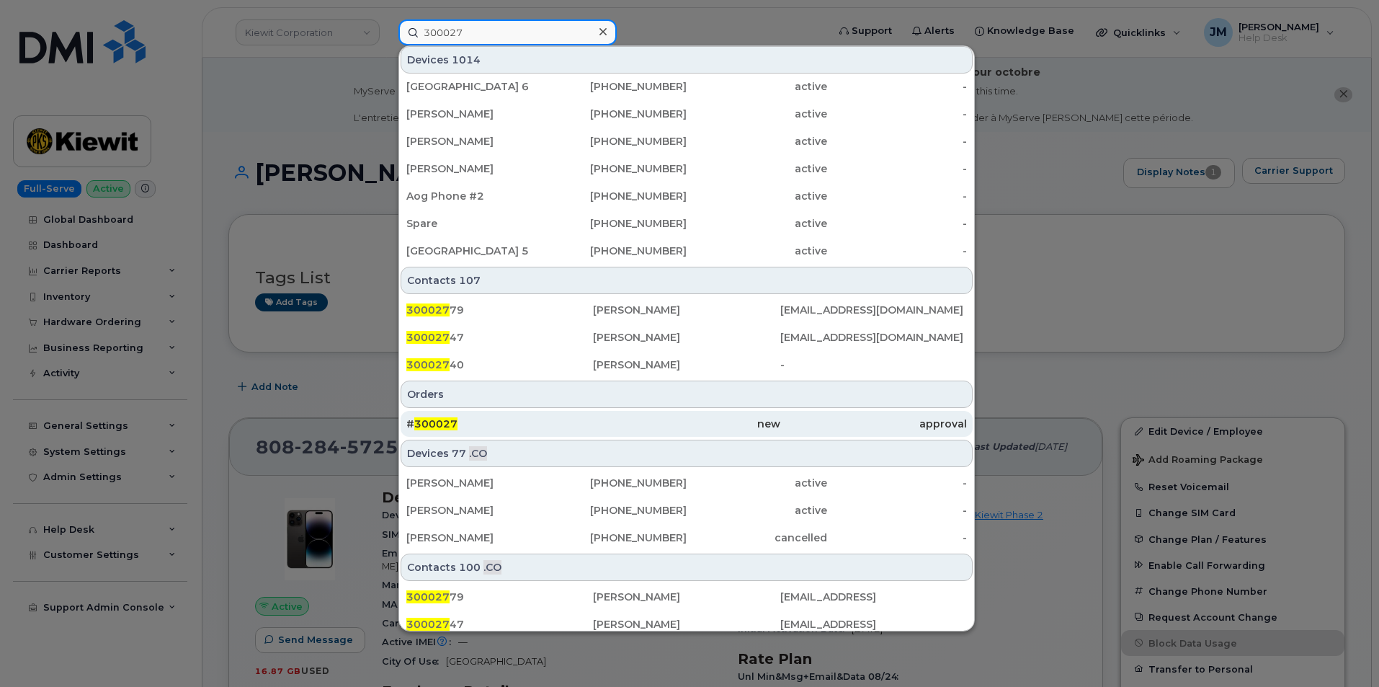
type input "300027"
click at [430, 420] on span "300027" at bounding box center [435, 423] width 43 height 13
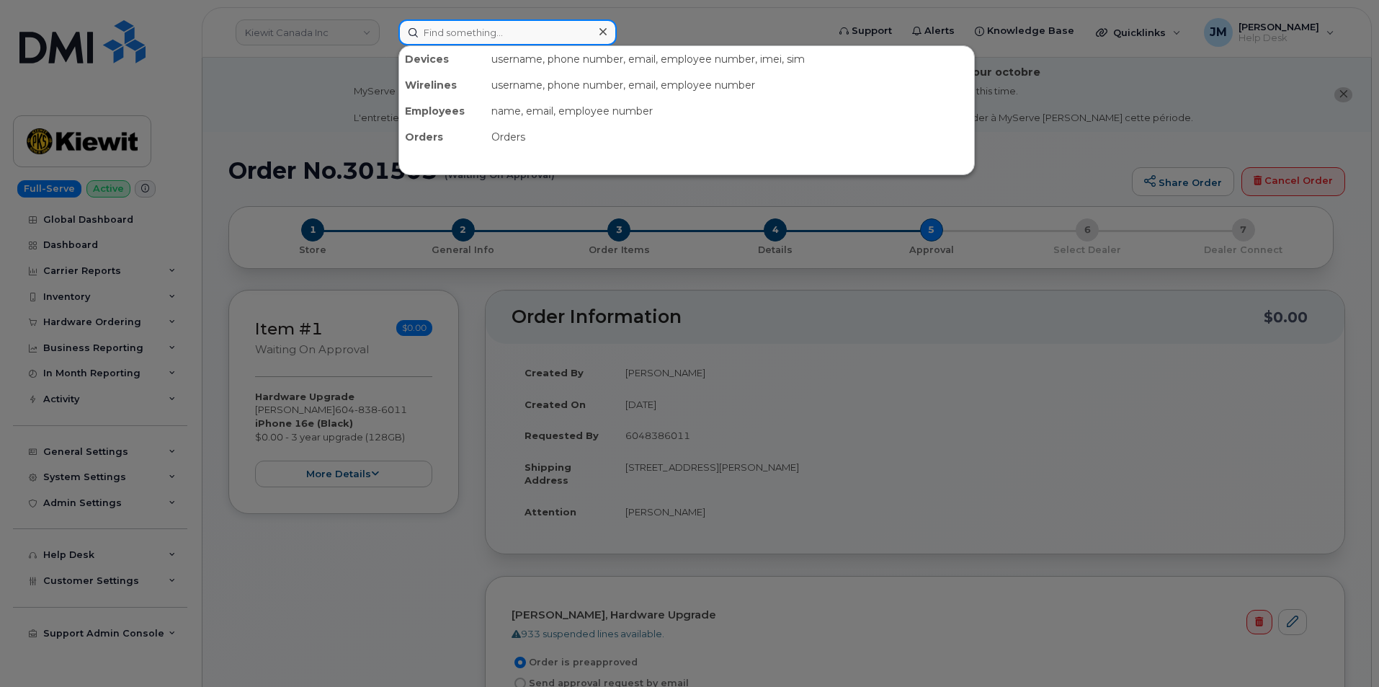
click at [458, 36] on input at bounding box center [508, 32] width 218 height 26
paste input "[PERSON_NAME]"
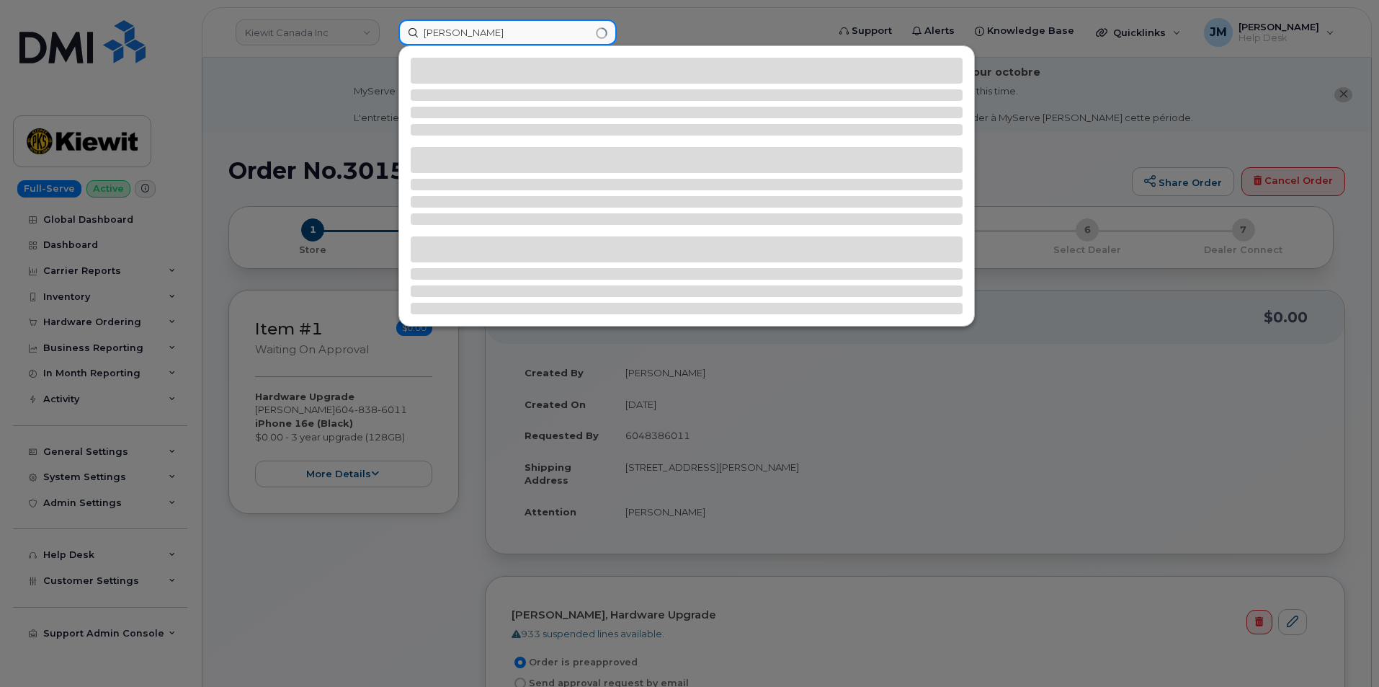
type input "[PERSON_NAME]"
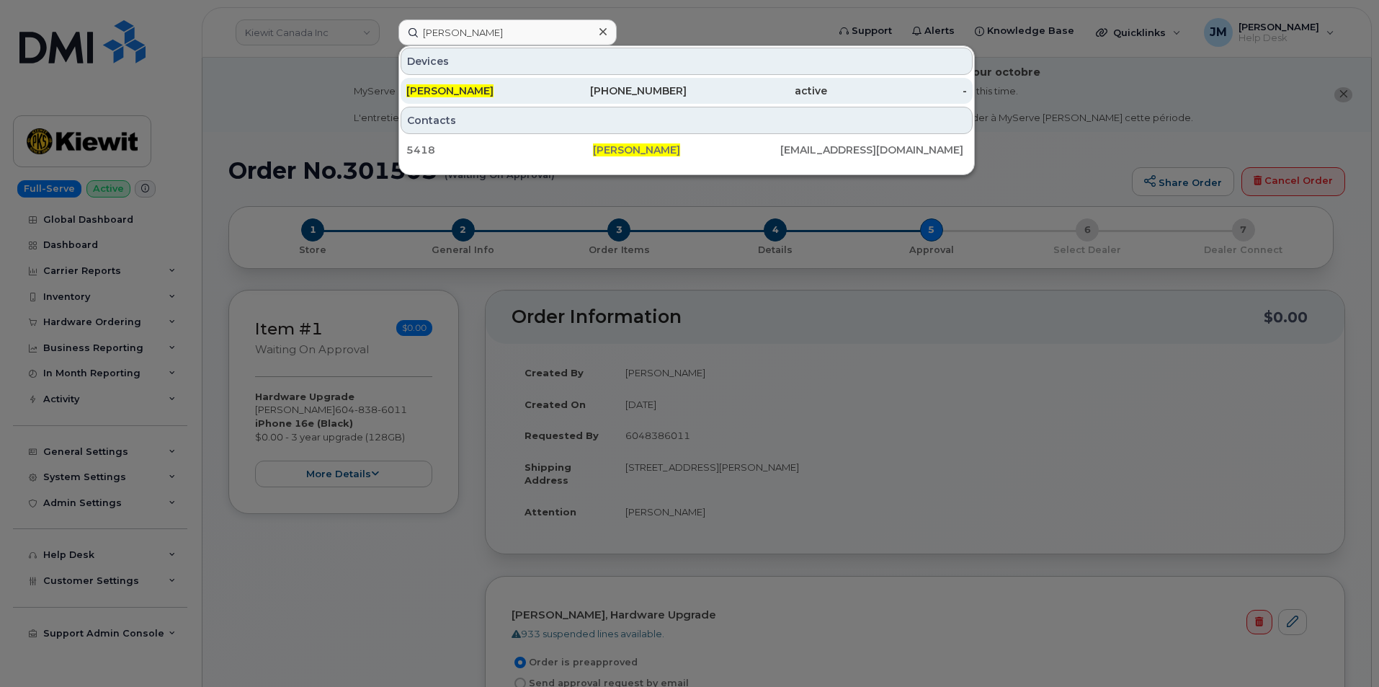
click at [443, 94] on span "[PERSON_NAME]" at bounding box center [449, 90] width 87 height 13
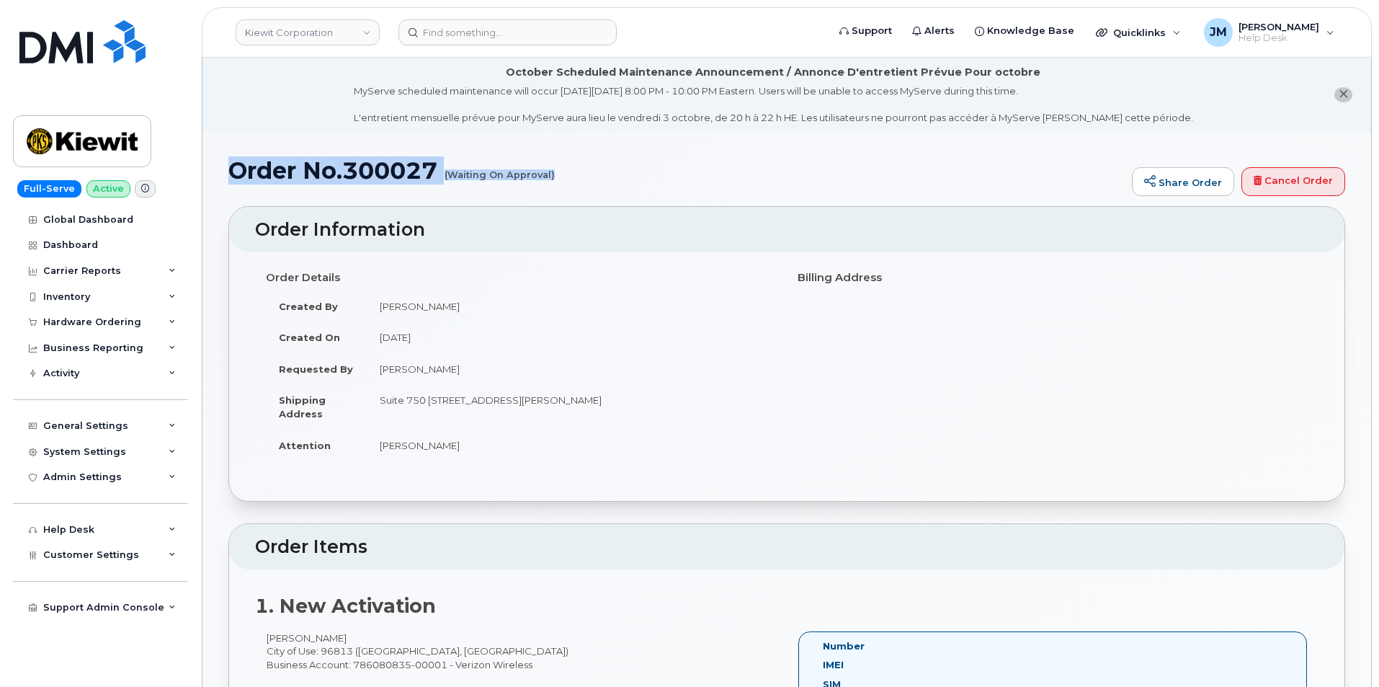
drag, startPoint x: 231, startPoint y: 169, endPoint x: 553, endPoint y: 174, distance: 321.5
click at [553, 174] on h1 "Order No.300027 (Waiting On Approval)" at bounding box center [676, 170] width 897 height 25
copy h1 "Order No.300027 (Waiting On Approval)"
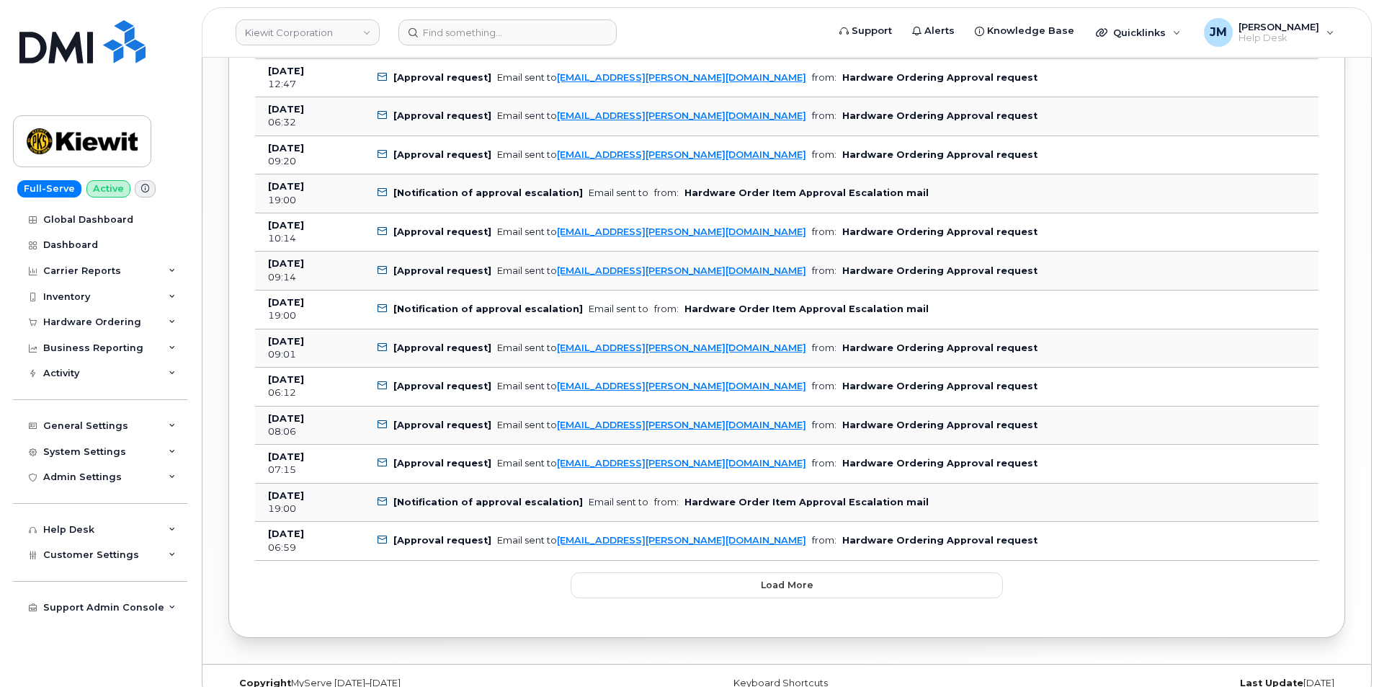
scroll to position [1423, 0]
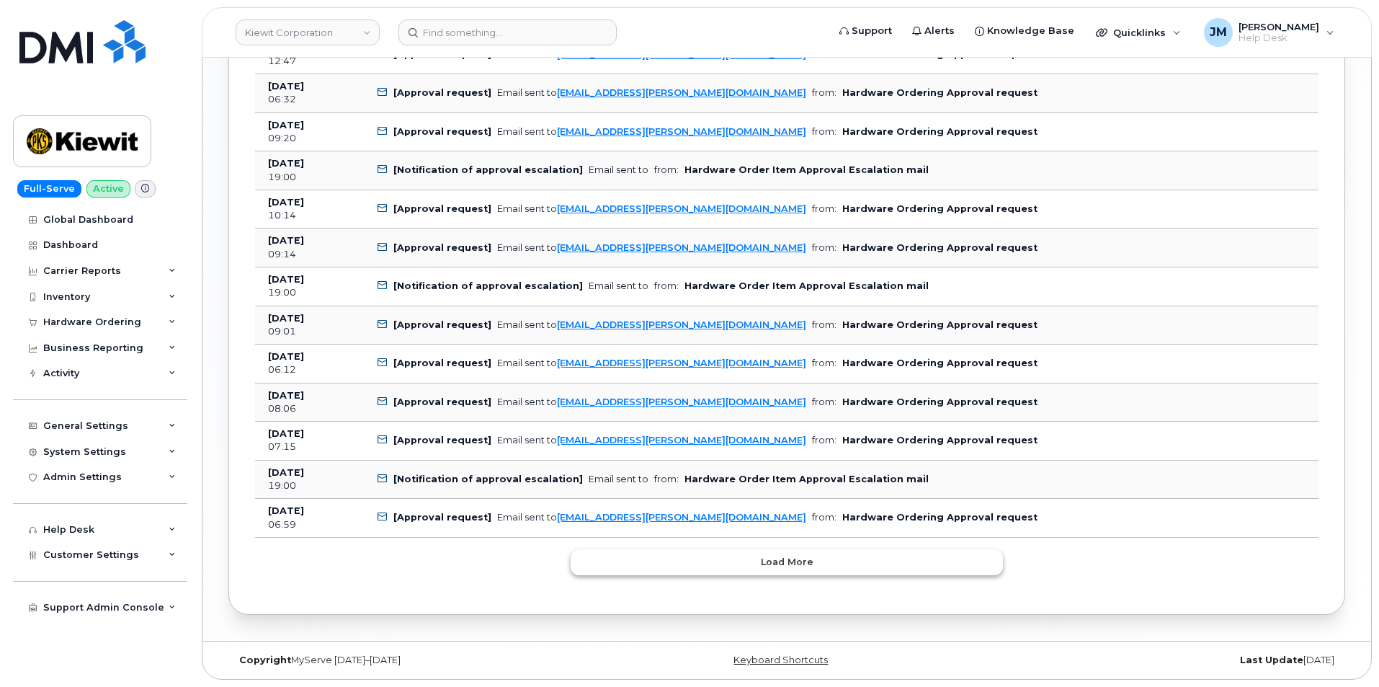
click at [743, 561] on button "Load more" at bounding box center [787, 562] width 432 height 26
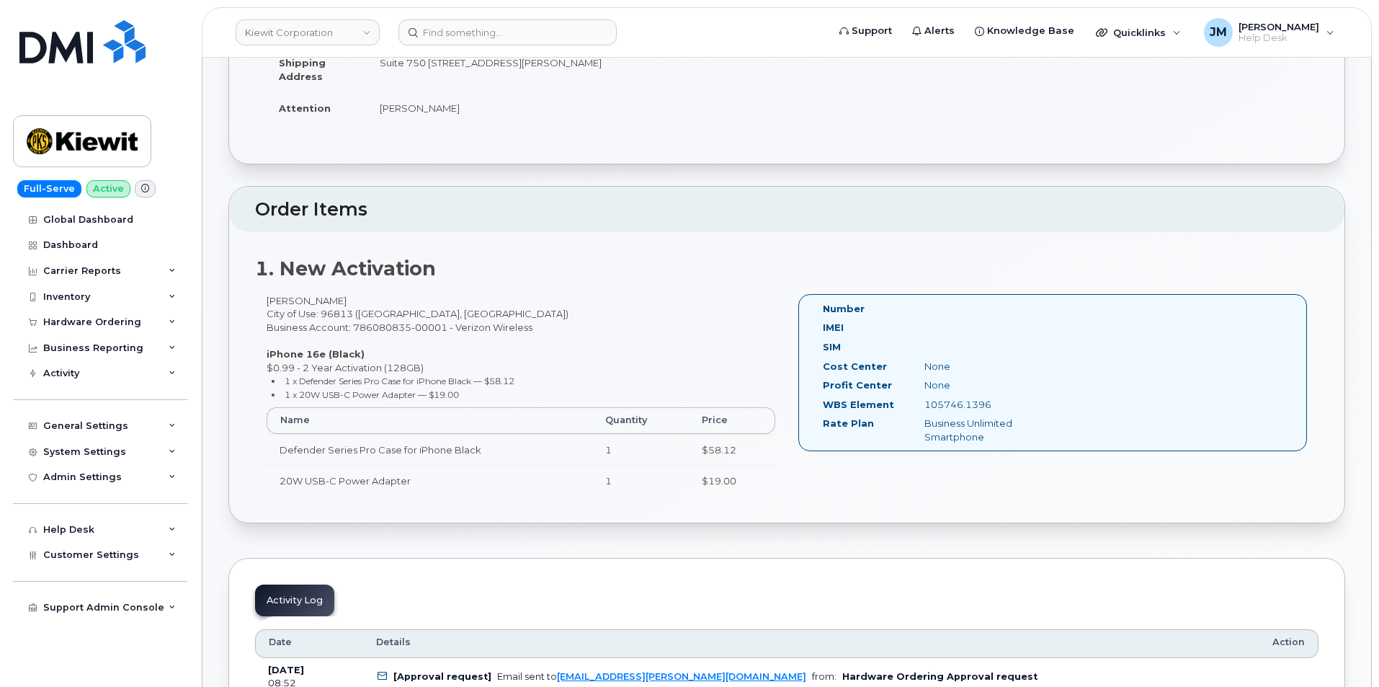
scroll to position [305, 0]
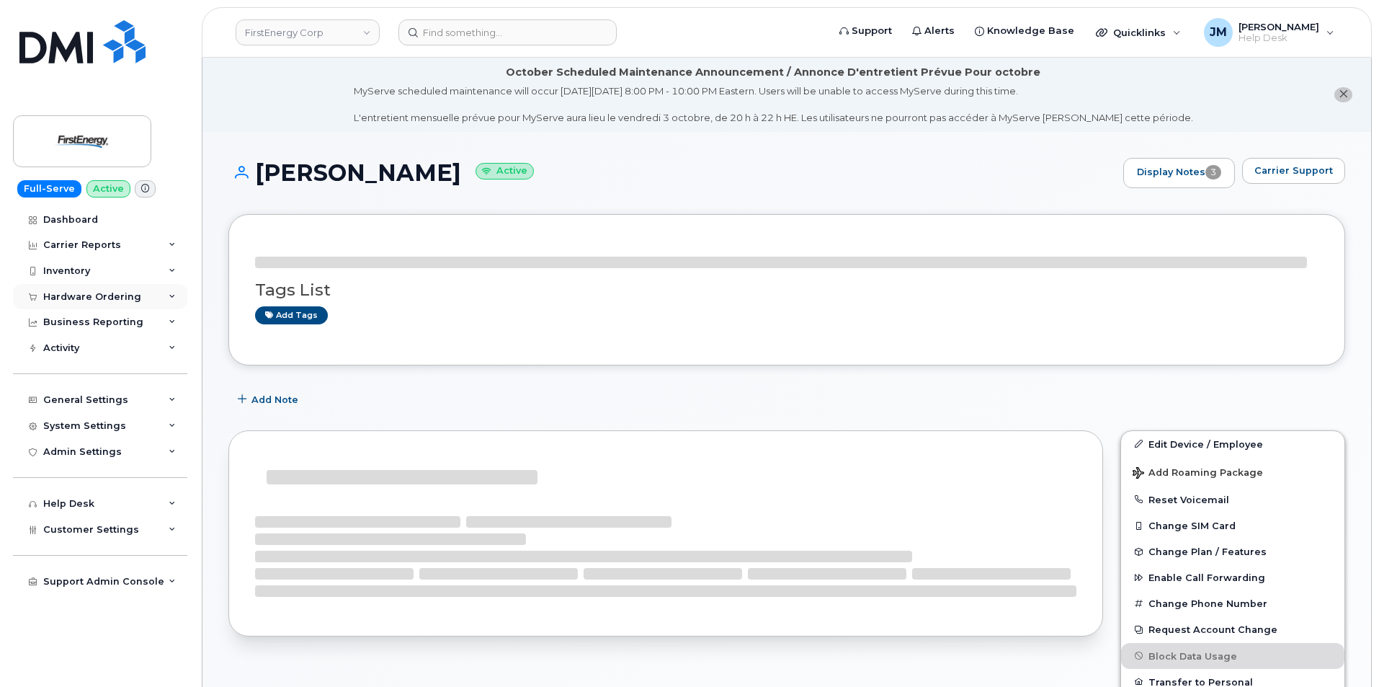
click at [88, 297] on div "Hardware Ordering" at bounding box center [92, 297] width 98 height 12
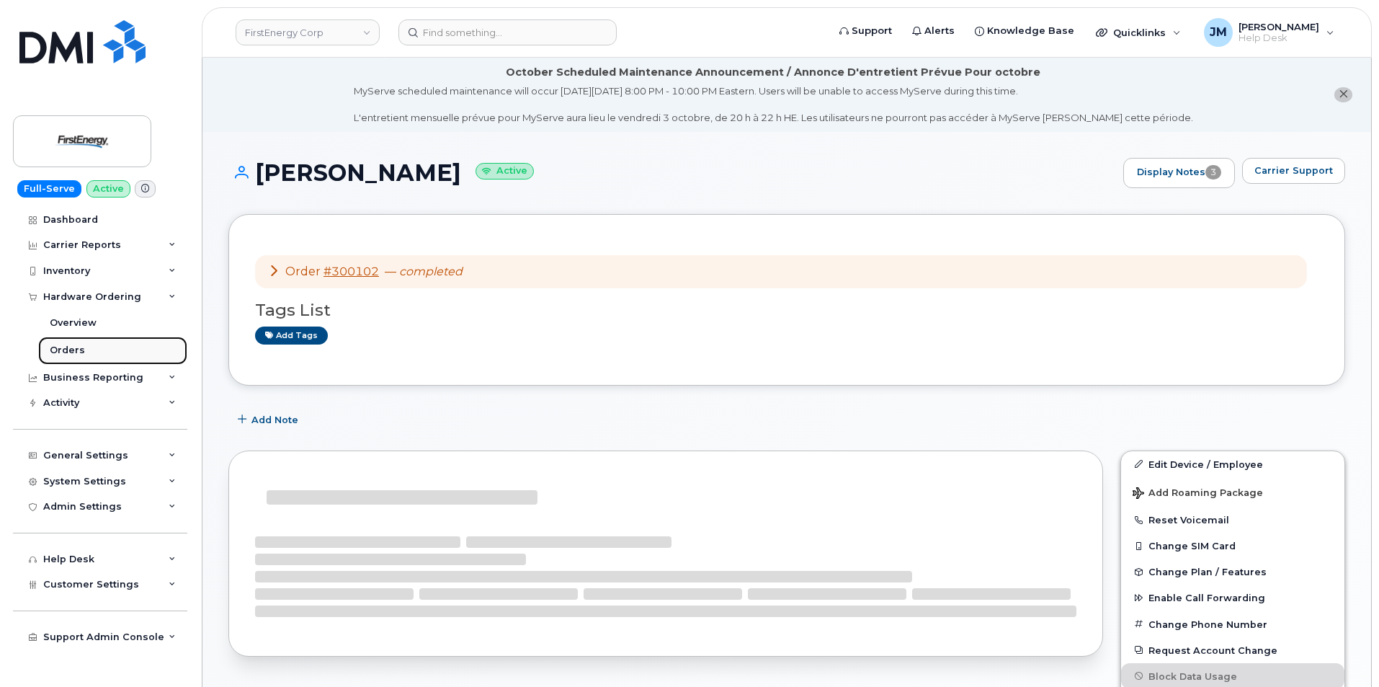
click at [76, 347] on div "Orders" at bounding box center [67, 350] width 35 height 13
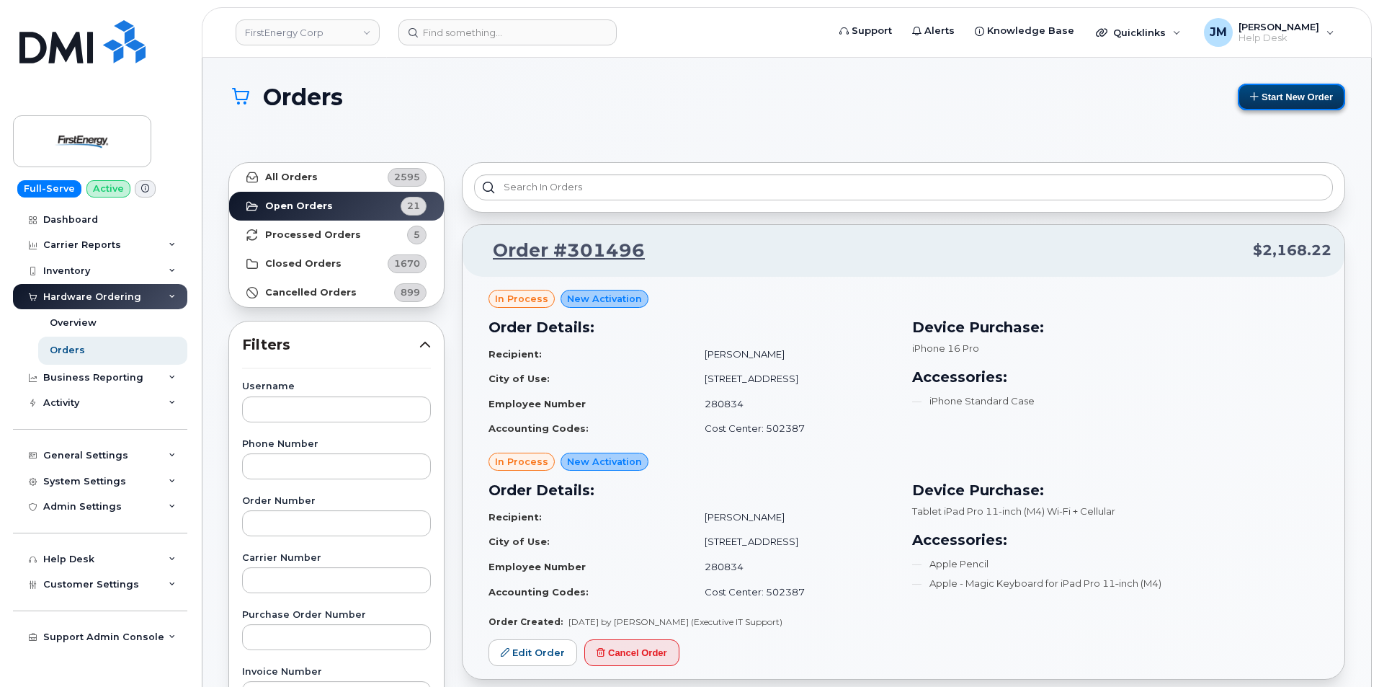
click at [1299, 92] on button "Start New Order" at bounding box center [1291, 97] width 107 height 27
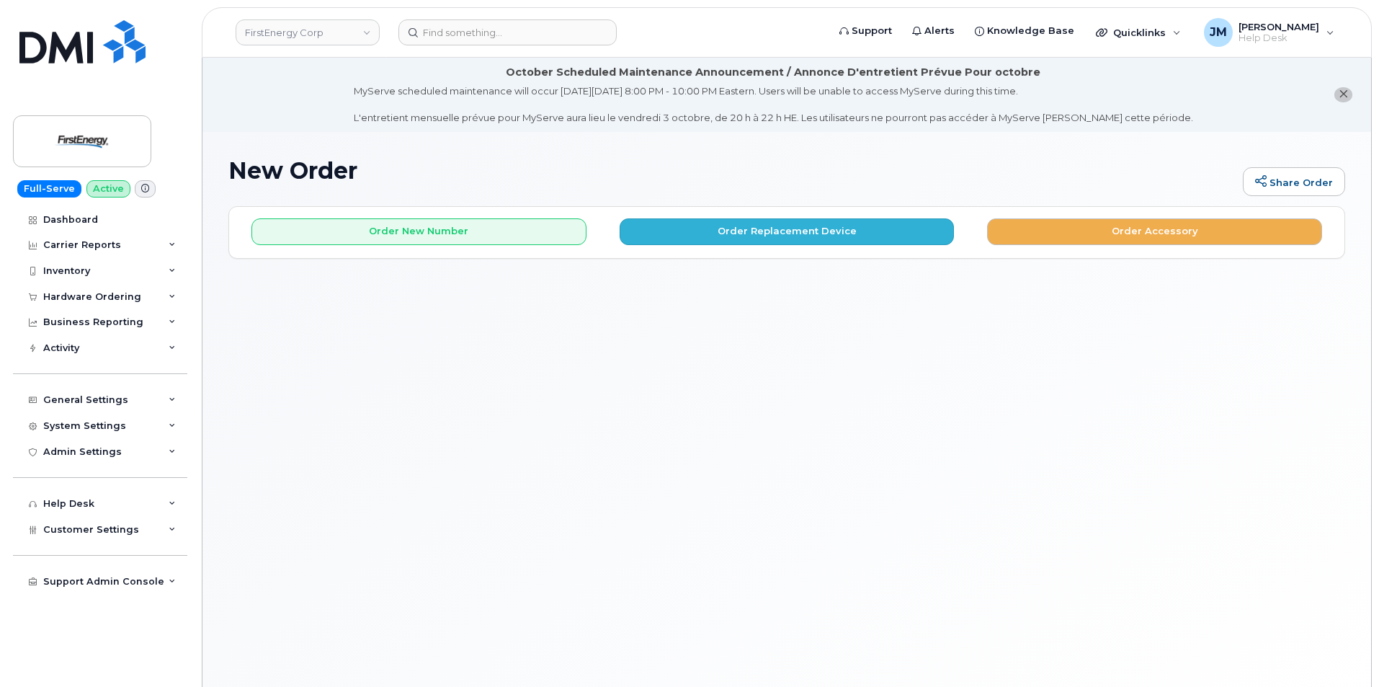
click at [768, 160] on h1 "New Order" at bounding box center [732, 170] width 1008 height 25
click at [775, 226] on button "Order Replacement Device" at bounding box center [787, 231] width 335 height 27
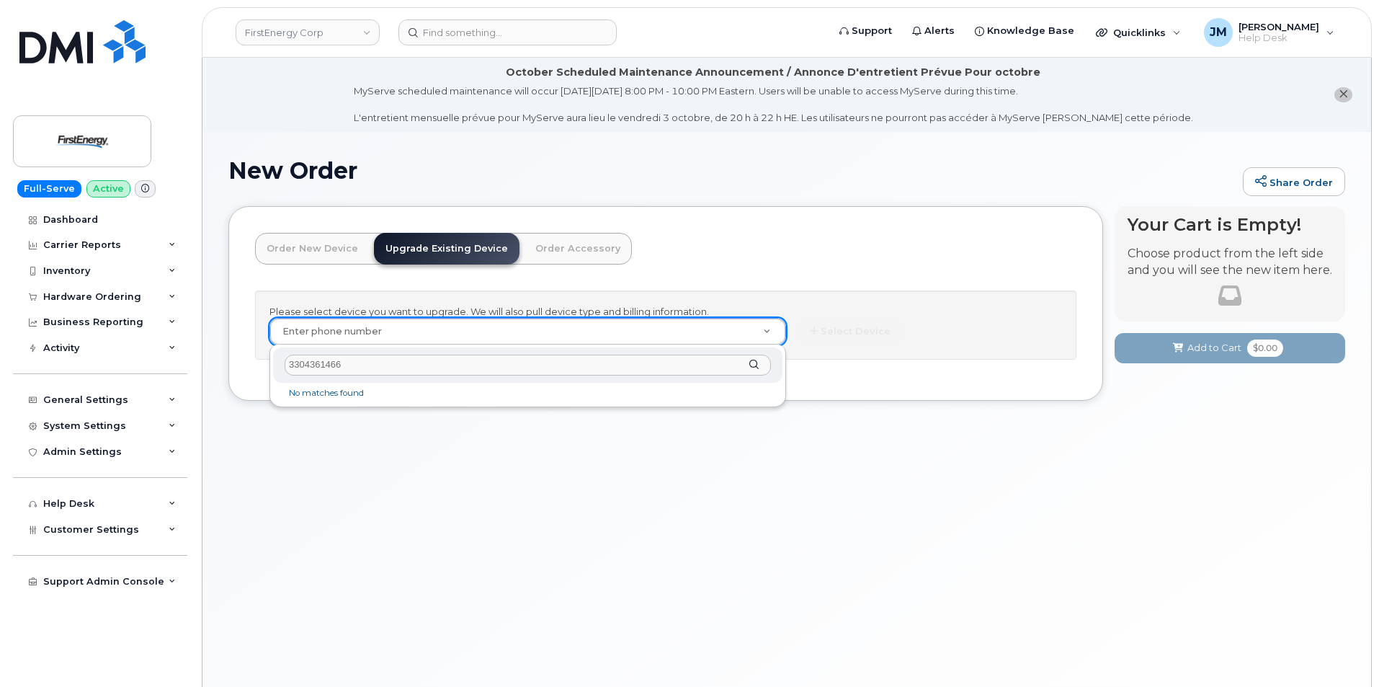
click at [374, 363] on input "3304361466" at bounding box center [528, 365] width 486 height 21
type input "3"
paste input "[PHONE_NUMBER]"
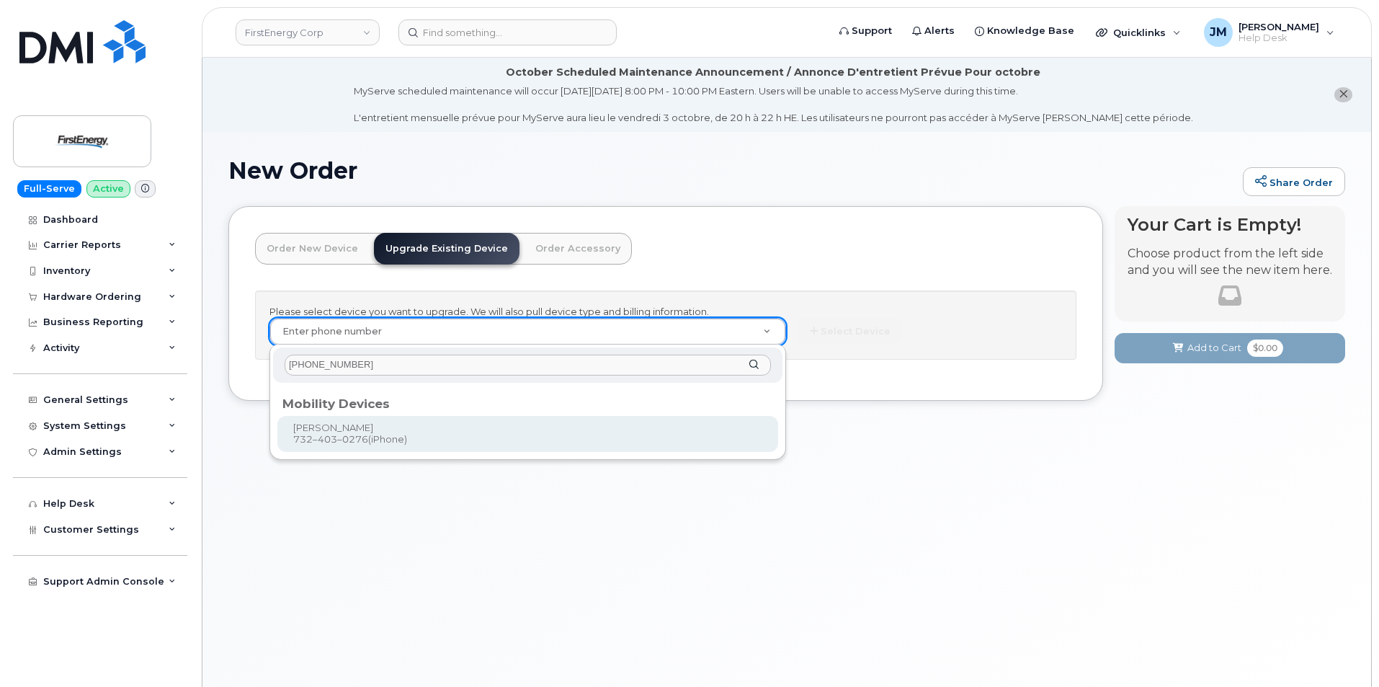
type input "[PHONE_NUMBER]"
type input "827190"
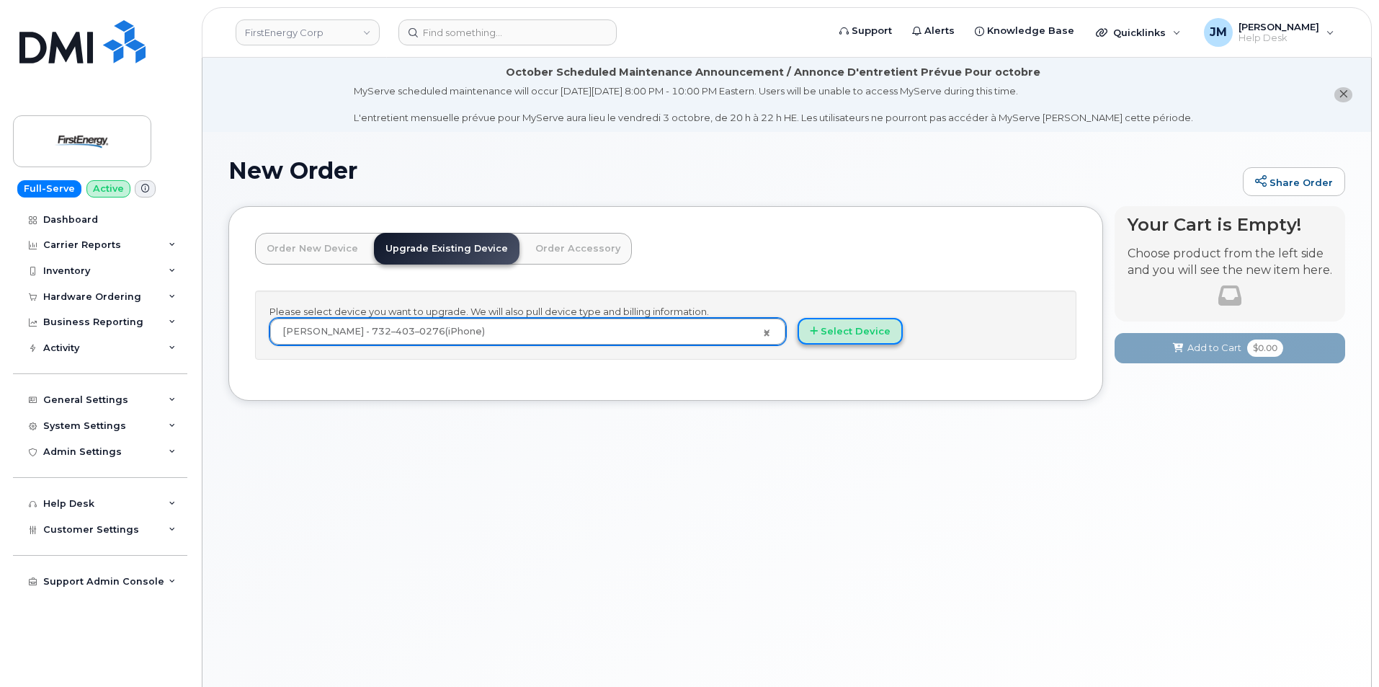
click at [827, 326] on button "Select Device" at bounding box center [850, 331] width 105 height 27
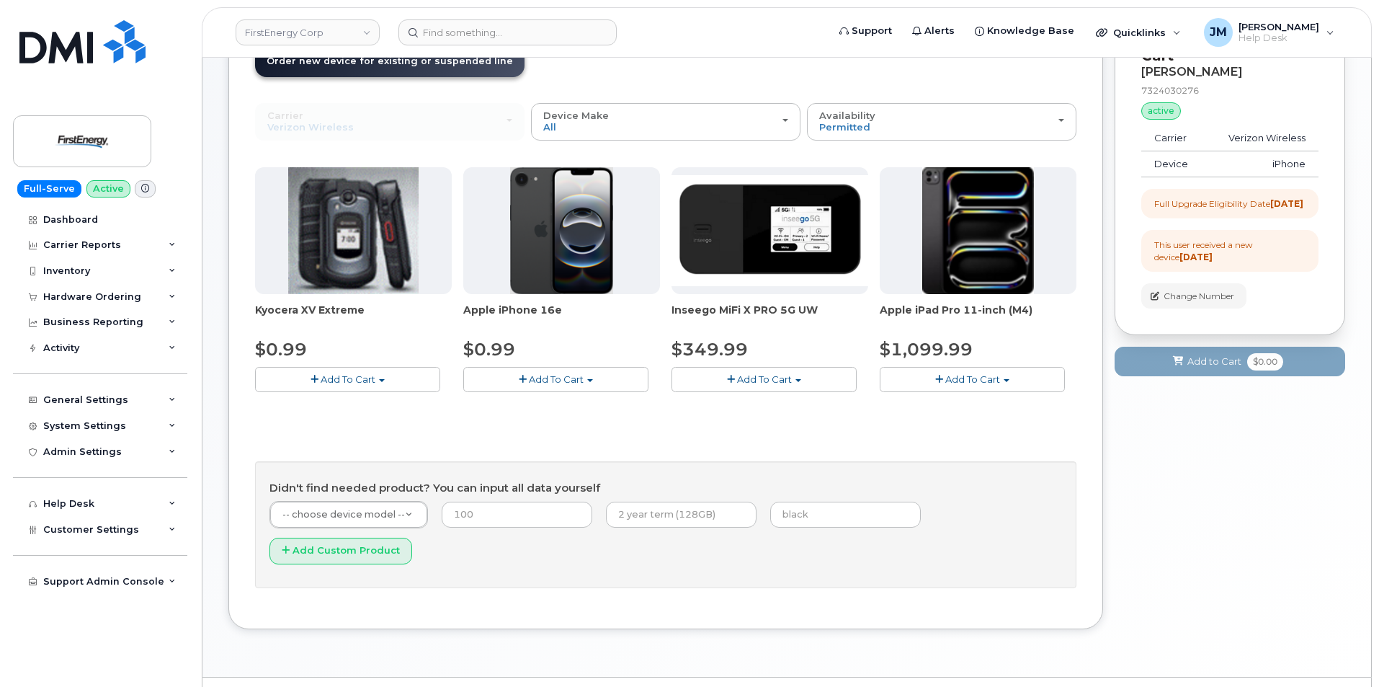
scroll to position [115, 0]
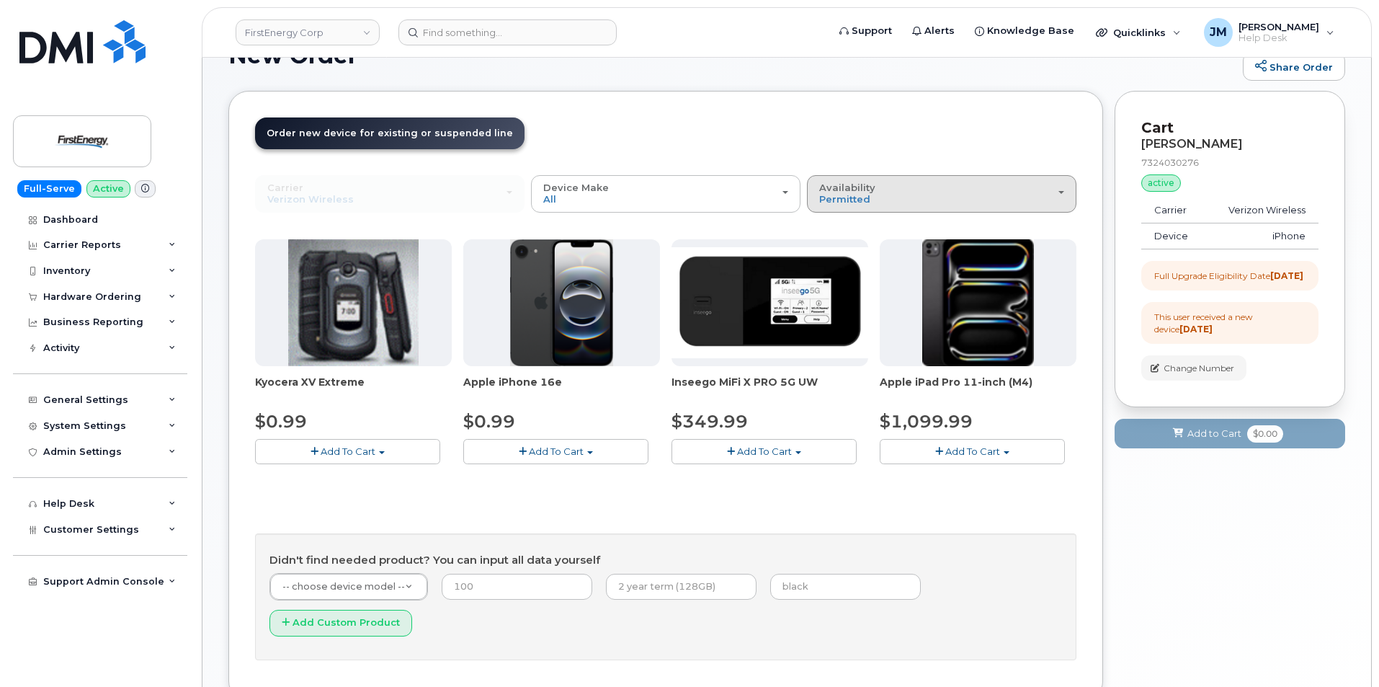
click at [1055, 190] on div "Availability Permitted All" at bounding box center [941, 193] width 245 height 22
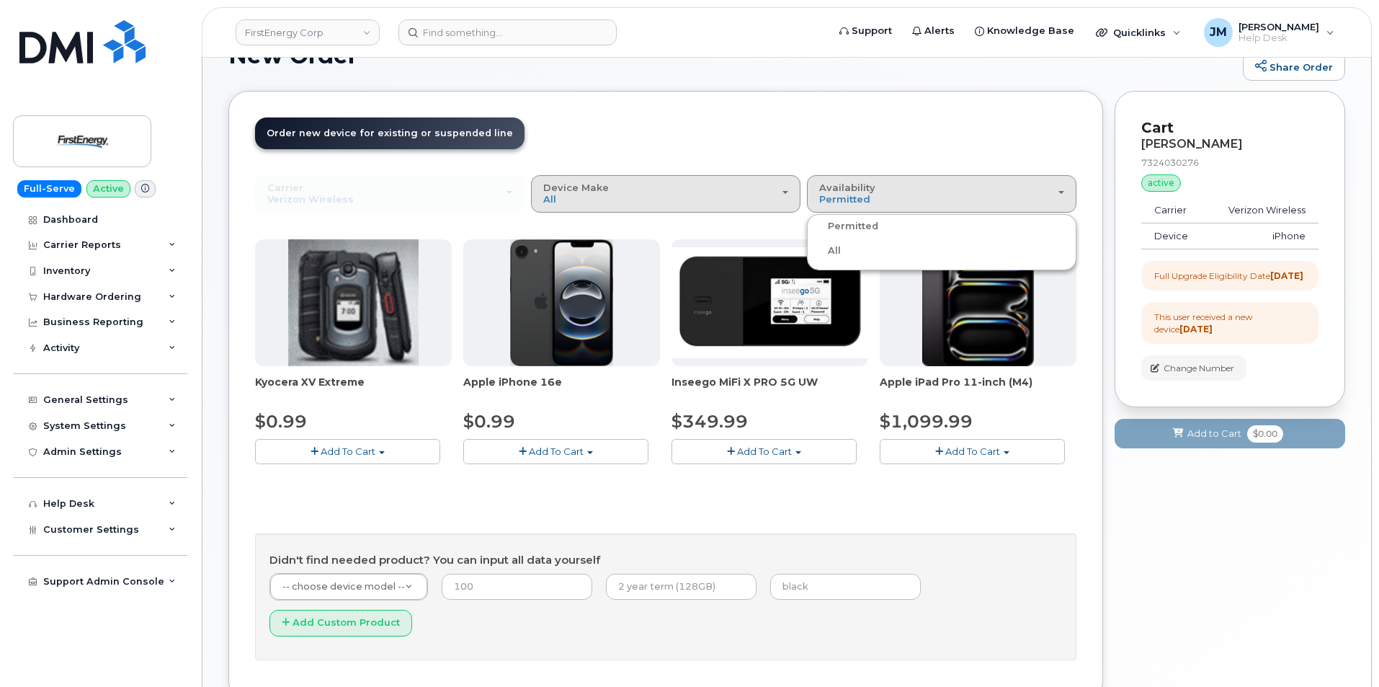
click at [786, 192] on span "button" at bounding box center [786, 192] width 6 height 3
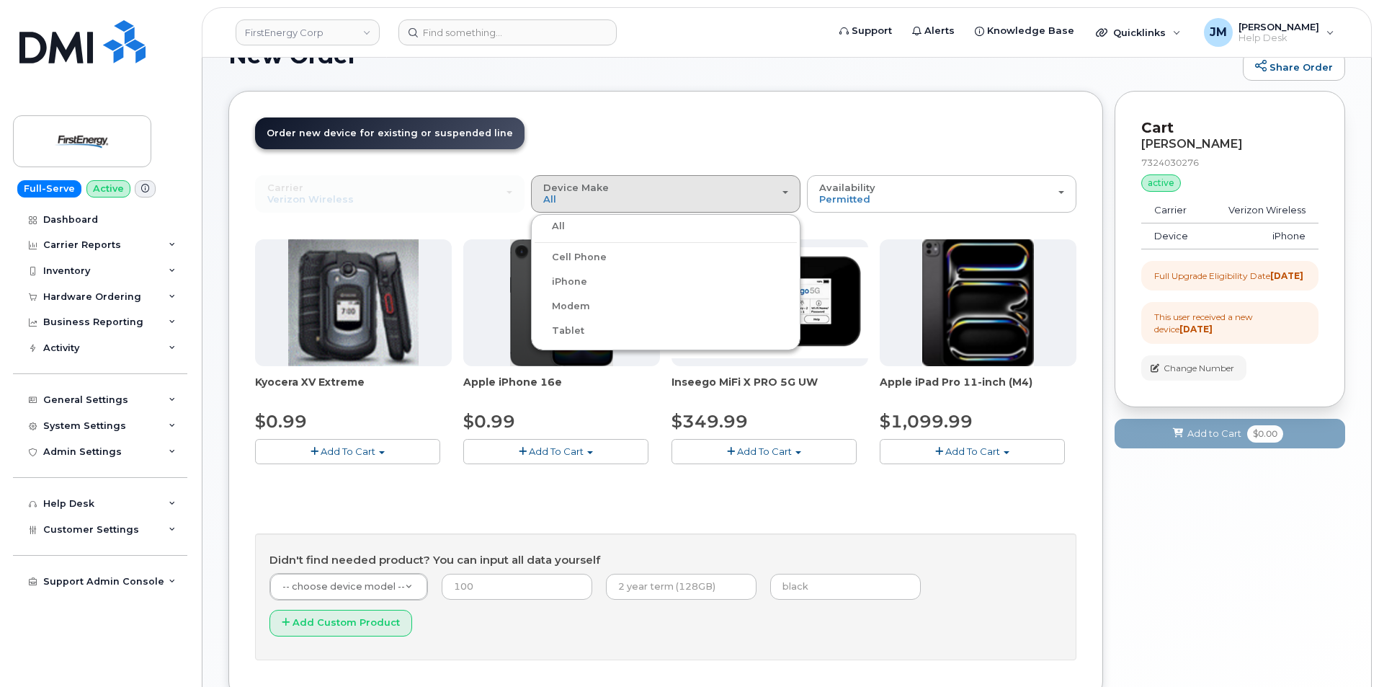
click at [626, 256] on div "Cell Phone" at bounding box center [666, 257] width 262 height 17
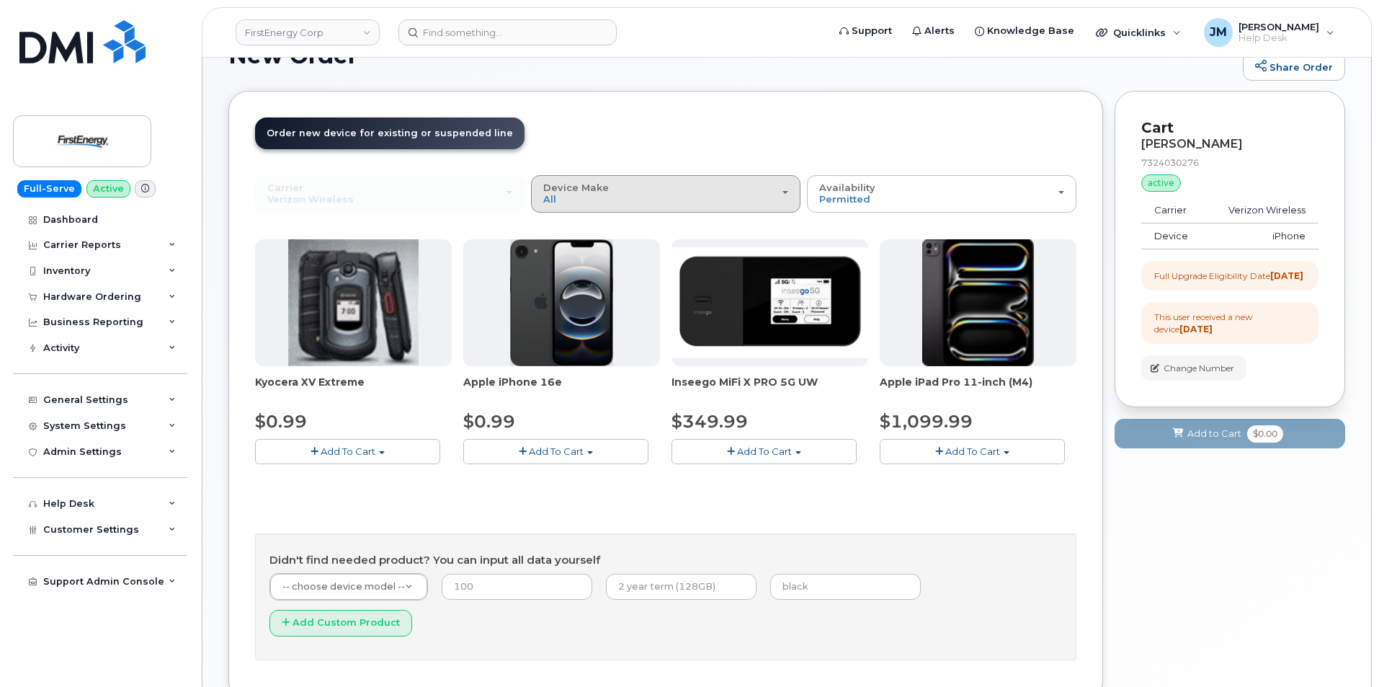
click at [787, 190] on div "Device Make All Cell Phone iPhone Modem Tablet" at bounding box center [665, 193] width 245 height 22
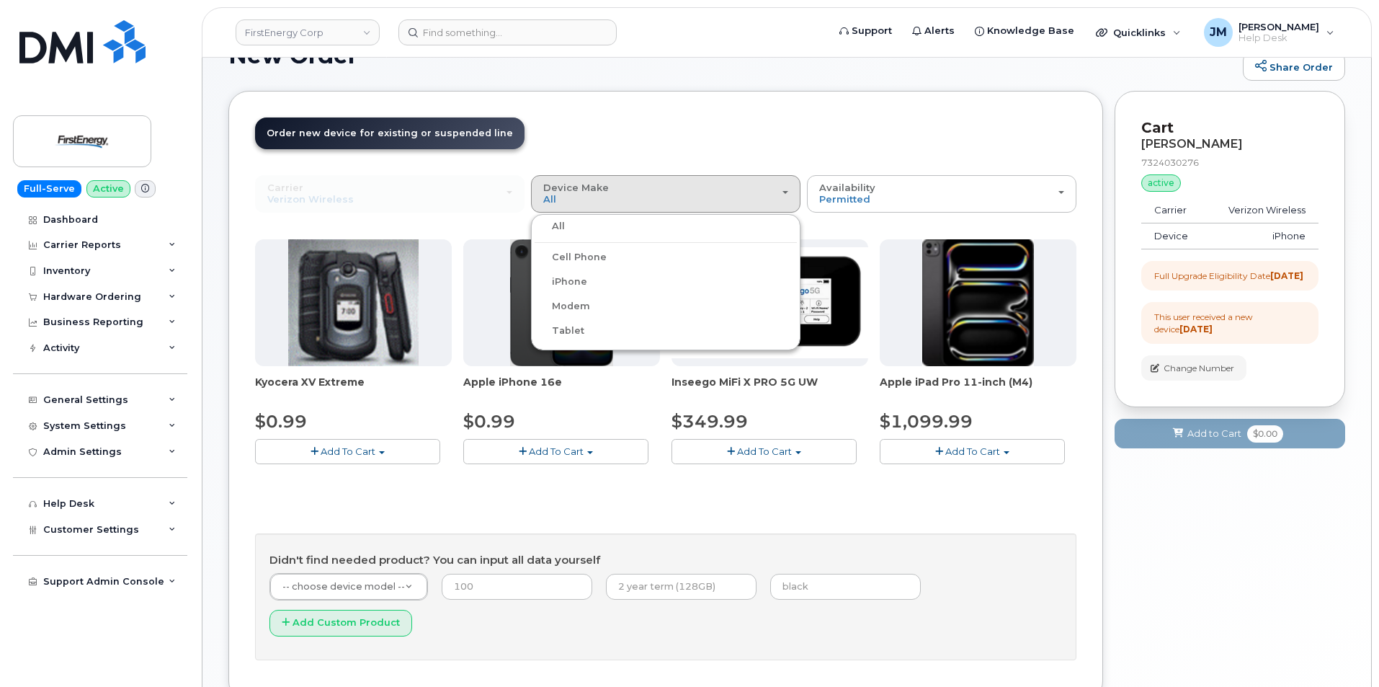
click at [572, 252] on label "Cell Phone" at bounding box center [571, 257] width 72 height 17
click at [0, 0] on input "Cell Phone" at bounding box center [0, 0] width 0 height 0
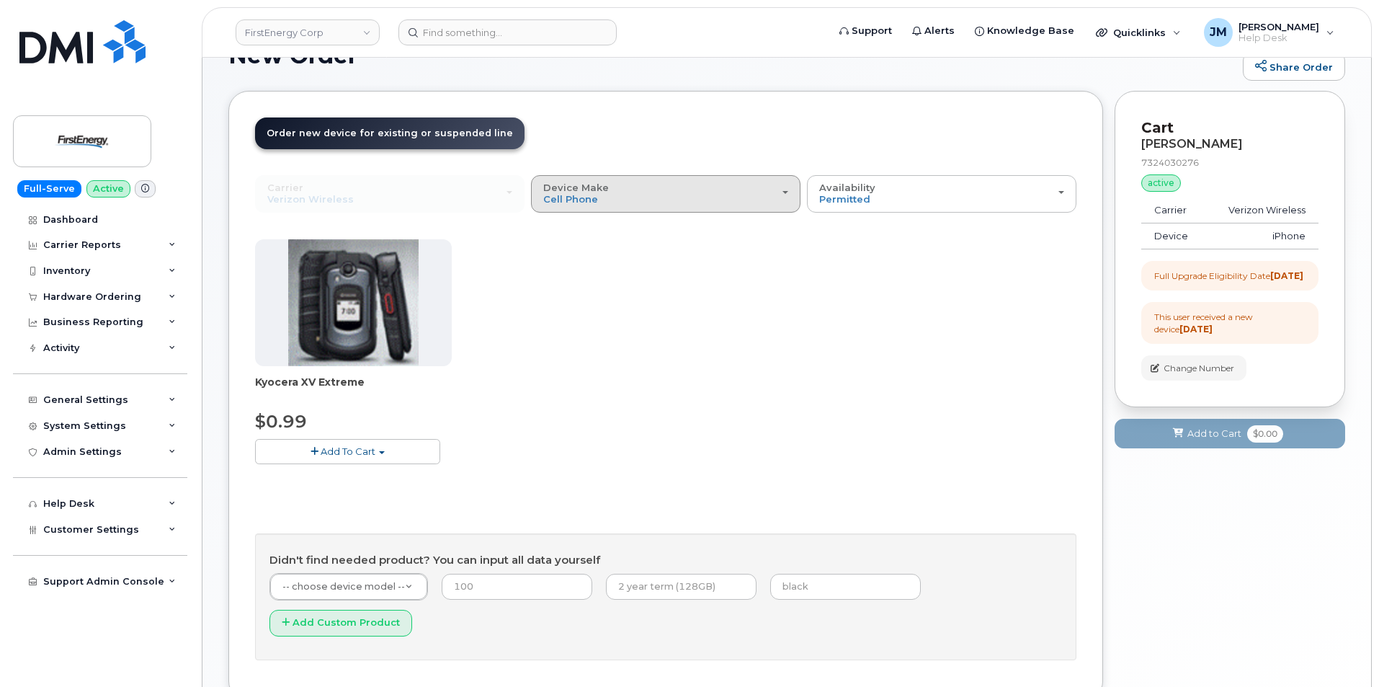
click at [785, 192] on span "button" at bounding box center [786, 192] width 6 height 3
click at [581, 283] on label "iPhone" at bounding box center [561, 281] width 53 height 17
click at [0, 0] on input "iPhone" at bounding box center [0, 0] width 0 height 0
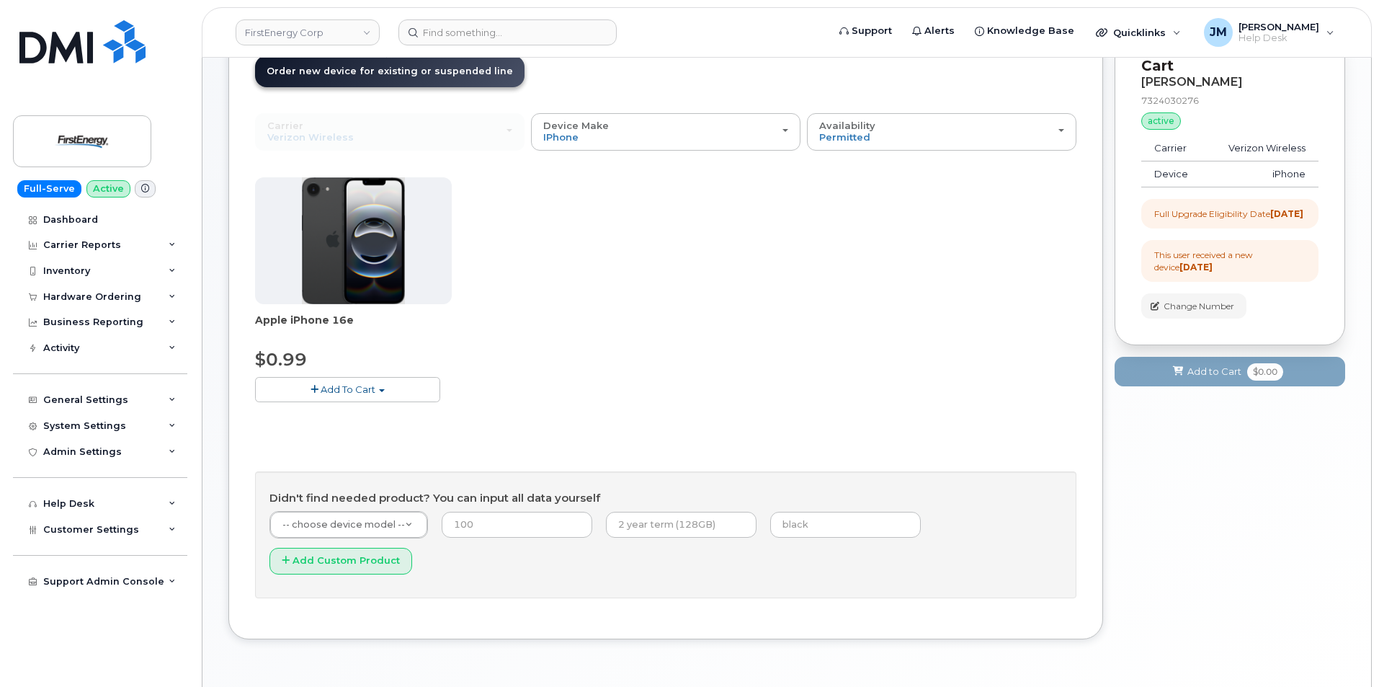
scroll to position [43, 0]
